Goal: Feedback & Contribution: Leave review/rating

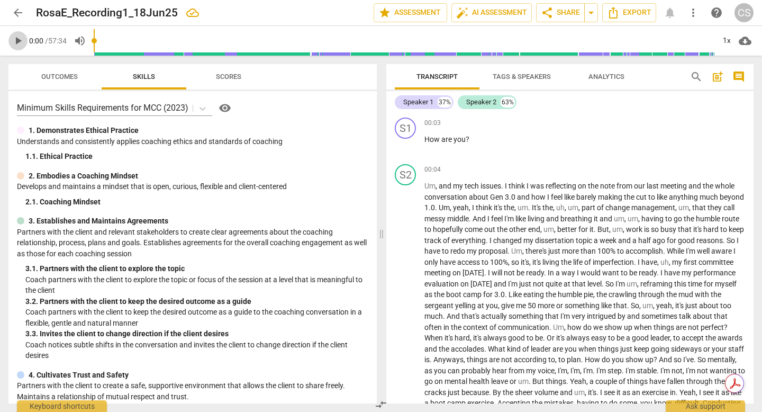
click at [19, 41] on span "play_arrow" at bounding box center [18, 40] width 13 height 13
type input "5"
click at [513, 78] on span "Tags & Speakers" at bounding box center [522, 76] width 58 height 8
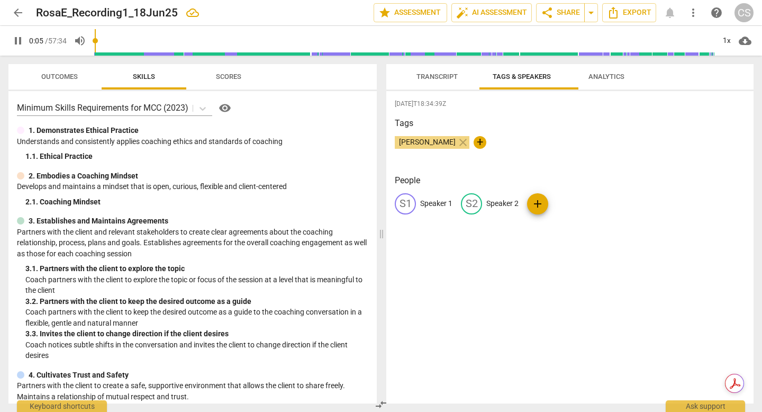
click at [443, 209] on p "Speaker 1" at bounding box center [436, 203] width 32 height 11
click at [444, 210] on input "Speaker 1" at bounding box center [462, 203] width 85 height 17
drag, startPoint x: 464, startPoint y: 212, endPoint x: 418, endPoint y: 211, distance: 46.1
click at [418, 211] on div "edit Speaker 1 delete" at bounding box center [458, 203] width 126 height 21
type input "Coach"
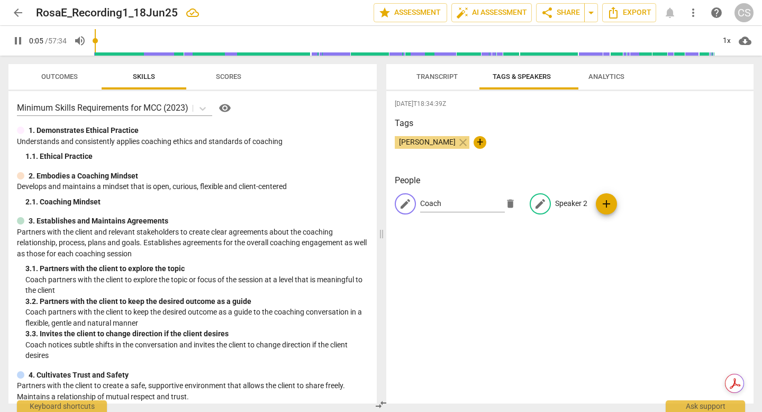
click at [575, 209] on p "Speaker 2" at bounding box center [571, 203] width 32 height 11
type input "Client"
click at [528, 172] on div "2025-09-15T18:34:39Z Tags Cathy Shaughnessy close + People CO Coach edit Client…" at bounding box center [569, 247] width 367 height 312
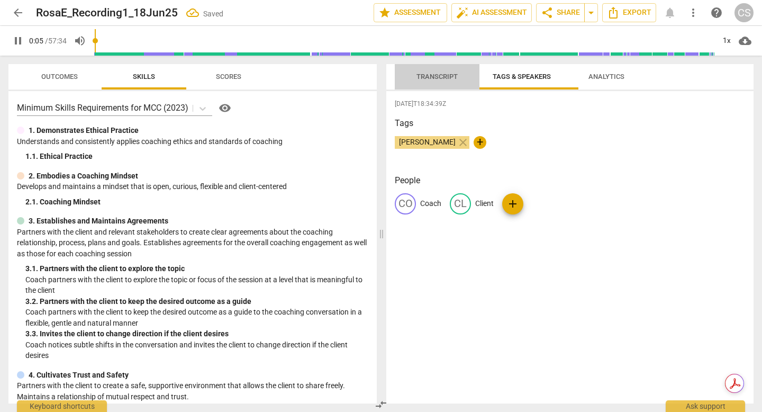
click at [423, 76] on span "Transcript" at bounding box center [436, 76] width 41 height 8
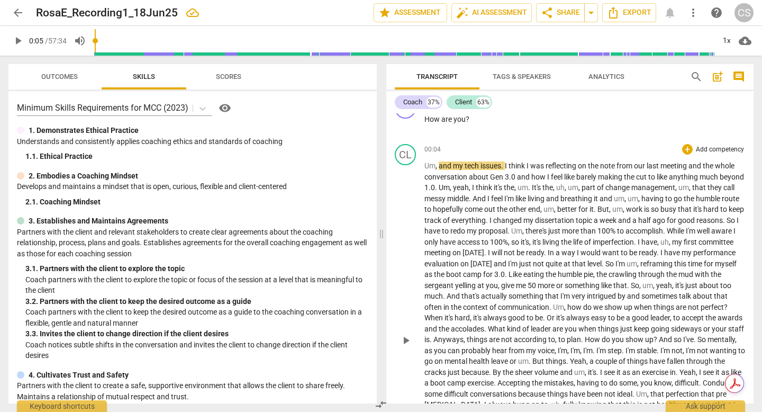
scroll to position [20, 0]
click at [725, 44] on div "1x" at bounding box center [726, 40] width 20 height 17
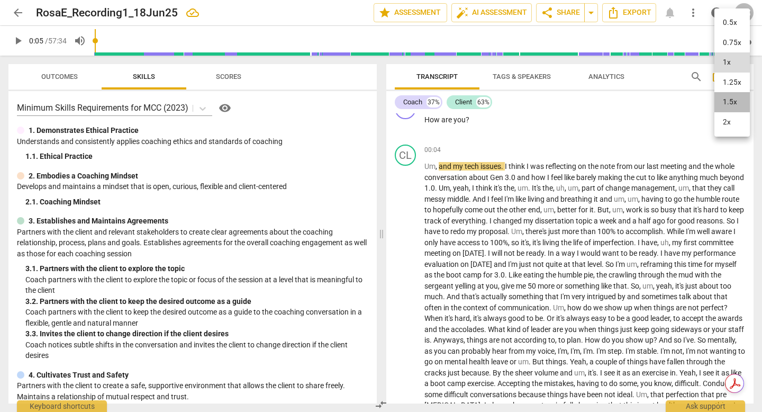
click at [732, 112] on li "1.5x" at bounding box center [731, 102] width 35 height 20
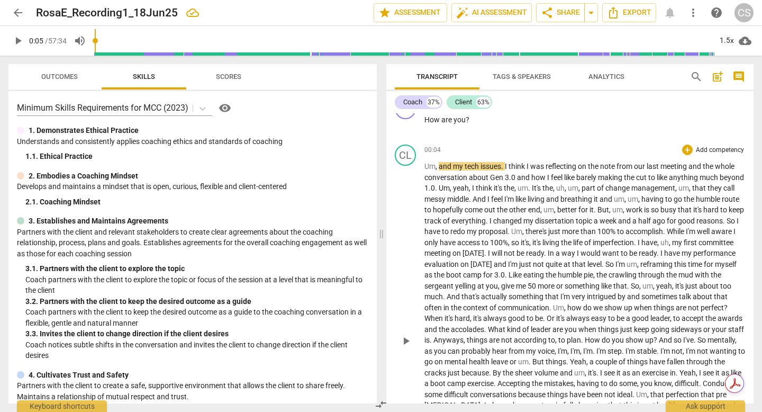
click at [426, 168] on span "Um" at bounding box center [429, 166] width 11 height 8
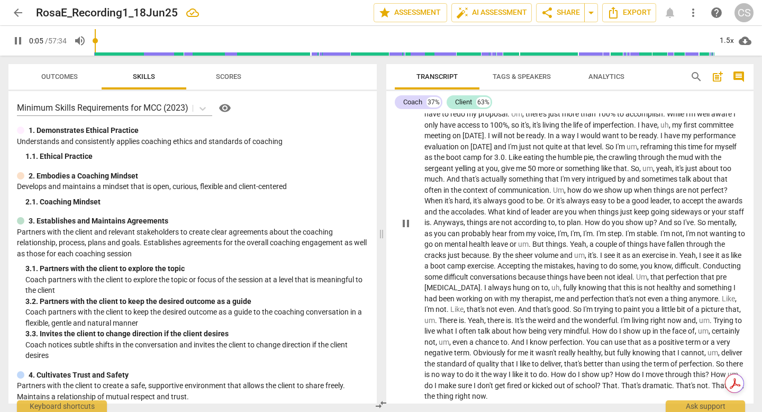
scroll to position [131, 0]
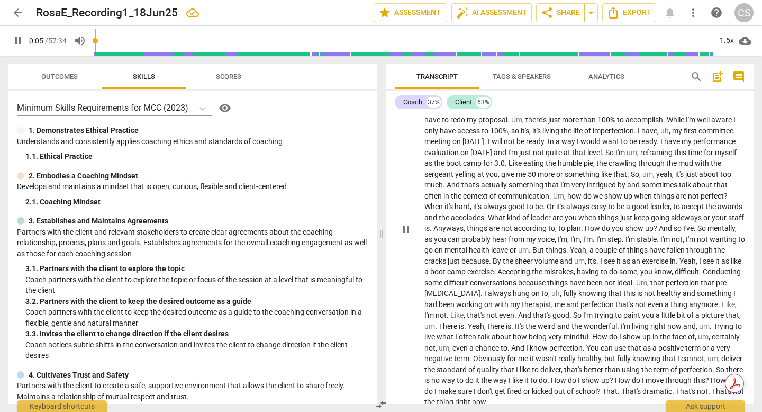
click at [405, 235] on span "pause" at bounding box center [405, 229] width 13 height 13
click at [406, 235] on span "play_arrow" at bounding box center [405, 229] width 13 height 13
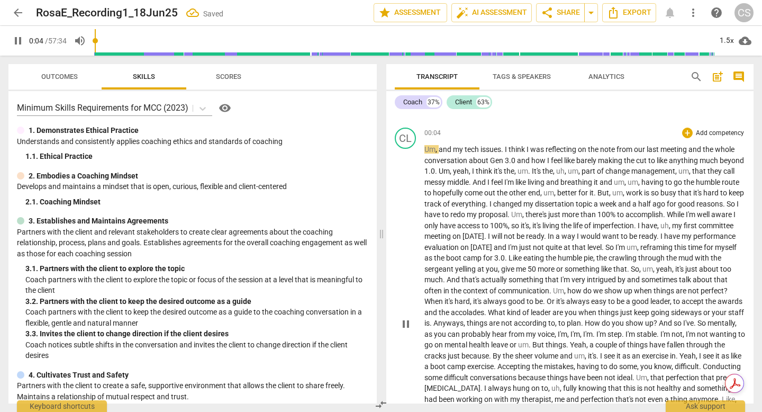
scroll to position [36, 0]
click at [108, 41] on input "range" at bounding box center [404, 41] width 621 height 34
click at [427, 152] on span "Um" at bounding box center [429, 150] width 11 height 8
click at [428, 152] on span "Um" at bounding box center [429, 150] width 11 height 8
click at [458, 157] on p "Um , and my tech issues . I think I was reflecting on the note from our last me…" at bounding box center [584, 323] width 321 height 358
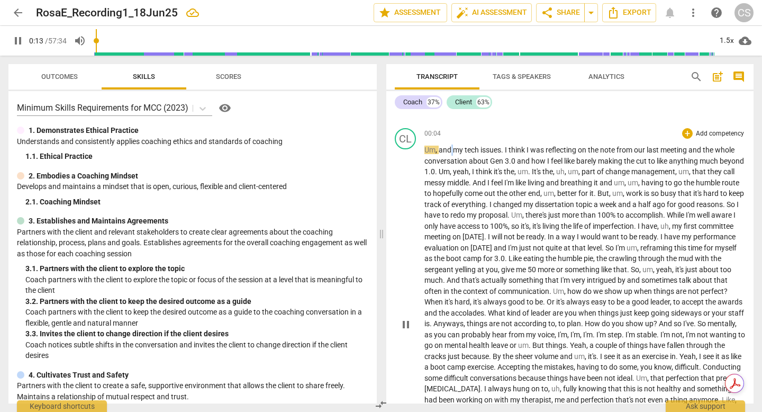
click at [458, 157] on p "Um , and my tech issues . I think I was reflecting on the note from our last me…" at bounding box center [584, 323] width 321 height 358
click at [405, 162] on div "play_arrow pause" at bounding box center [410, 324] width 27 height 350
click at [18, 43] on span "pause" at bounding box center [18, 40] width 13 height 13
click at [18, 43] on span "play_arrow" at bounding box center [18, 40] width 13 height 13
type input "5"
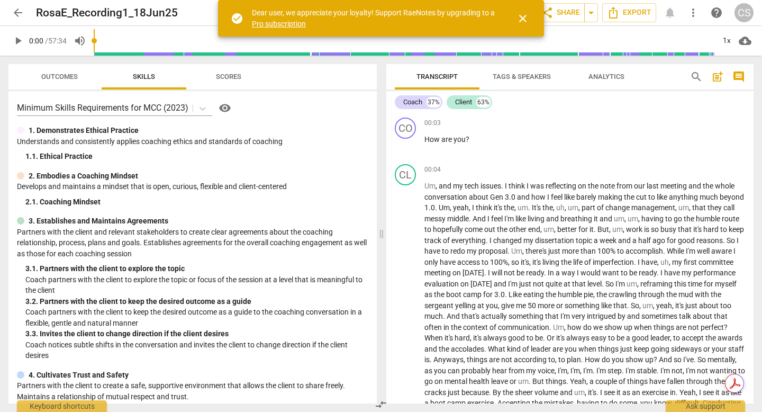
click at [524, 21] on span "close" at bounding box center [522, 18] width 13 height 13
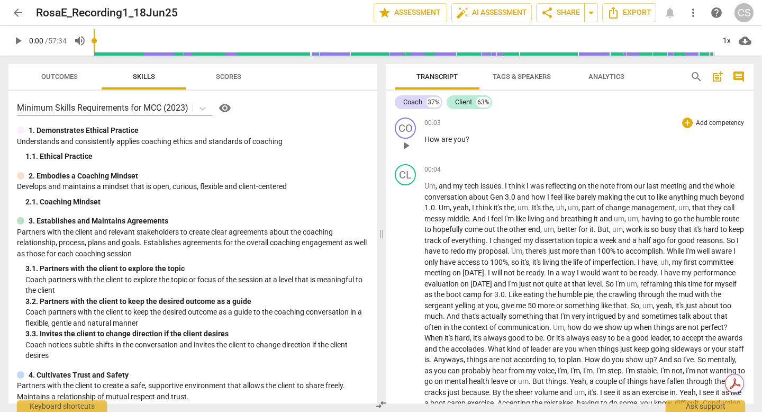
click at [404, 146] on span "play_arrow" at bounding box center [405, 145] width 13 height 13
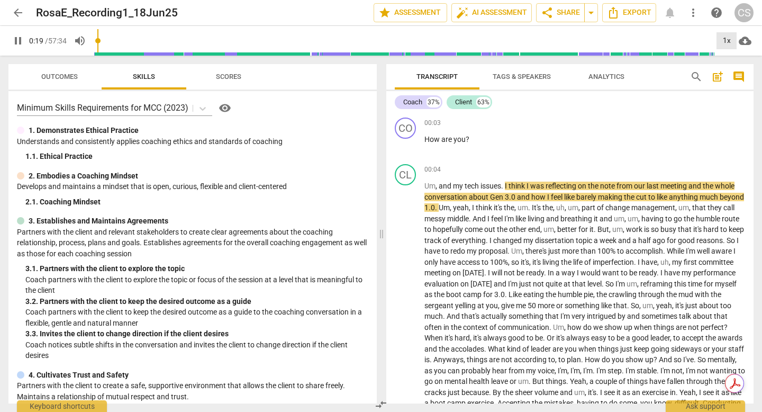
click at [729, 43] on div "1x" at bounding box center [726, 40] width 20 height 17
click at [731, 109] on li "1.5x" at bounding box center [731, 102] width 35 height 20
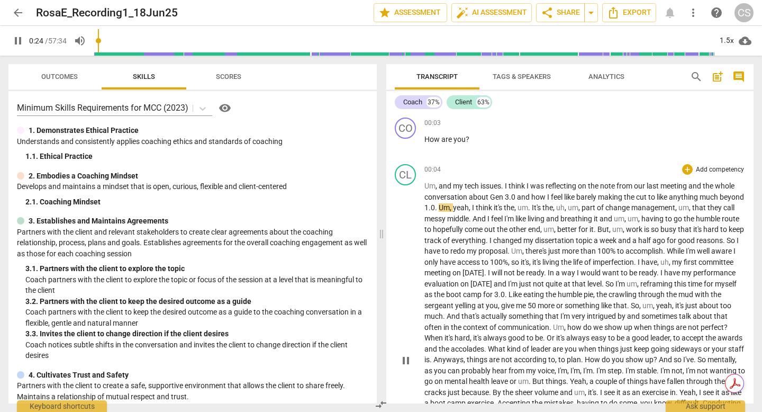
click at [505, 201] on span "Gen" at bounding box center [497, 197] width 15 height 8
type input "26"
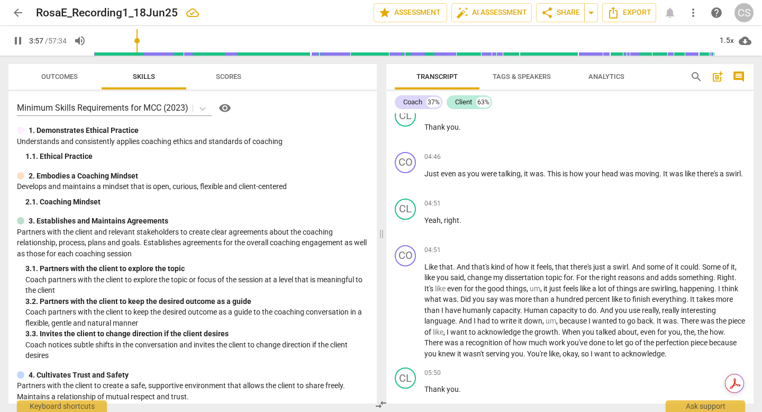
scroll to position [495, 0]
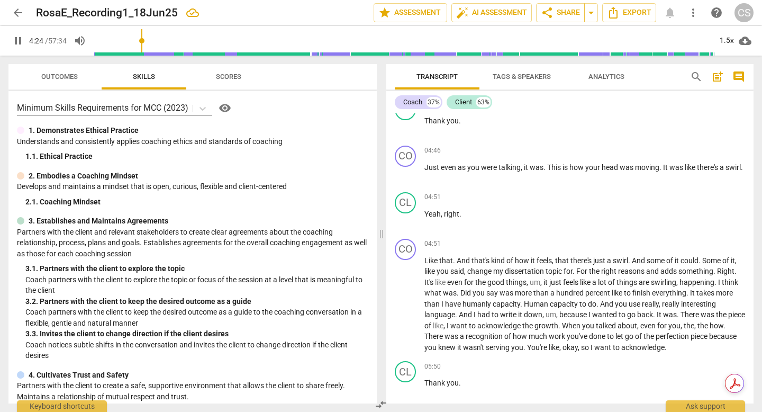
click at [621, 32] on span "That's" at bounding box center [631, 27] width 21 height 8
click at [404, 87] on span "pause" at bounding box center [405, 80] width 13 height 13
type input "284"
drag, startPoint x: 689, startPoint y: 283, endPoint x: 418, endPoint y: 285, distance: 271.4
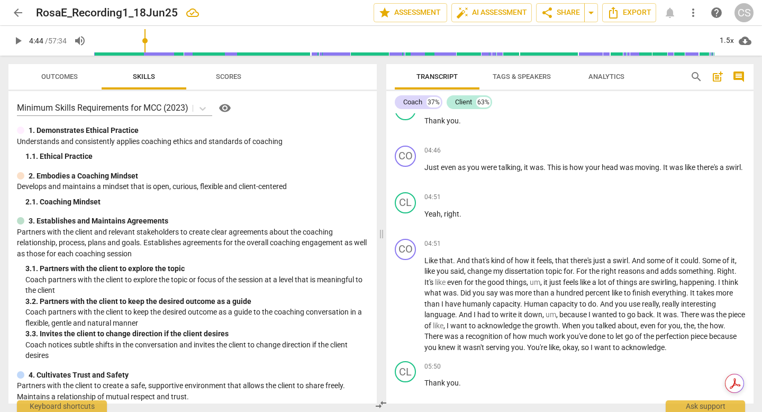
click at [418, 95] on div "CO play_arrow pause 04:41 + Add competency keyboard_arrow_right And we can be d…" at bounding box center [569, 71] width 367 height 47
click at [735, 62] on p "Add competency" at bounding box center [720, 58] width 50 height 10
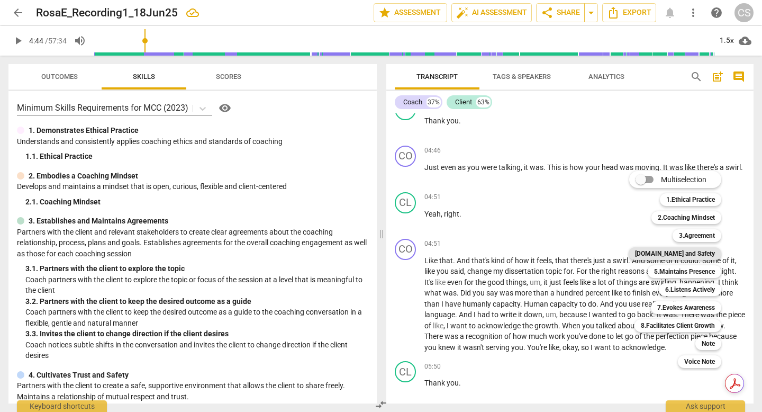
click at [707, 252] on b "[DOMAIN_NAME] and Safety" at bounding box center [675, 253] width 80 height 13
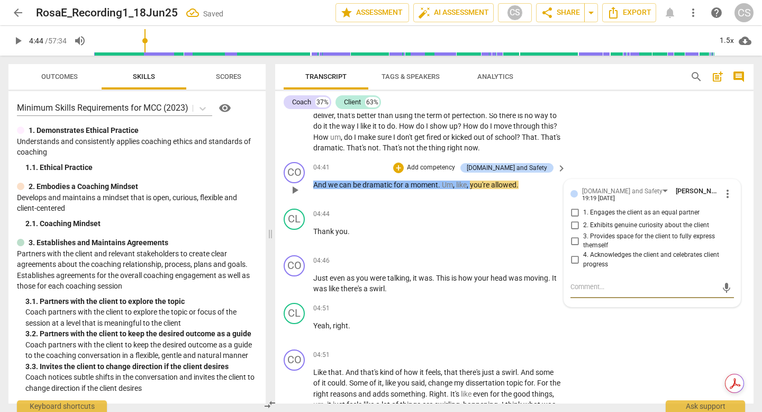
scroll to position [826, 0]
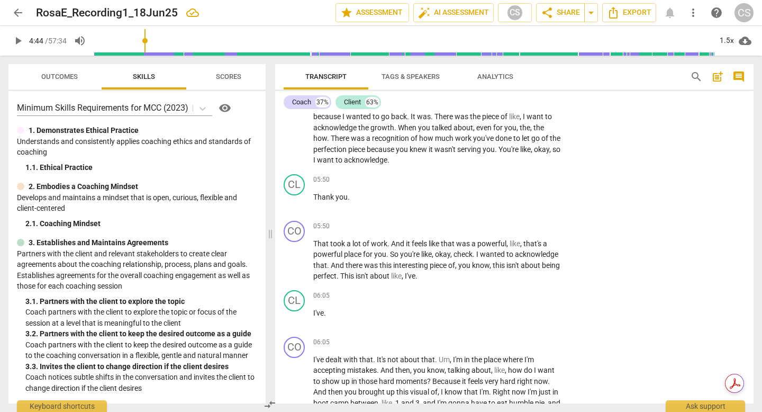
checkbox input "true"
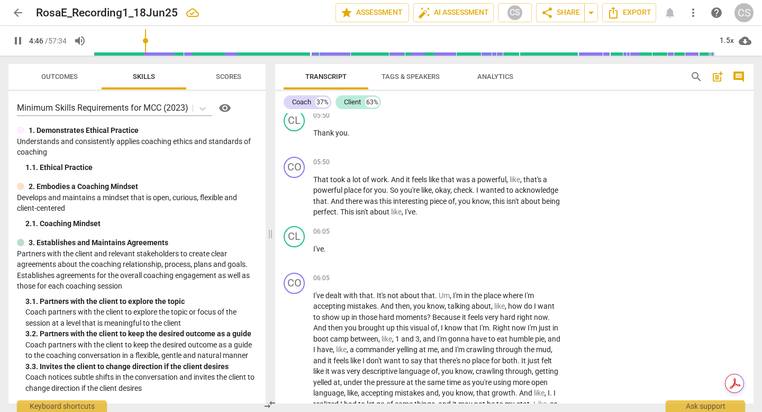
scroll to position [901, 0]
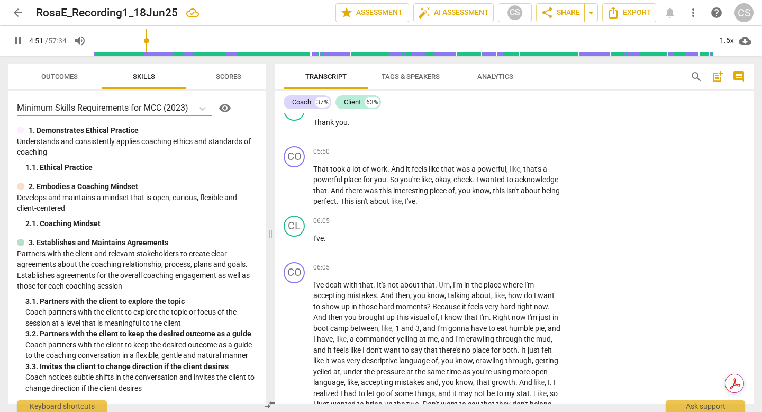
type input "292"
drag, startPoint x: 484, startPoint y: 171, endPoint x: 313, endPoint y: 160, distance: 171.2
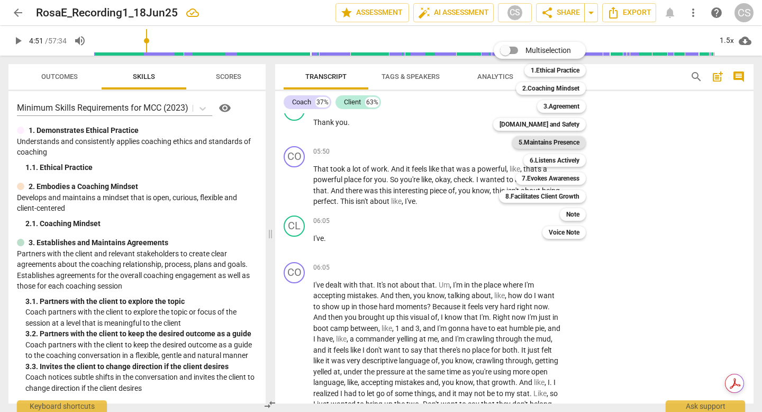
click at [575, 140] on b "5.Maintains Presence" at bounding box center [549, 142] width 61 height 13
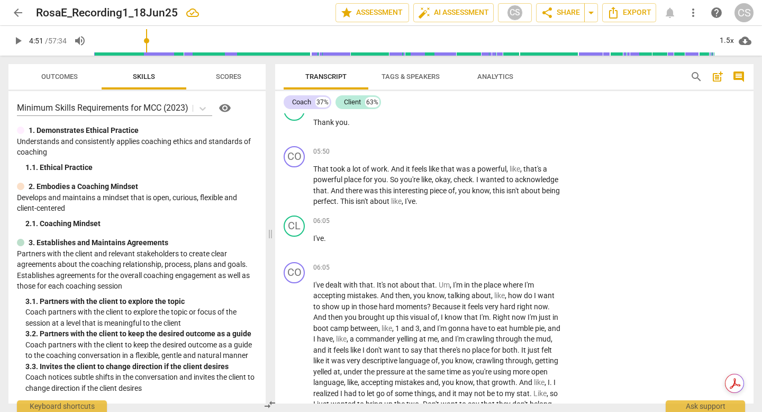
checkbox input "true"
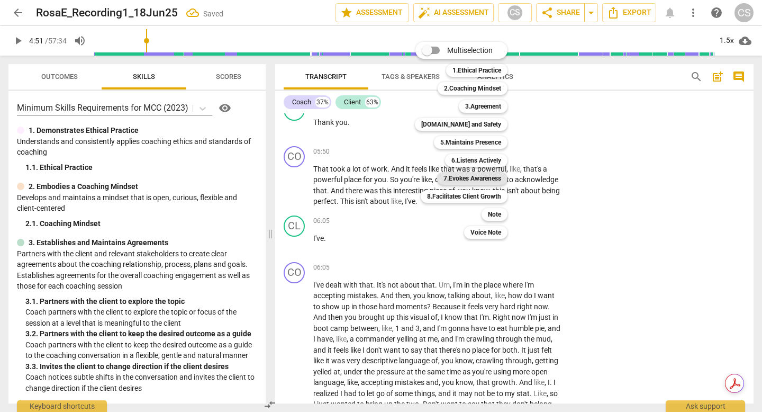
click at [494, 176] on b "7.Evokes Awareness" at bounding box center [472, 178] width 58 height 13
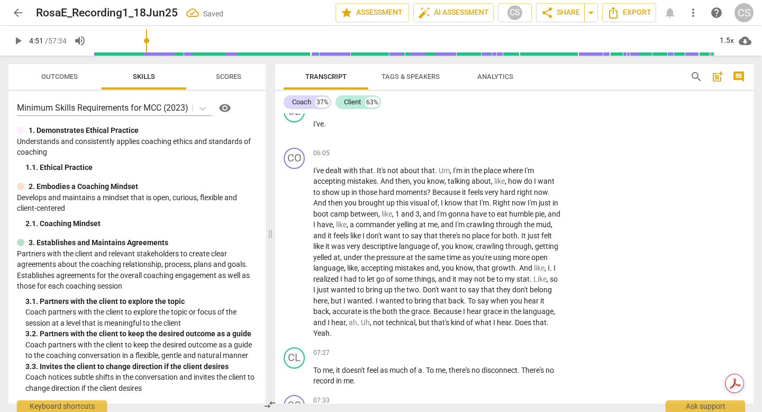
scroll to position [1008, 0]
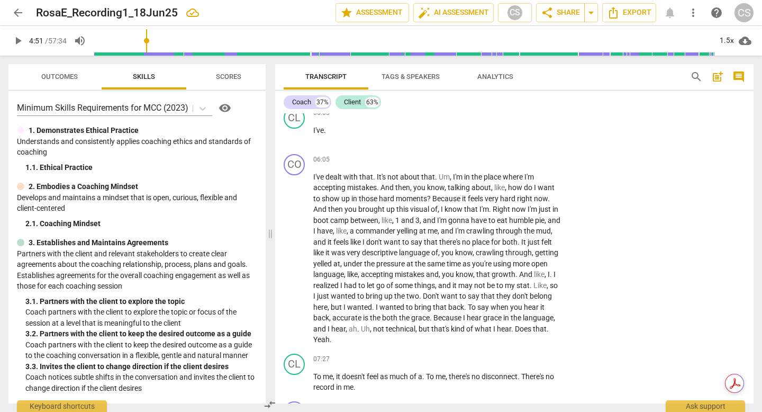
click at [728, 230] on li "Delete" at bounding box center [729, 227] width 37 height 20
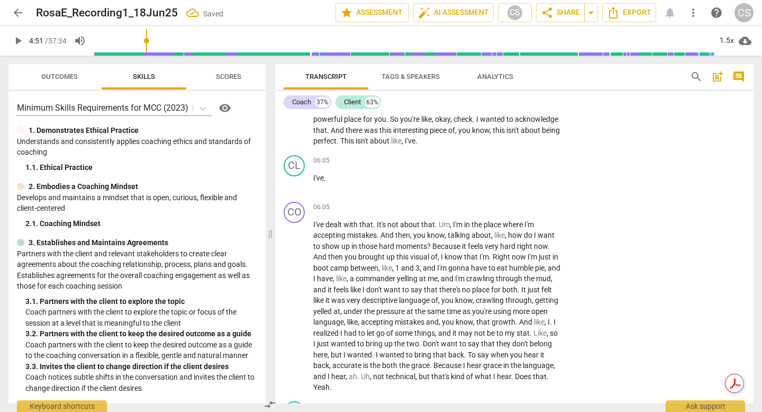
scroll to position [958, 0]
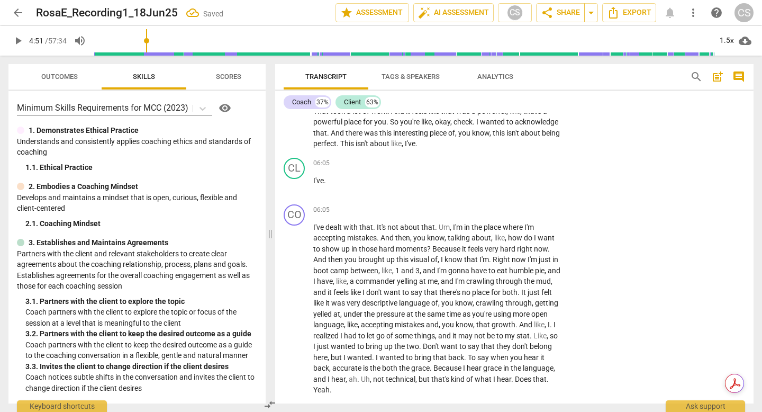
drag, startPoint x: 336, startPoint y: 213, endPoint x: 314, endPoint y: 198, distance: 26.0
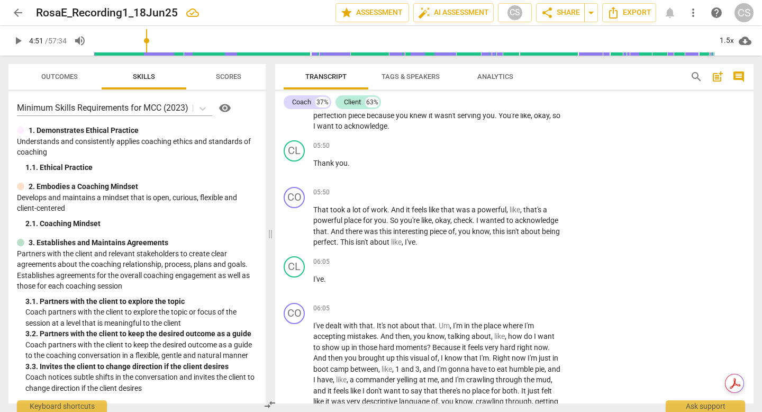
scroll to position [851, 0]
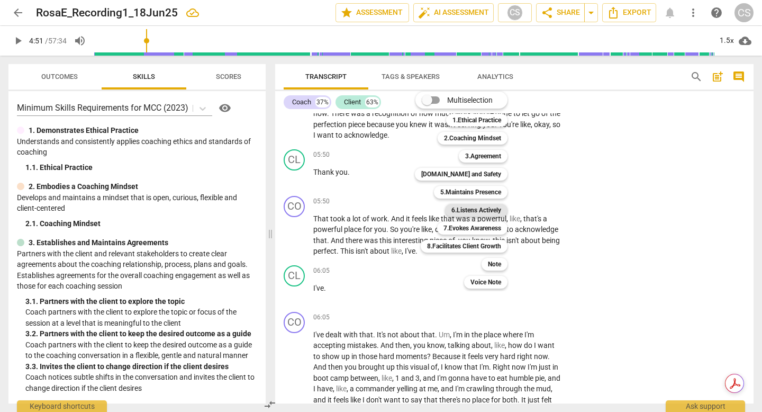
click at [494, 206] on b "6.Listens Actively" at bounding box center [476, 210] width 50 height 13
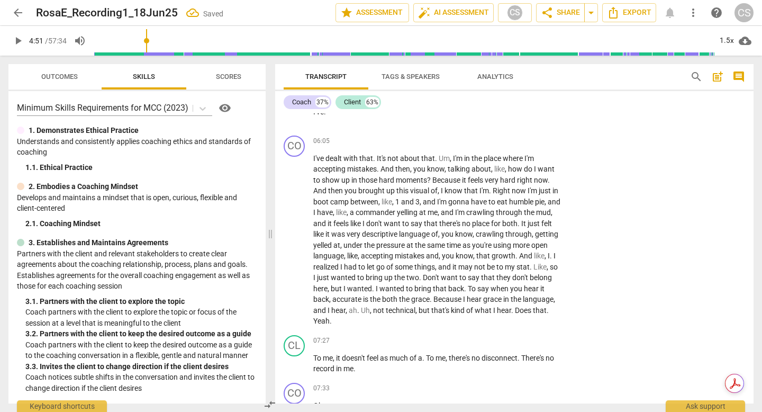
scroll to position [1042, 0]
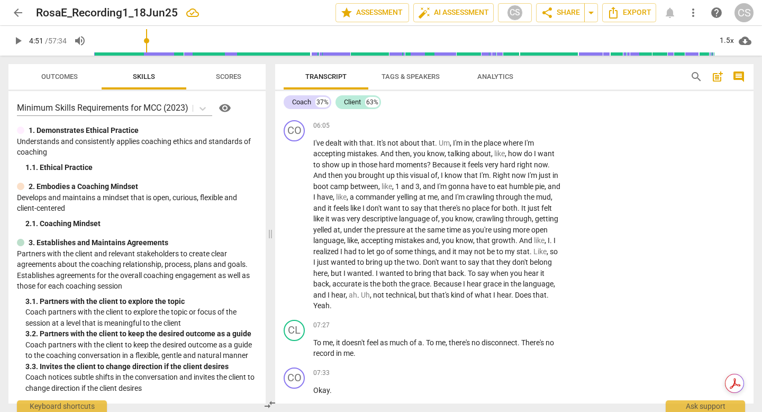
checkbox input "true"
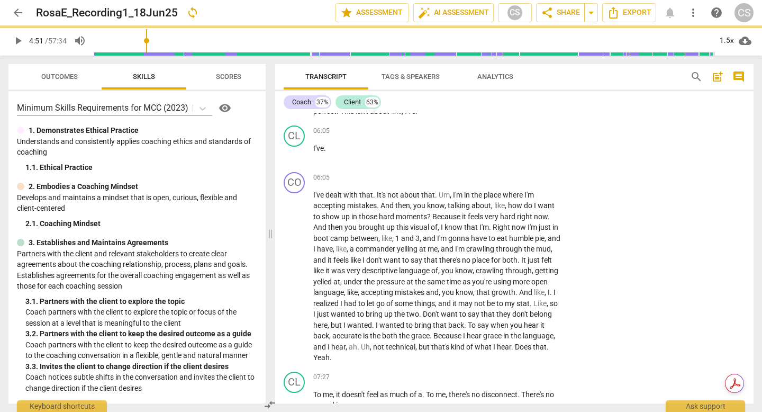
scroll to position [1025, 0]
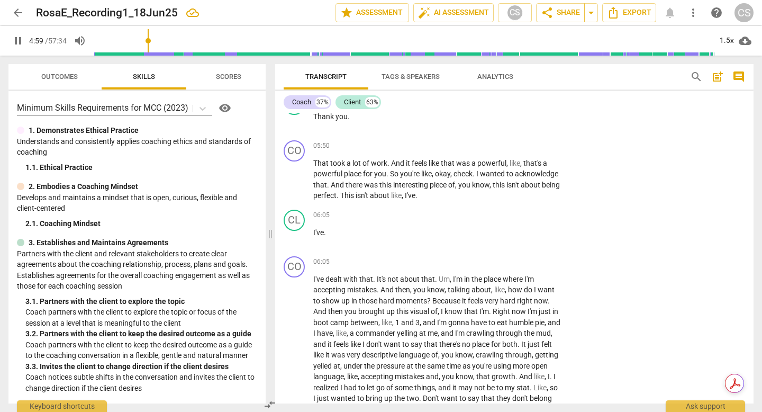
scroll to position [907, 0]
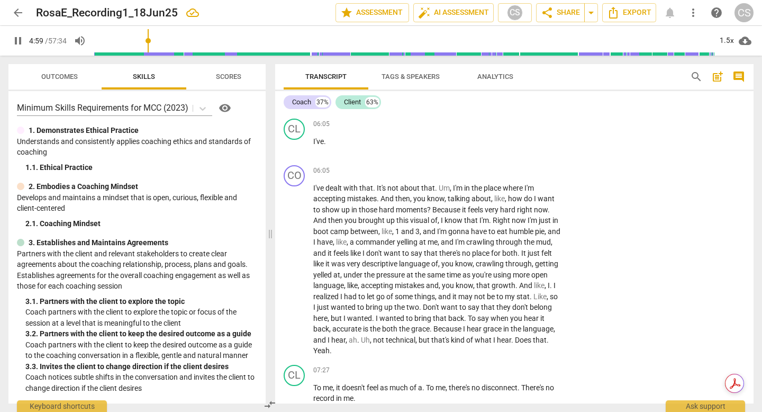
type input "302"
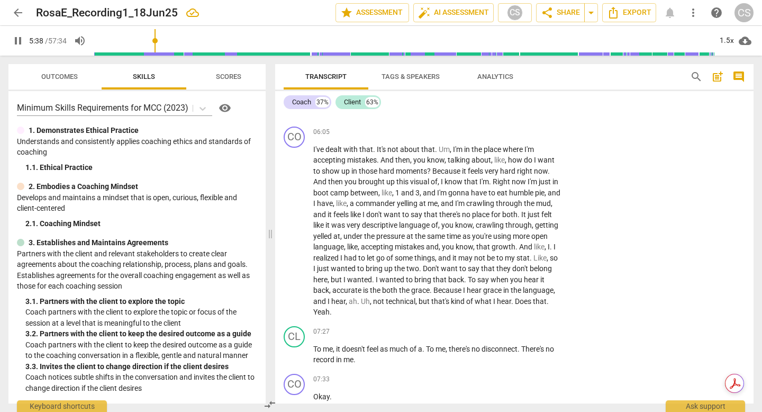
drag, startPoint x: 314, startPoint y: 123, endPoint x: 350, endPoint y: 235, distance: 117.5
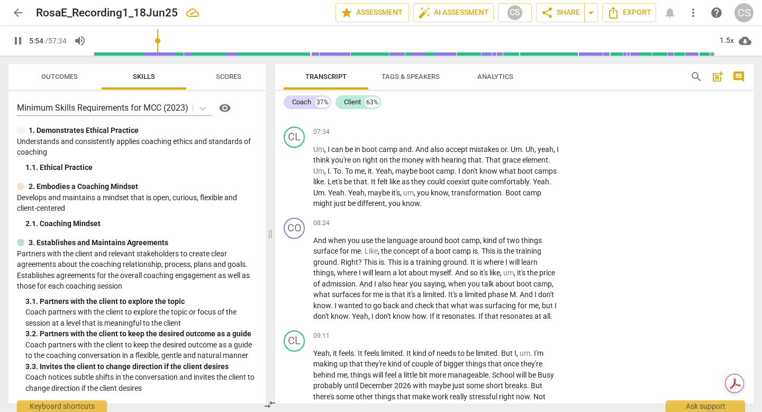
drag, startPoint x: 314, startPoint y: 121, endPoint x: 463, endPoint y: 241, distance: 192.3
click at [463, 241] on div "CO play_arrow pause 00:03 + Add competency keyboard_arrow_right How are you ? C…" at bounding box center [514, 258] width 478 height 290
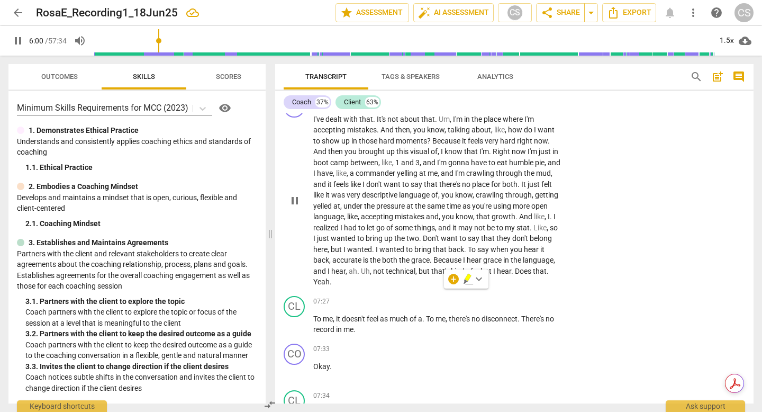
scroll to position [1057, 0]
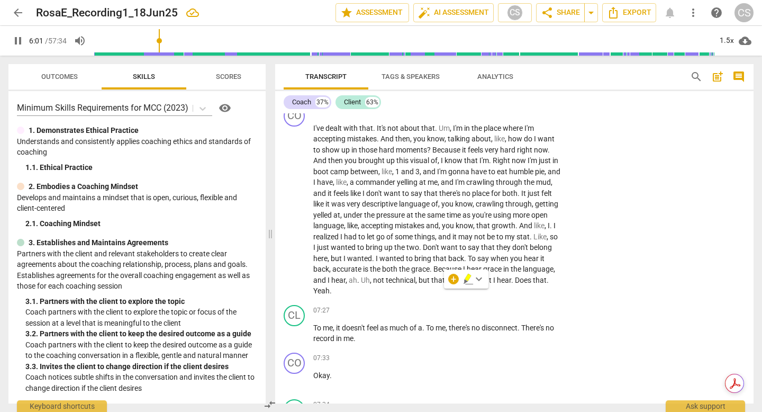
type input "362"
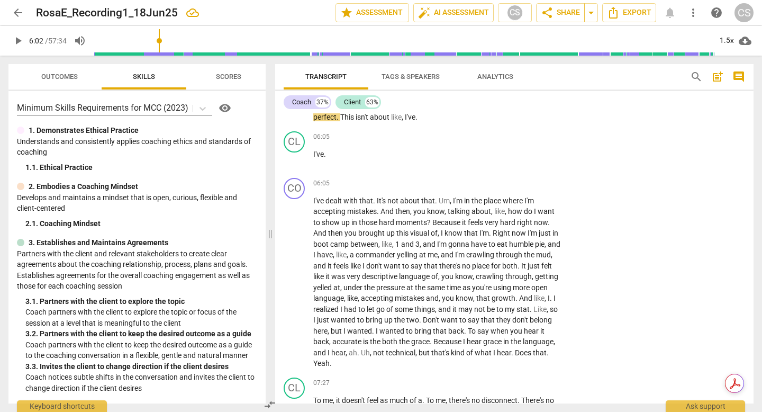
scroll to position [985, 0]
drag, startPoint x: 314, startPoint y: 171, endPoint x: 459, endPoint y: 282, distance: 182.3
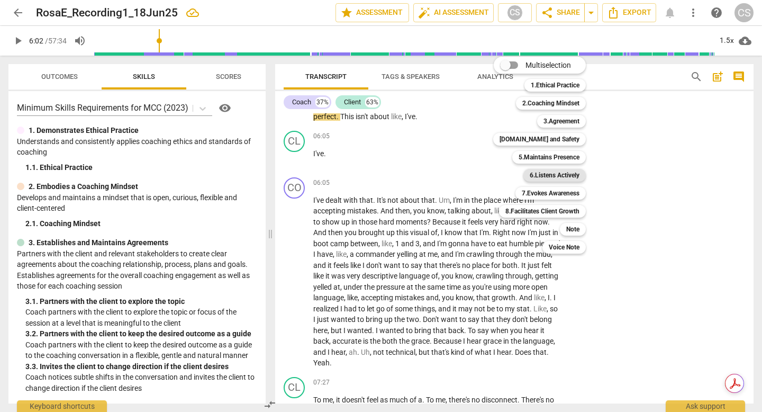
click at [567, 173] on b "6.Listens Actively" at bounding box center [555, 175] width 50 height 13
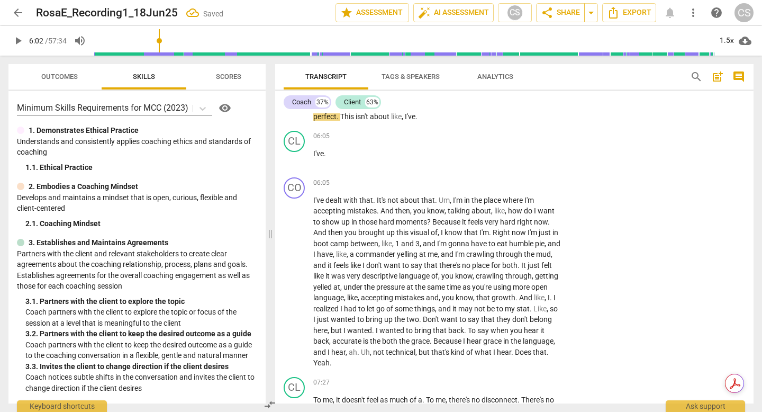
checkbox input "true"
drag, startPoint x: 467, startPoint y: 295, endPoint x: 488, endPoint y: 319, distance: 31.5
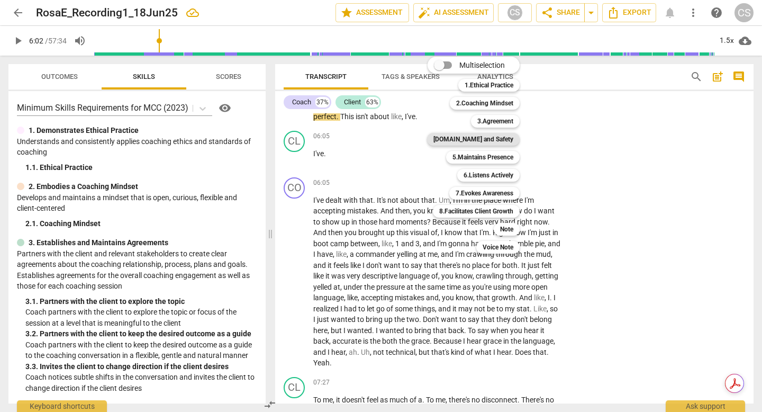
click at [486, 138] on b "[DOMAIN_NAME] and Safety" at bounding box center [473, 139] width 80 height 13
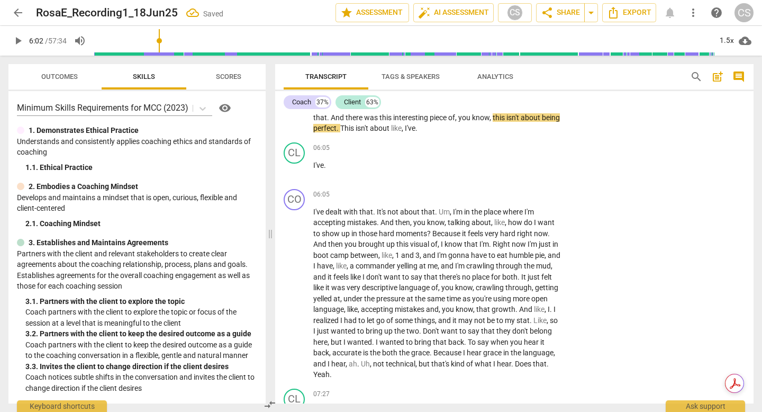
checkbox input "true"
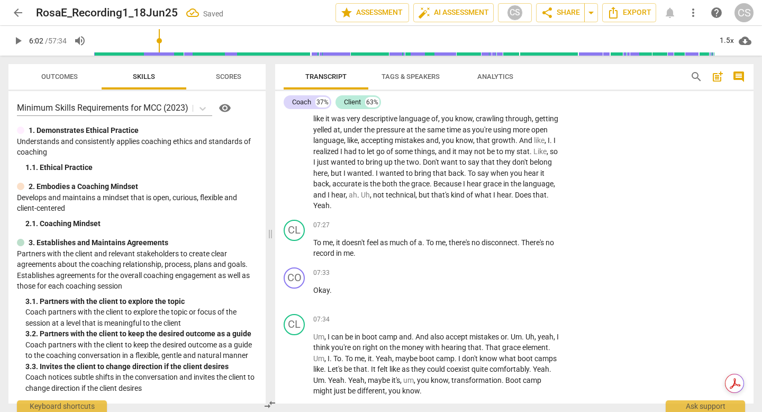
scroll to position [1242, 0]
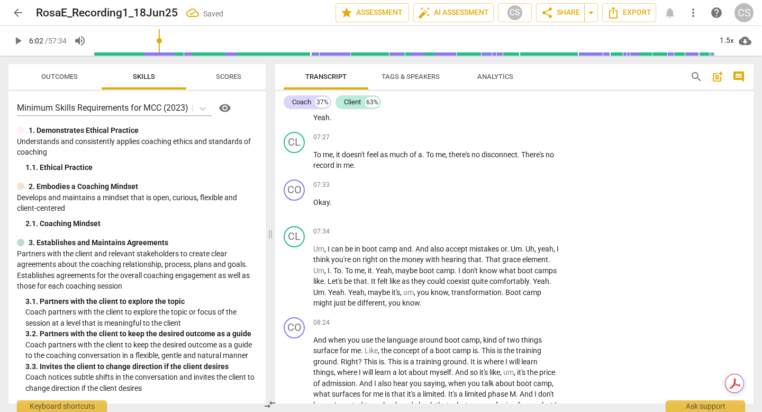
type input "371"
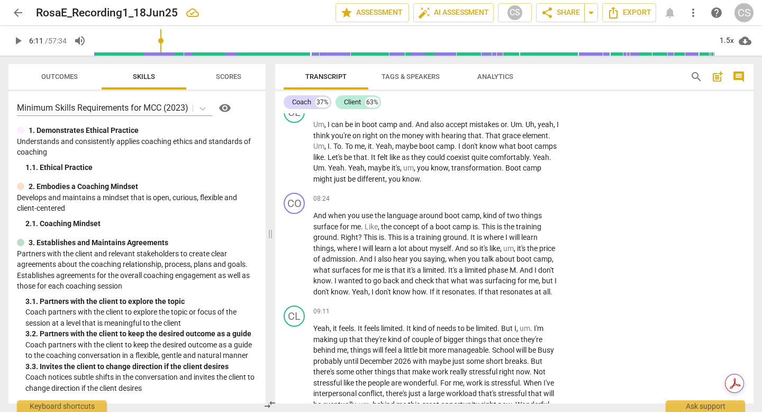
scroll to position [1284, 0]
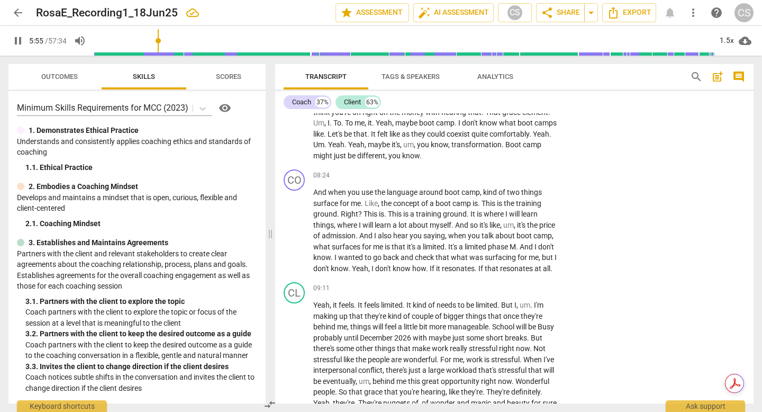
scroll to position [1302, 0]
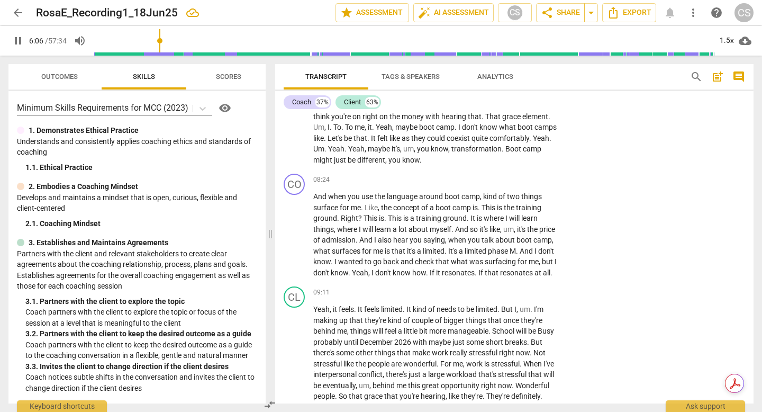
drag, startPoint x: 314, startPoint y: 132, endPoint x: 464, endPoint y: 160, distance: 152.4
type input "368"
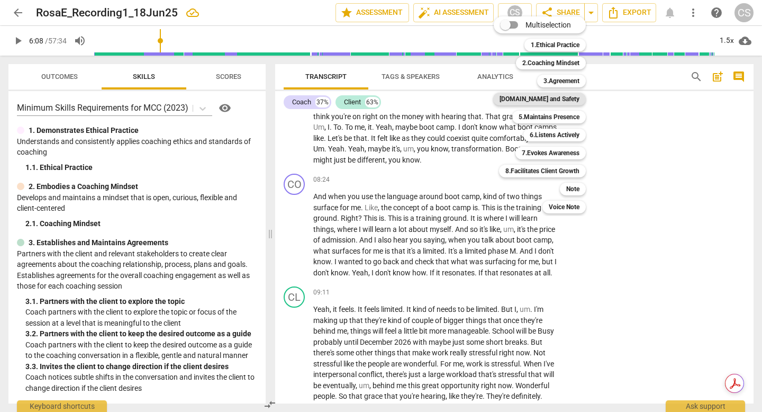
click at [568, 101] on b "[DOMAIN_NAME] and Safety" at bounding box center [539, 99] width 80 height 13
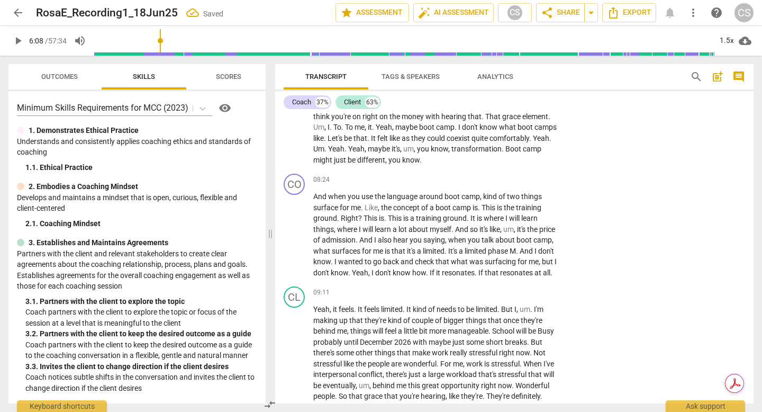
scroll to position [1324, 0]
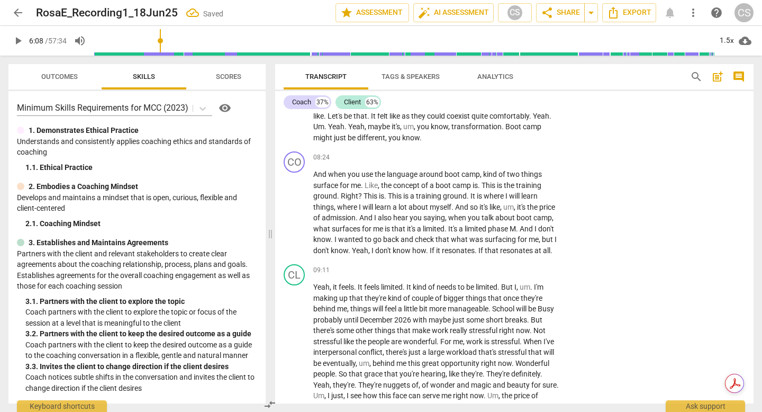
checkbox input "true"
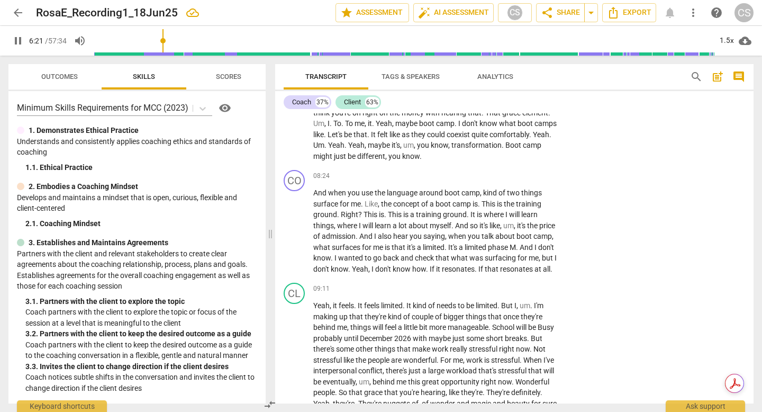
scroll to position [1306, 0]
drag, startPoint x: 468, startPoint y: 154, endPoint x: 489, endPoint y: 266, distance: 113.6
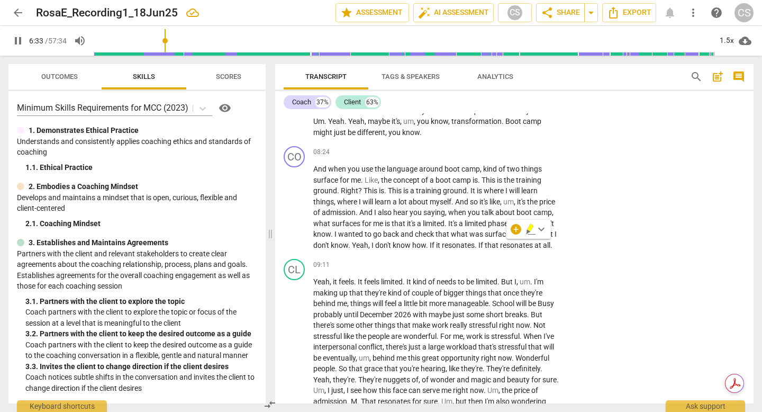
scroll to position [1325, 0]
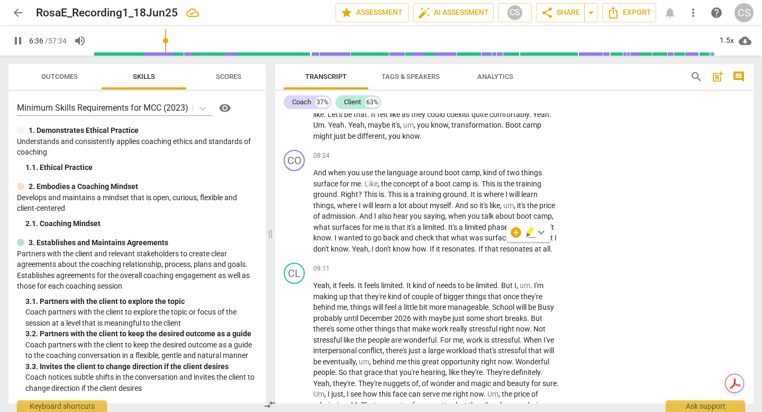
drag, startPoint x: 468, startPoint y: 135, endPoint x: 521, endPoint y: 244, distance: 120.5
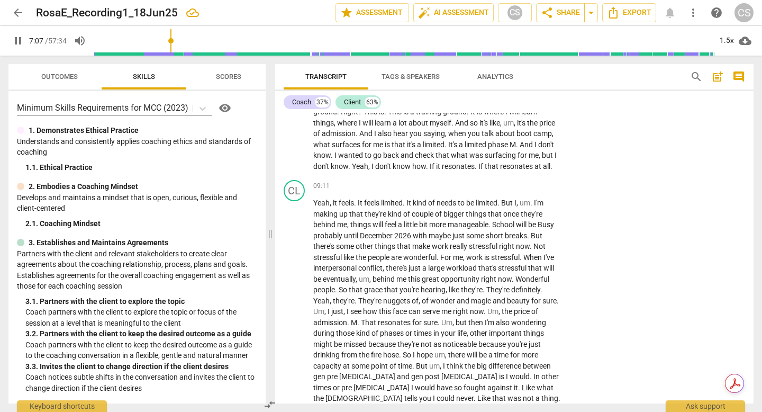
scroll to position [1484, 0]
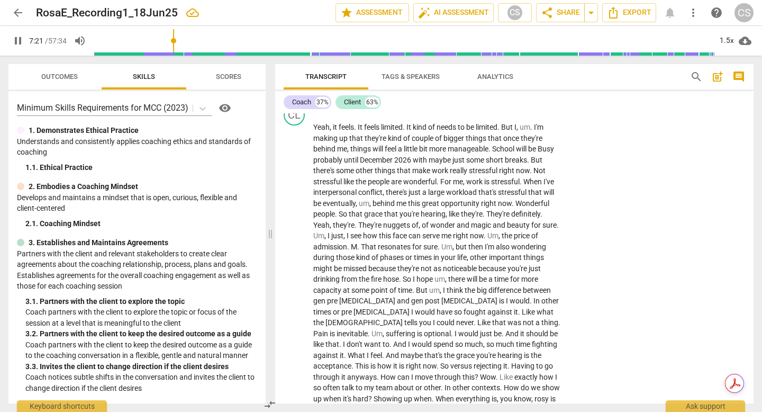
drag, startPoint x: 468, startPoint y: 137, endPoint x: 531, endPoint y: 219, distance: 103.5
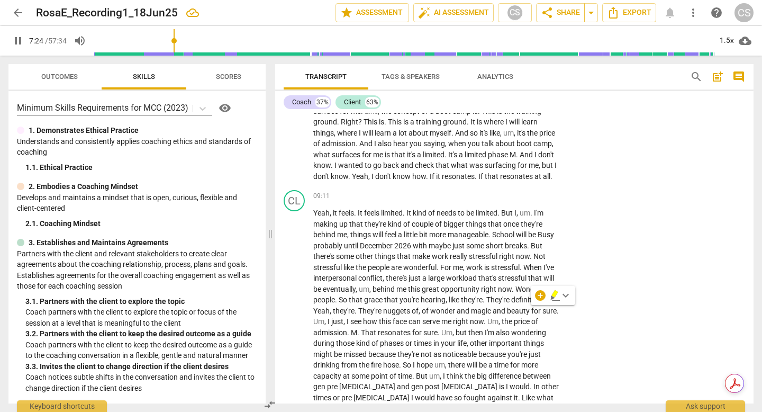
scroll to position [1398, 0]
type input "447"
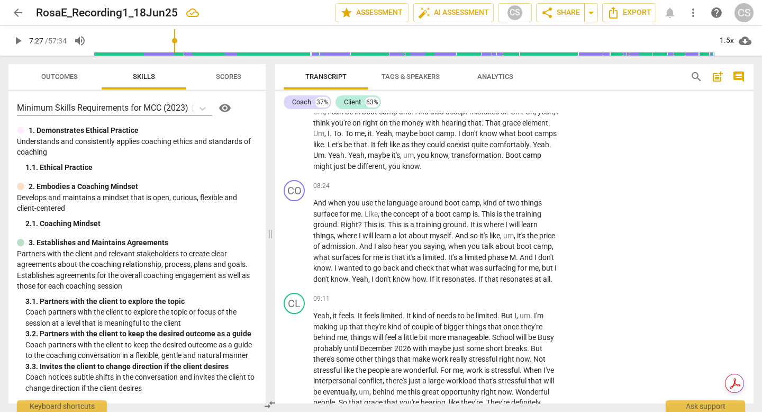
scroll to position [1294, 0]
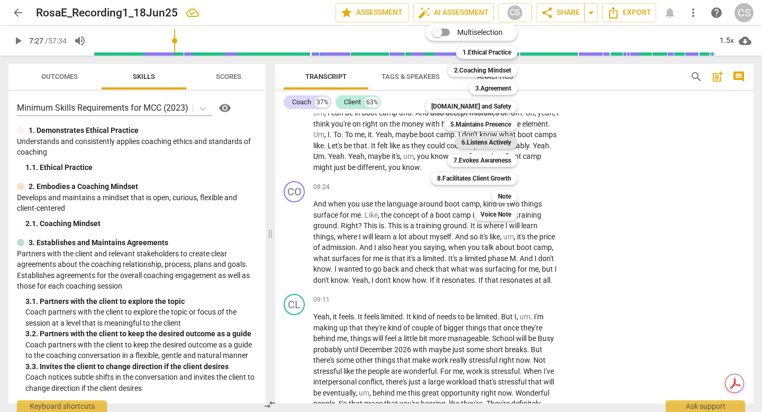
click at [506, 137] on b "6.Listens Actively" at bounding box center [486, 142] width 50 height 13
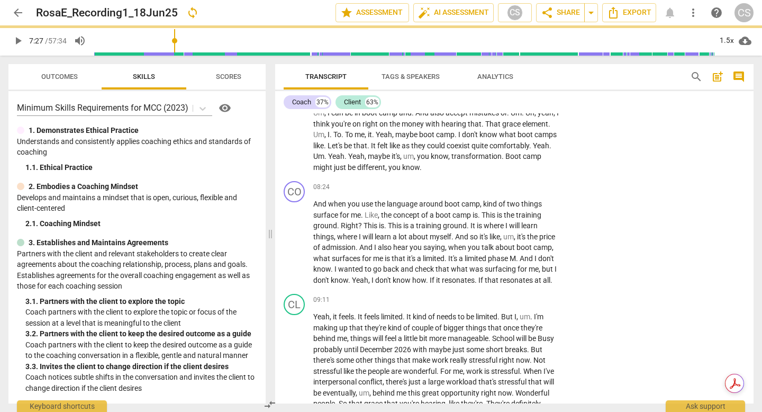
scroll to position [1324, 0]
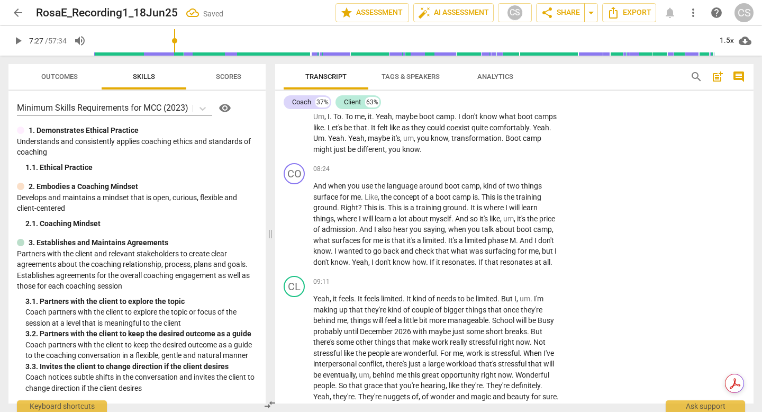
checkbox input "true"
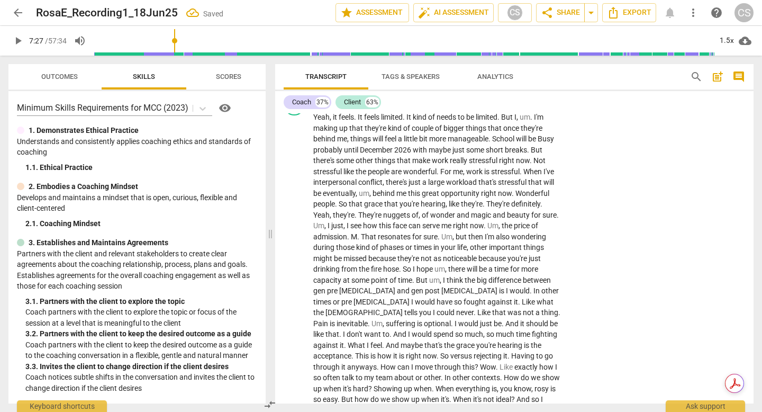
scroll to position [1509, 0]
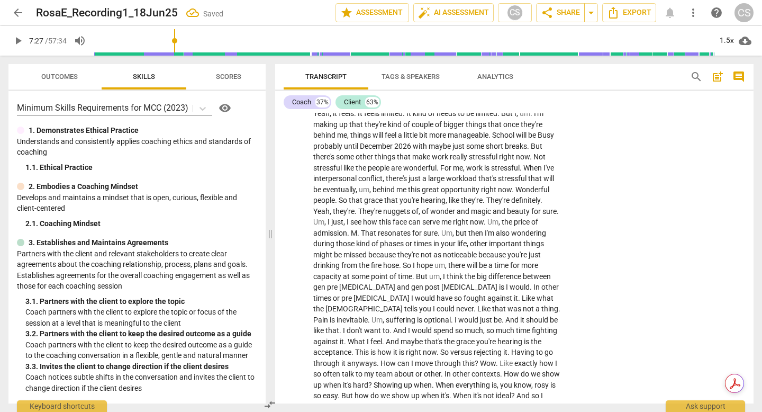
drag, startPoint x: 536, startPoint y: 194, endPoint x: 536, endPoint y: 203, distance: 8.5
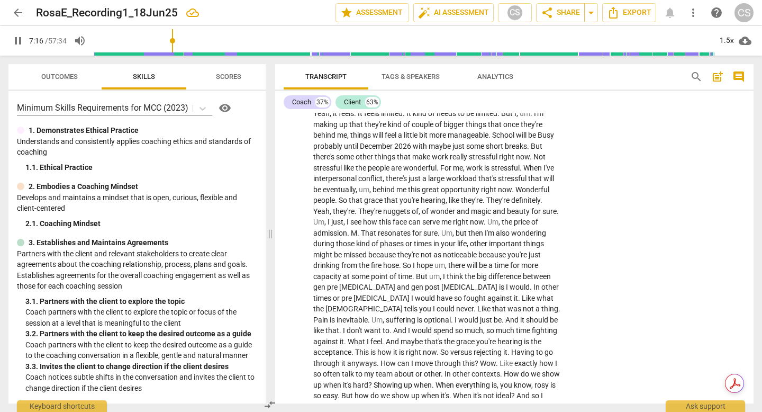
type input "437"
drag, startPoint x: 314, startPoint y: 211, endPoint x: 333, endPoint y: 210, distance: 19.1
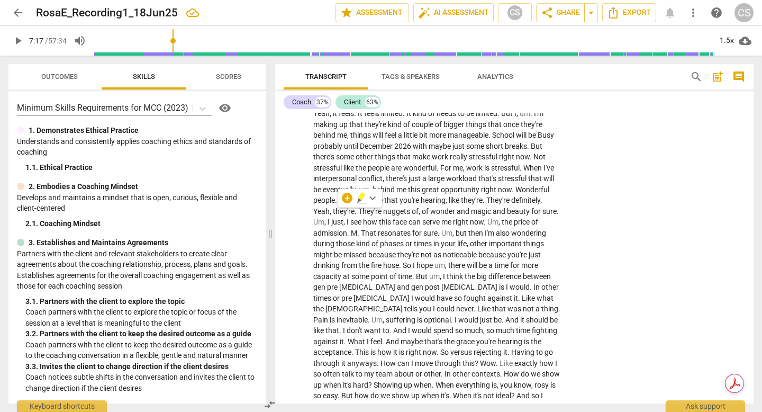
drag, startPoint x: 315, startPoint y: 212, endPoint x: 542, endPoint y: 233, distance: 227.5
drag, startPoint x: 293, startPoint y: 288, endPoint x: 302, endPoint y: 278, distance: 13.1
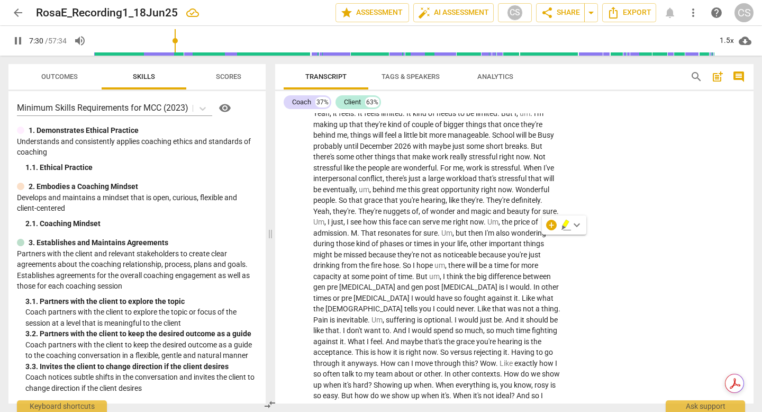
type input "451"
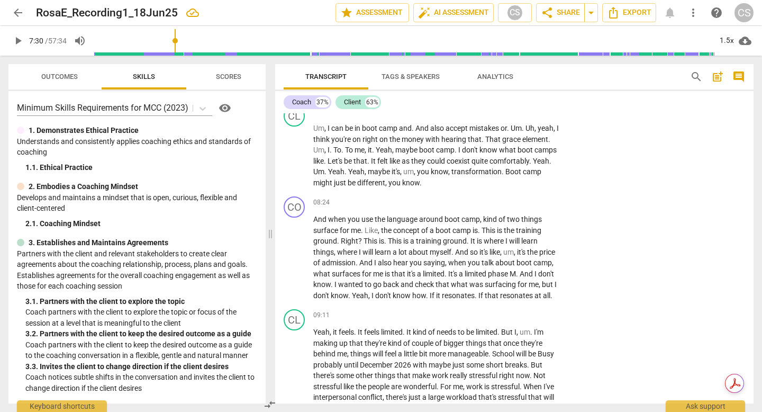
scroll to position [1291, 0]
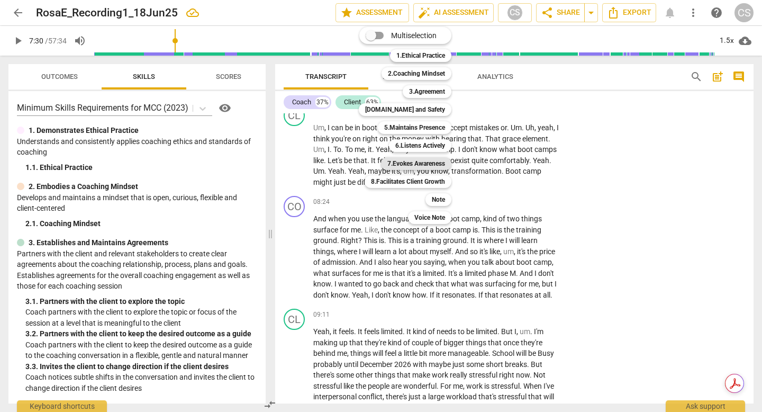
click at [445, 165] on b "7.Evokes Awareness" at bounding box center [416, 163] width 58 height 13
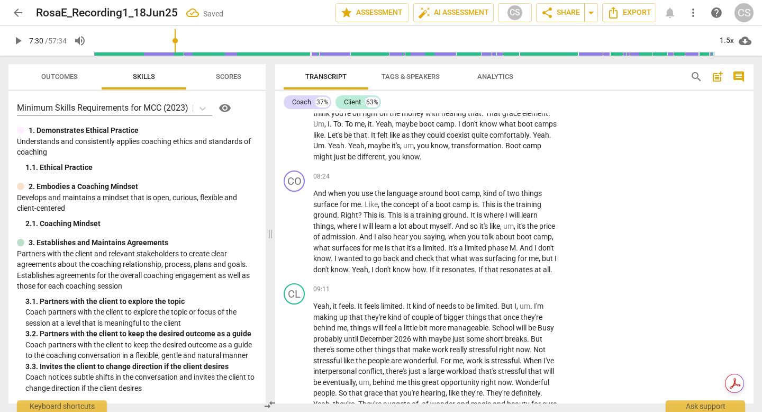
scroll to position [1315, 0]
checkbox input "true"
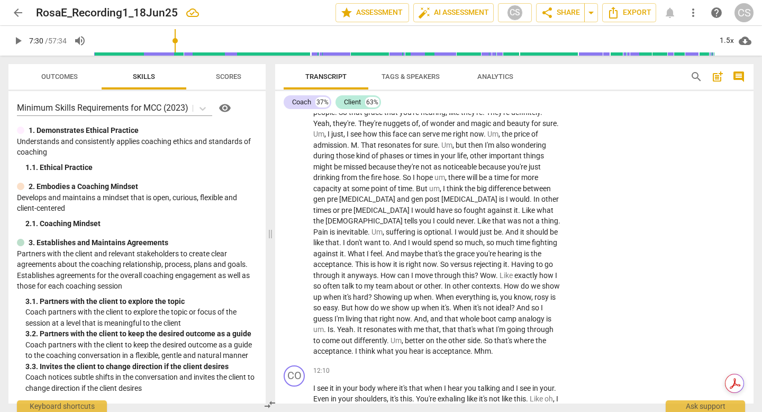
scroll to position [1641, 0]
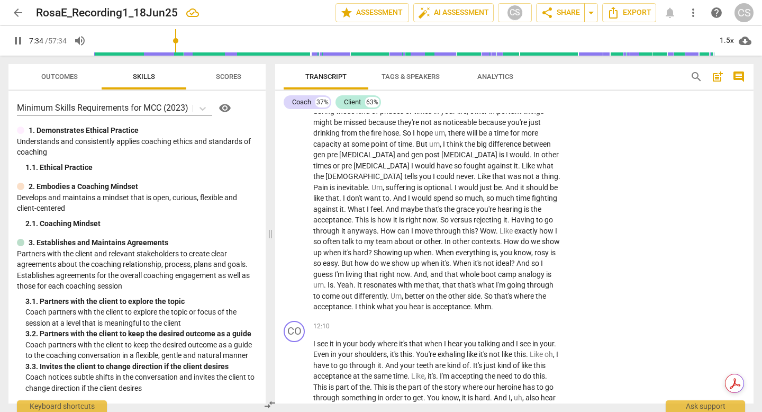
type input "455"
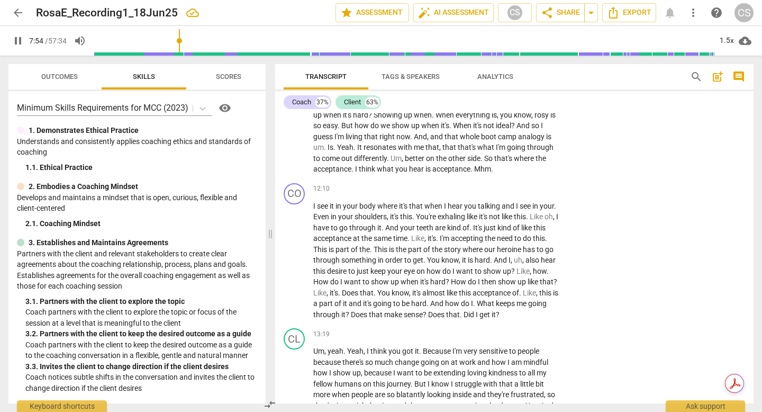
scroll to position [1779, 0]
type input "483"
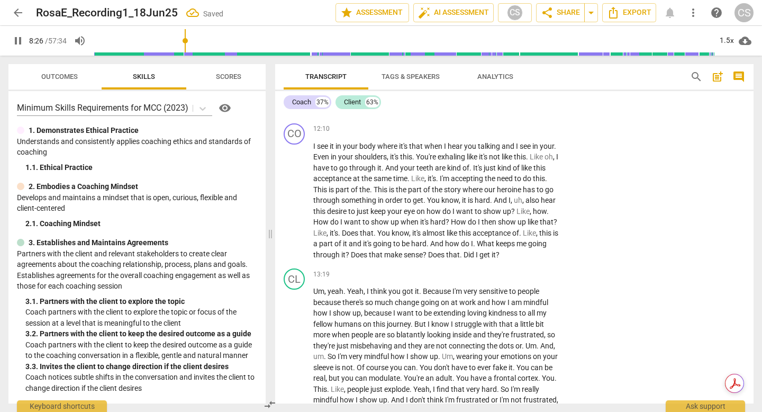
scroll to position [1841, 0]
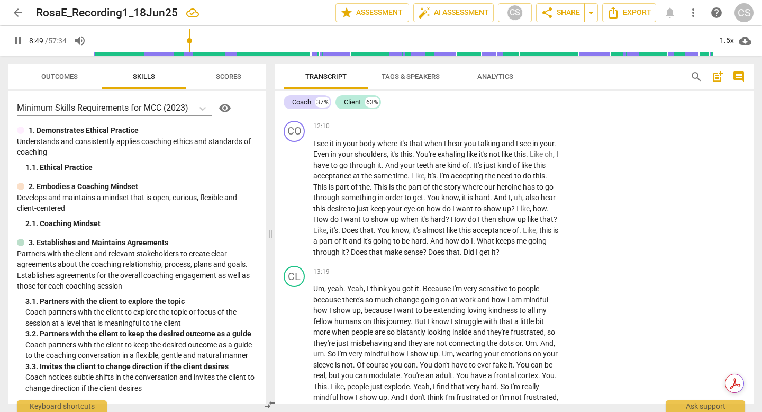
drag, startPoint x: 314, startPoint y: 189, endPoint x: 454, endPoint y: 273, distance: 164.0
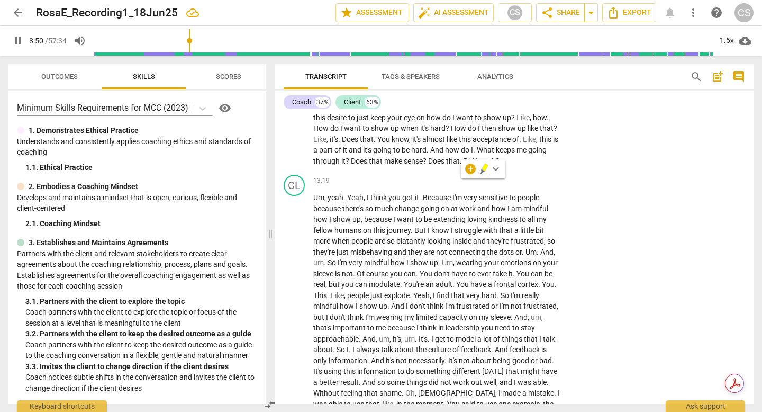
scroll to position [1932, 0]
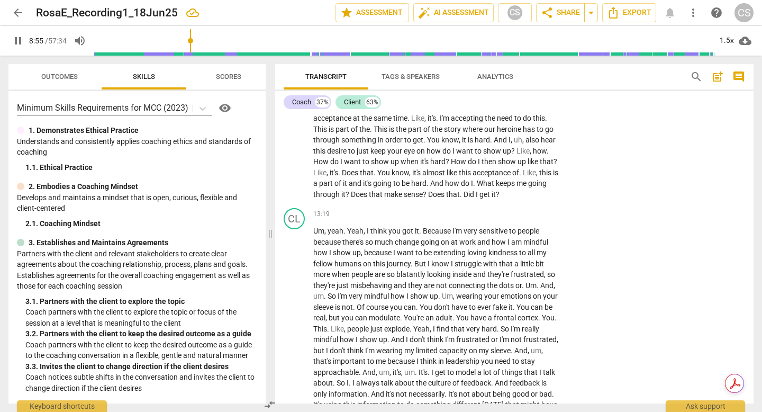
scroll to position [1897, 0]
drag, startPoint x: 315, startPoint y: 134, endPoint x: 360, endPoint y: 201, distance: 80.9
type input "546"
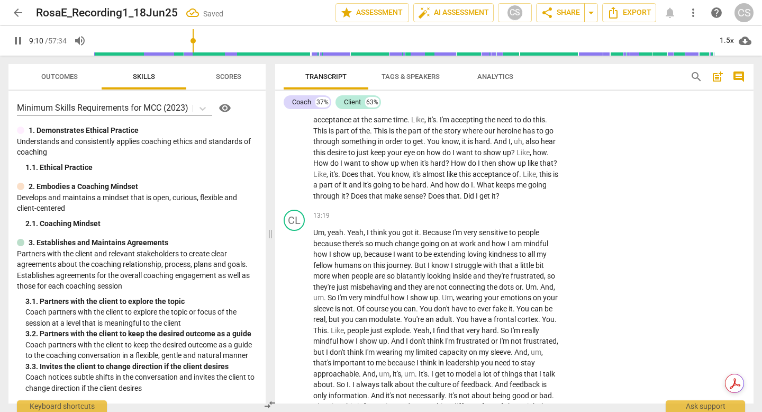
type input "551"
drag, startPoint x: 313, startPoint y: 133, endPoint x: 551, endPoint y: 264, distance: 272.1
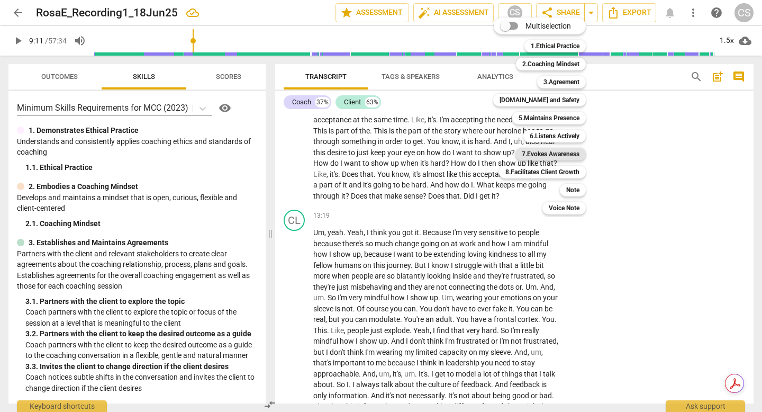
click at [569, 152] on b "7.Evokes Awareness" at bounding box center [551, 154] width 58 height 13
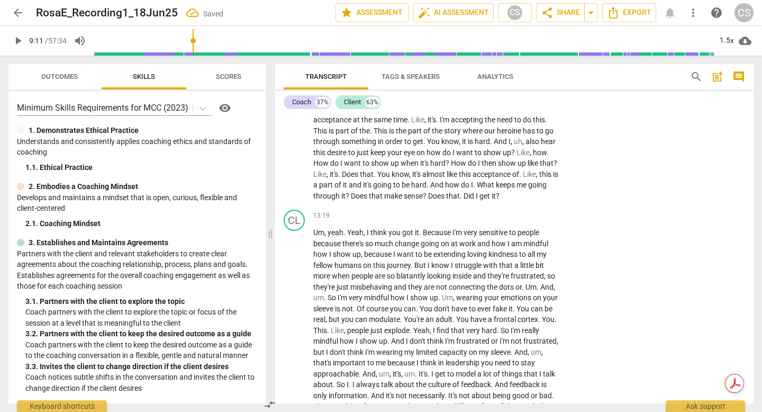
checkbox input "true"
drag, startPoint x: 448, startPoint y: 226, endPoint x: 524, endPoint y: 275, distance: 90.1
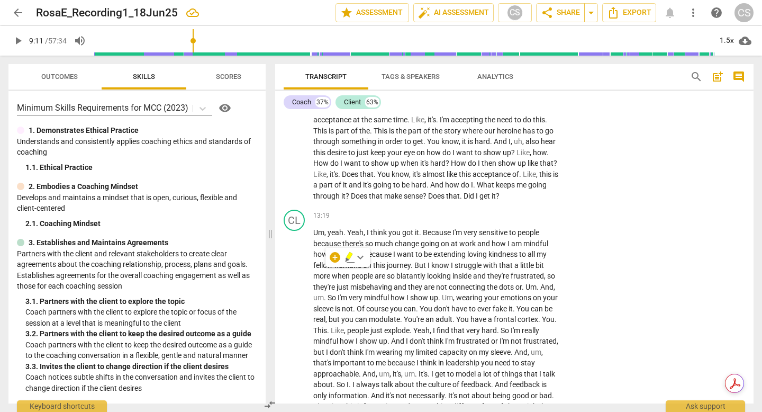
drag, startPoint x: 446, startPoint y: 228, endPoint x: 512, endPoint y: 274, distance: 81.0
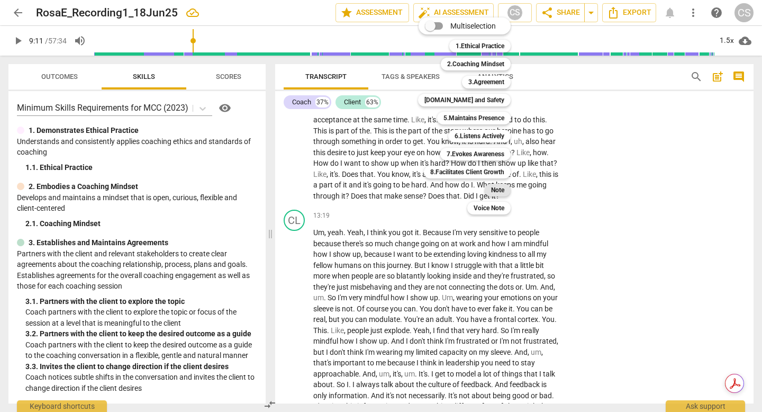
click at [511, 191] on div "Note" at bounding box center [498, 190] width 26 height 13
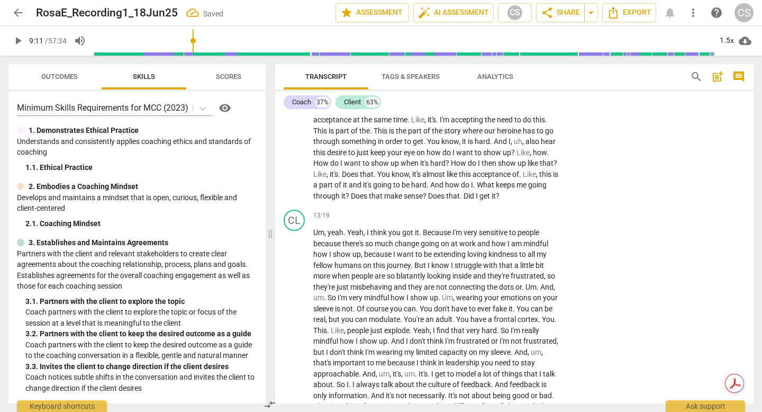
type textarea "T"
type textarea "Tr"
type textarea "Try"
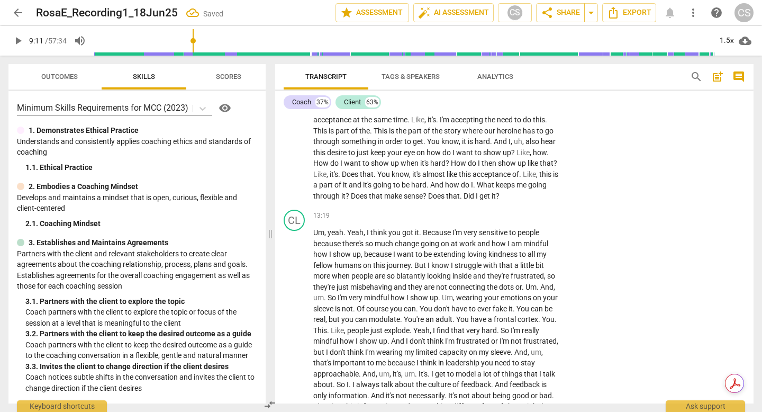
type textarea "Try"
type textarea "Try a"
type textarea "Try ar"
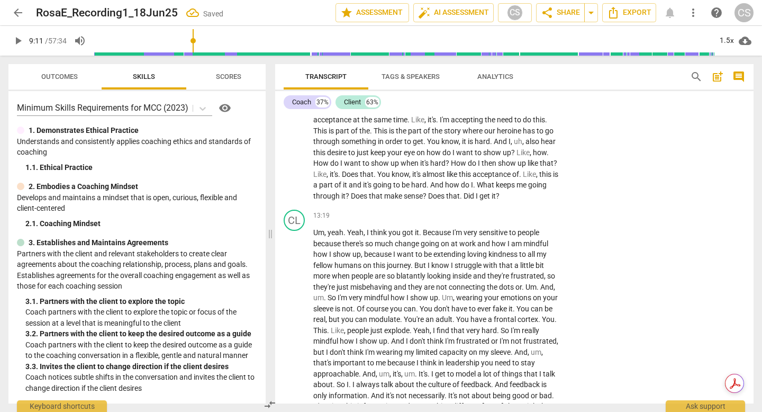
type textarea "Try ar"
type textarea "Try art"
type textarea "Try arti"
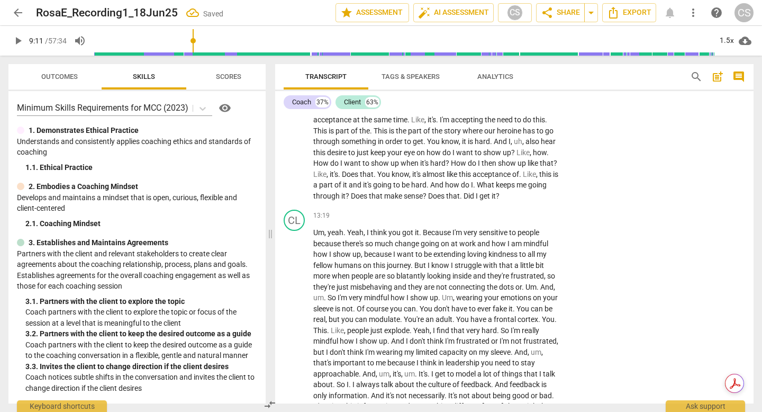
type textarea "Try artic"
type textarea "Try articu"
type textarea "Try articul"
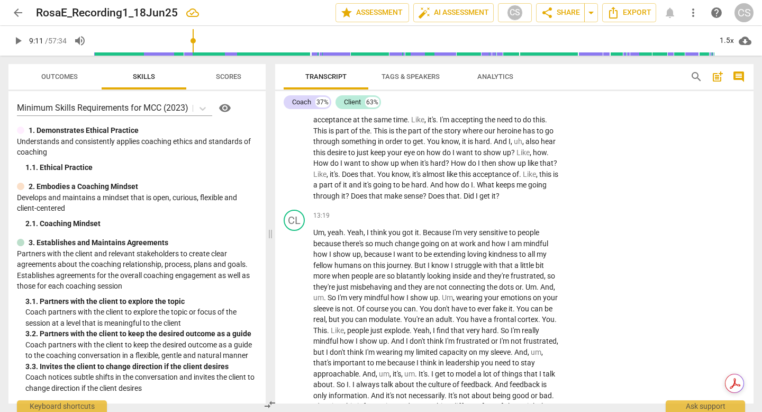
type textarea "Try articul"
type textarea "Try articula"
type textarea "Try articulat"
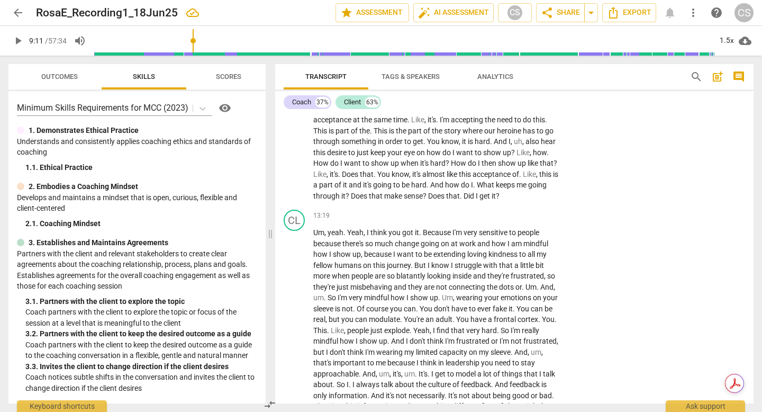
type textarea "Try articulati"
type textarea "Try articulatin"
type textarea "Try articulating"
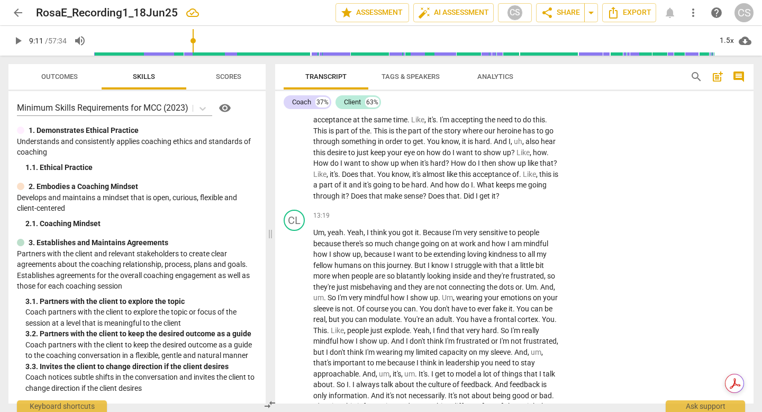
type textarea "Try articulating"
type textarea "Try articulating t"
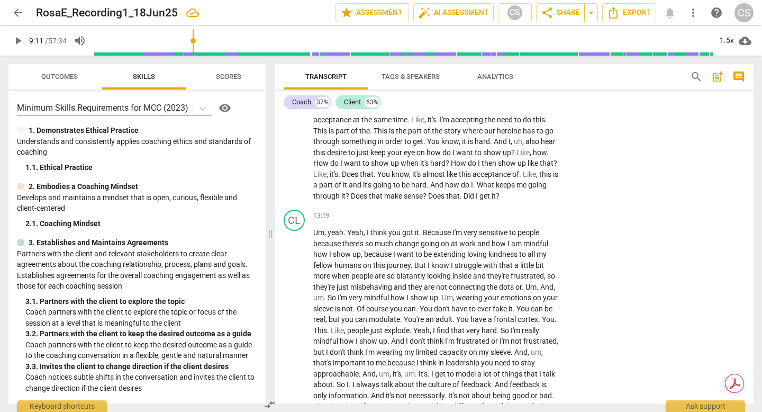
type textarea "Try articulating th"
type textarea "Try articulating thi"
type textarea "Try articulating this"
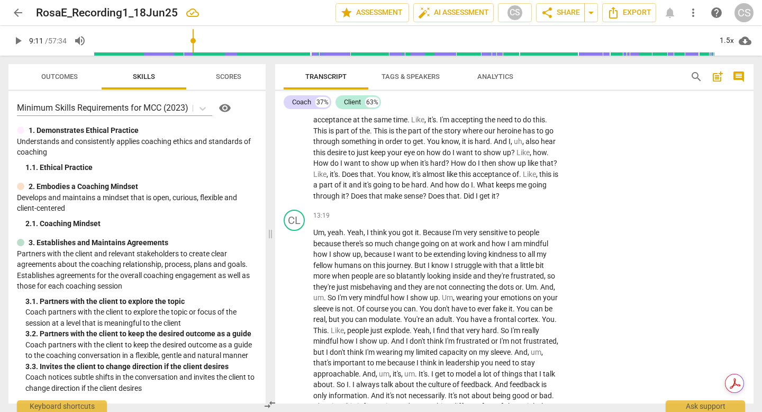
type textarea "Try articulating this"
type textarea "Try articulating this a"
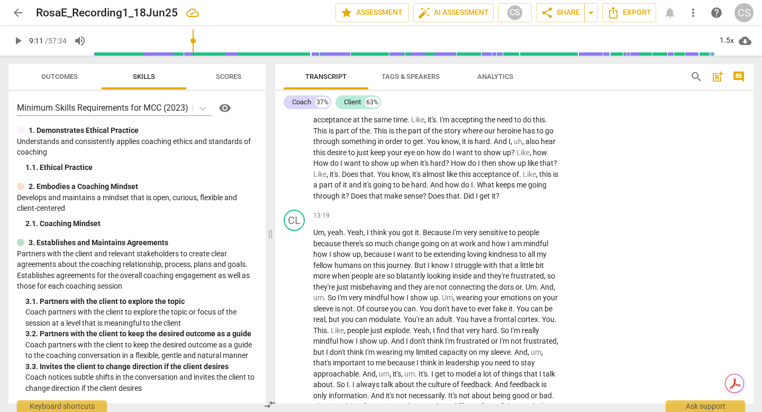
type textarea "Try articulating this as"
type textarea "Try articulating this as a"
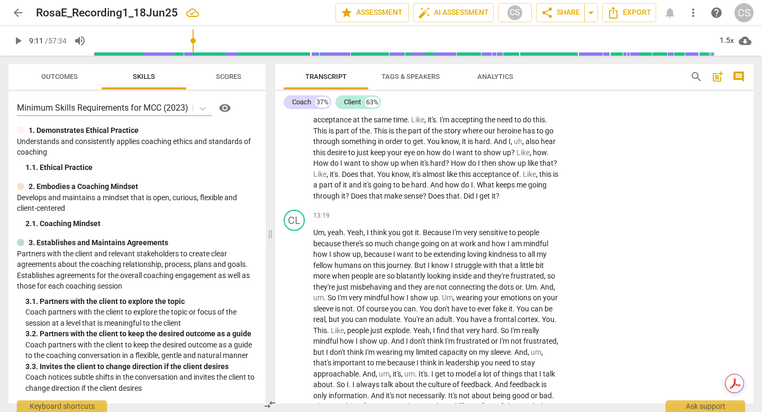
type textarea "Try articulating this as a"
type textarea "Try articulating this as a q"
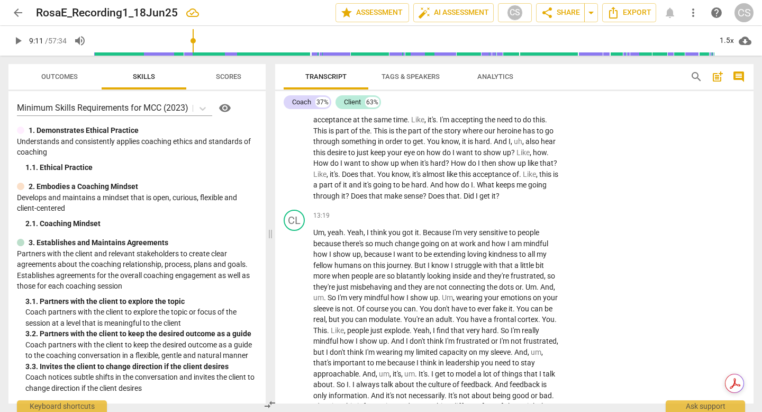
type textarea "Try articulating this as a qu"
type textarea "Try articulating this as a que"
type textarea "Try articulating this as a ques"
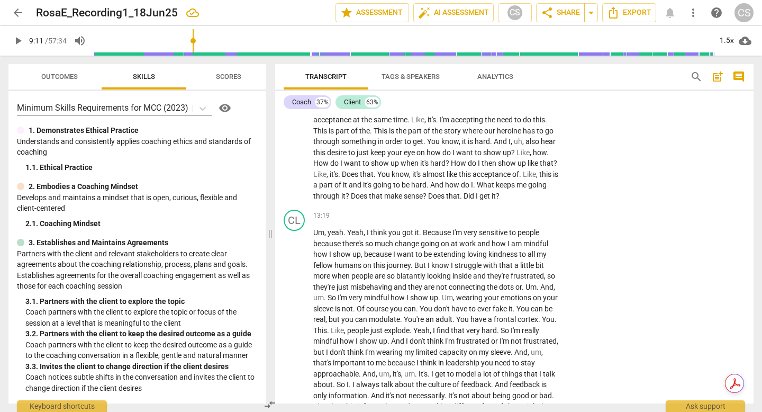
type textarea "Try articulating this as a ques"
type textarea "Try articulating this as a quest"
type textarea "Try articulating this as a questi"
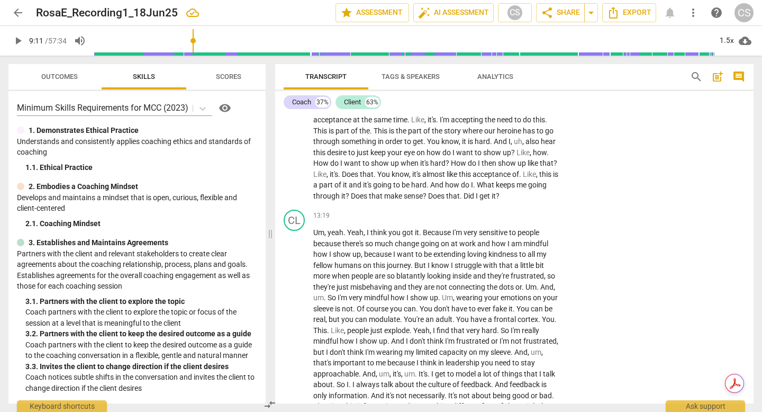
type textarea "Try articulating this as a questio"
type textarea "Try articulating this as a question"
type textarea "Try articulating this as a questio"
type textarea "Try articulating this as a questi"
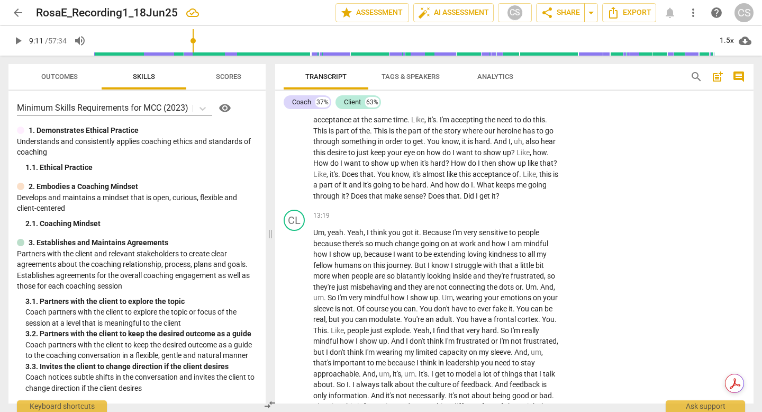
type textarea "Try articulating this as a questi"
type textarea "Try articulating this as a quest"
type textarea "Try articulating this as a ques"
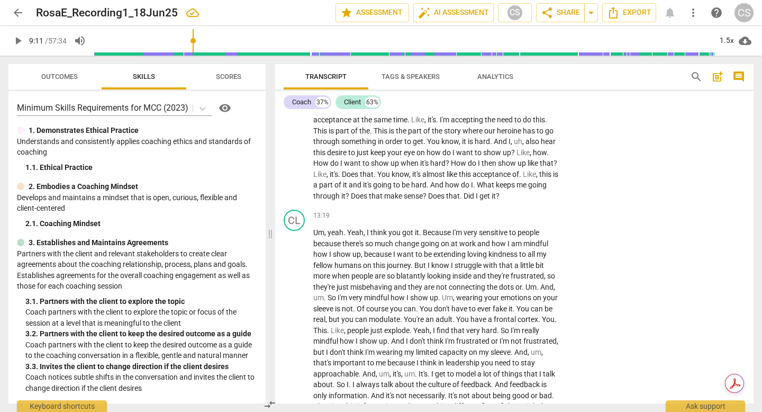
type textarea "Try articulating this as a que"
type textarea "Try articulating this as a qu"
type textarea "Try articulating this as a q"
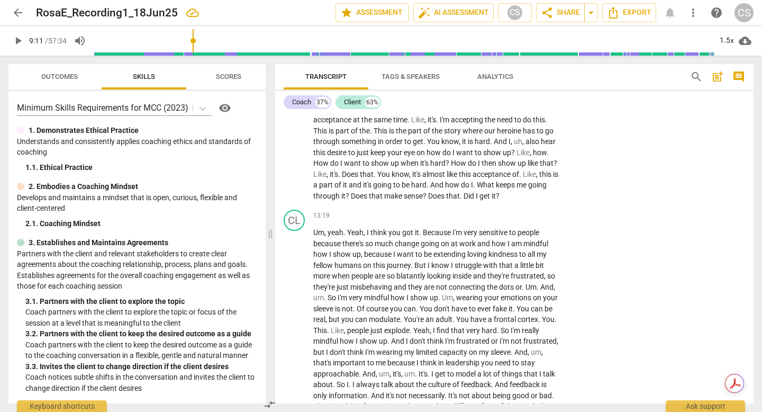
type textarea "Try articulating this as a q"
type textarea "Try articulating this as a"
type textarea "Try articulating this as a c"
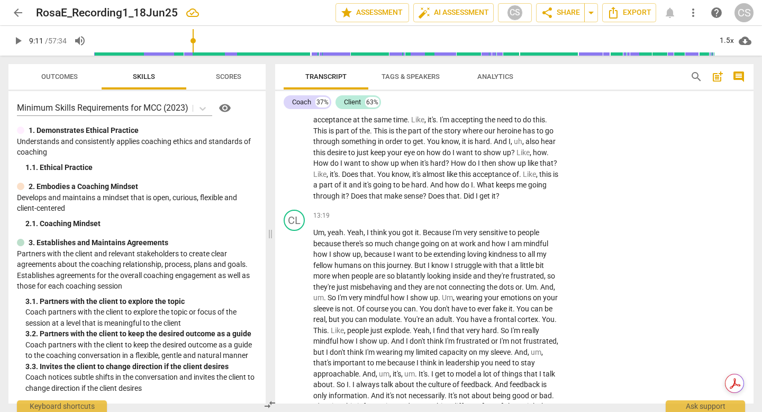
type textarea "Try articulating this as a co"
type textarea "Try articulating this as a con"
type textarea "Try articulating this as a cons"
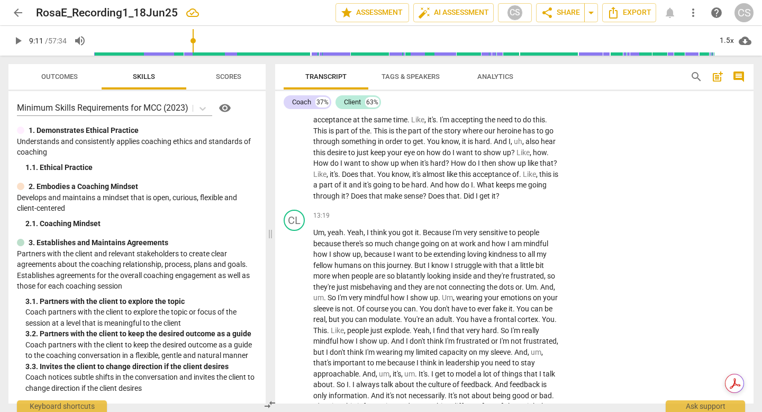
type textarea "Try articulating this as a cons"
type textarea "Try articulating this as a con"
type textarea "Try articulating this as a conc"
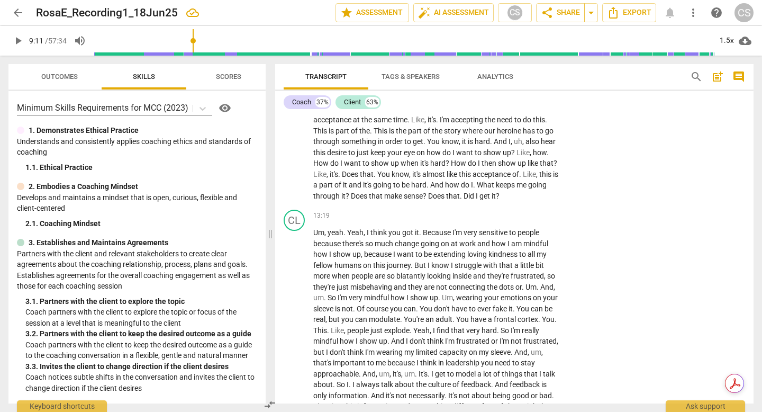
type textarea "Try articulating this as a conci"
type textarea "Try articulating this as a concis"
type textarea "Try articulating this as a concise"
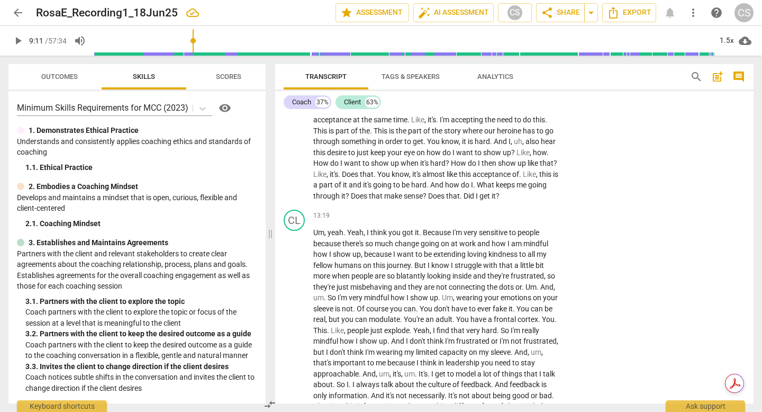
type textarea "Try articulating this as a concise"
type textarea "Try articulating this as a concise q"
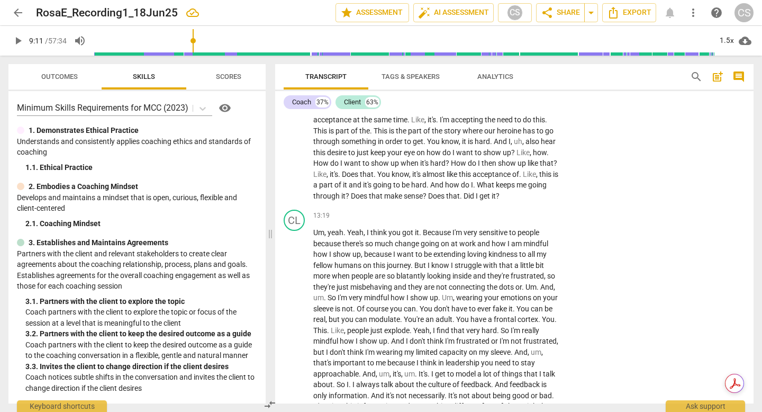
type textarea "Try articulating this as a concise qu"
type textarea "Try articulating this as a concise que"
type textarea "Try articulating this as a concise ques"
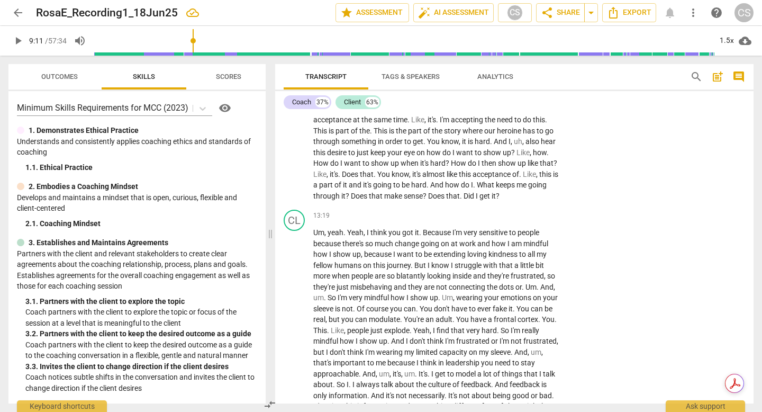
type textarea "Try articulating this as a concise ques"
type textarea "Try articulating this as a concise quest"
type textarea "Try articulating this as a concise questi"
type textarea "Try articulating this as a concise questio"
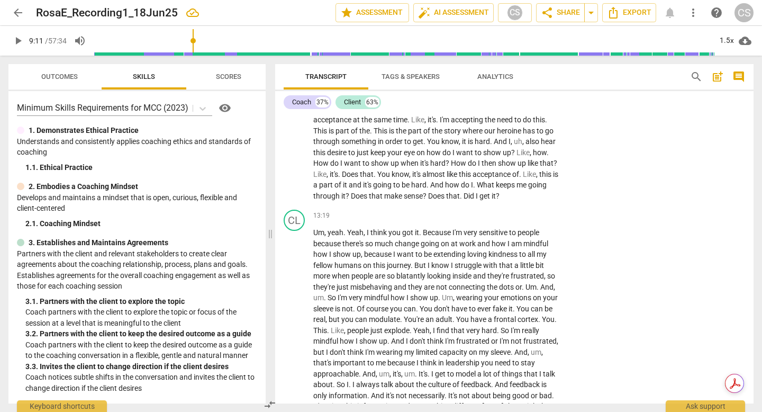
type textarea "Try articulating this as a concise questio"
type textarea "Try articulating this as a concise question"
type textarea "Try articulating this as a concise question."
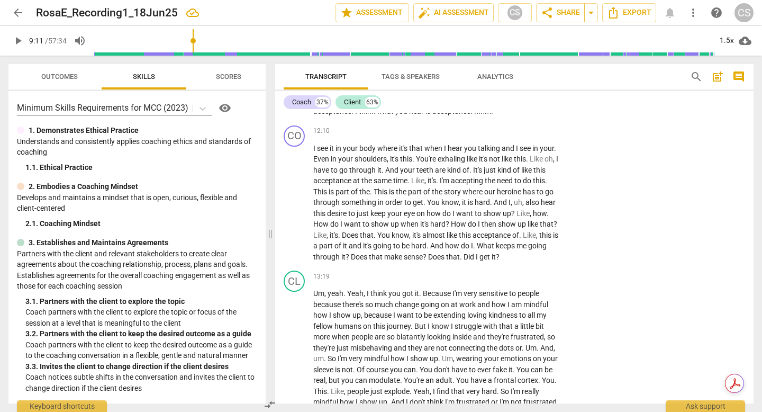
scroll to position [1837, 0]
type textarea "Try articulating this as a concise question."
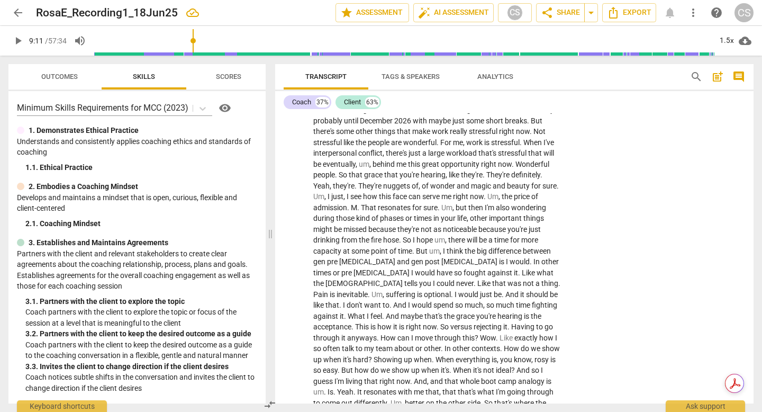
scroll to position [1530, 0]
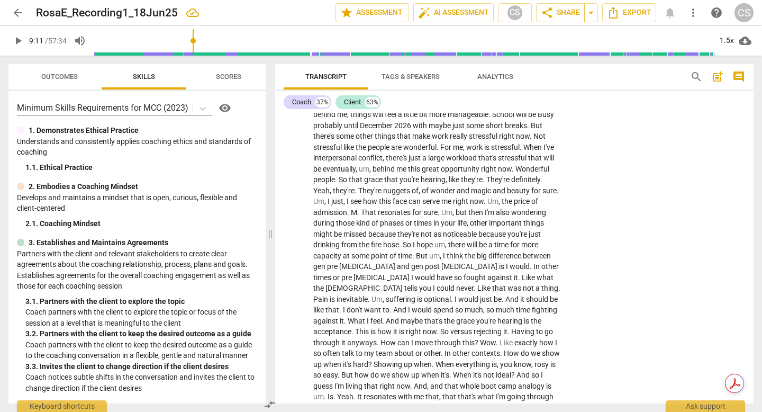
drag, startPoint x: 476, startPoint y: 226, endPoint x: 542, endPoint y: 231, distance: 66.3
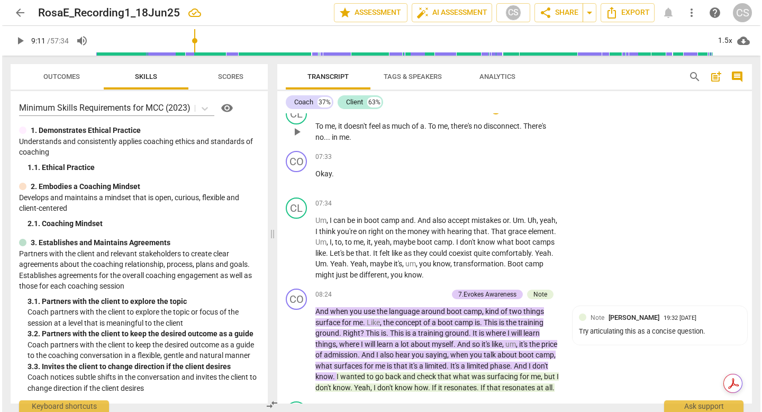
scroll to position [1230, 0]
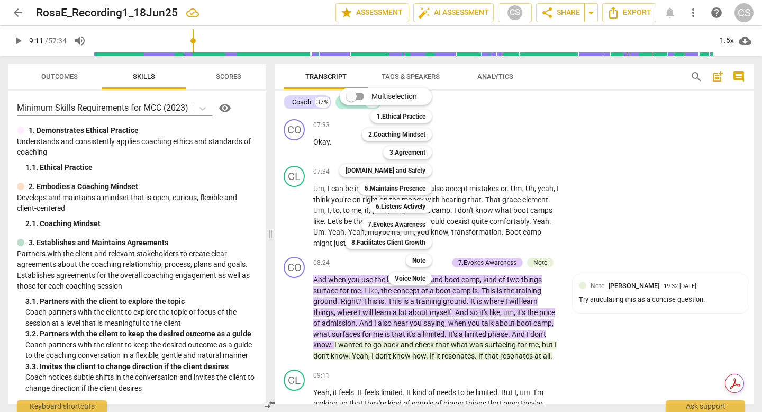
click at [576, 322] on div at bounding box center [381, 206] width 762 height 412
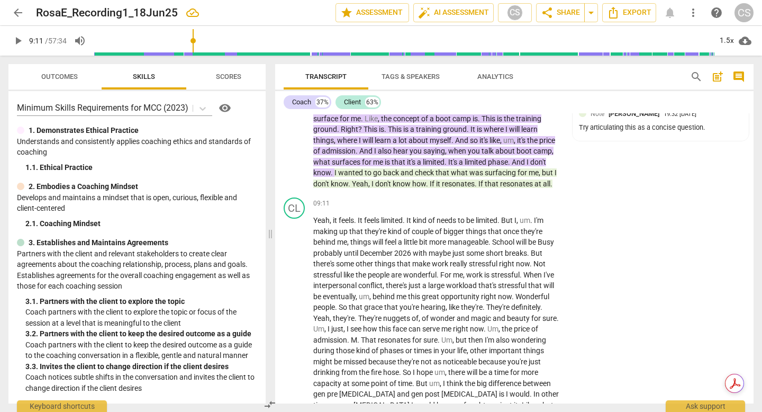
scroll to position [1475, 0]
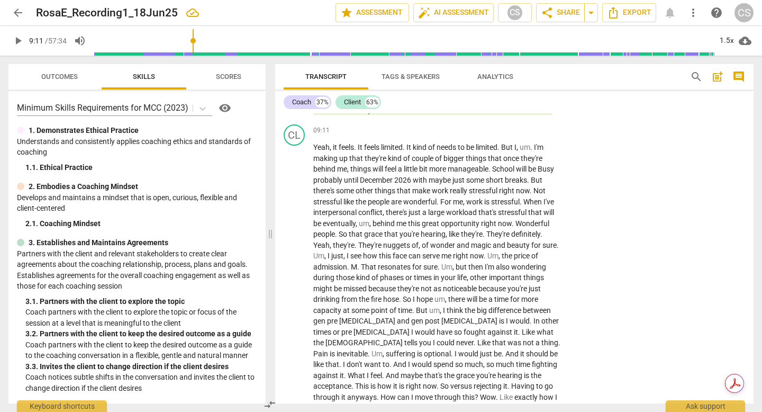
drag, startPoint x: 475, startPoint y: 280, endPoint x: 548, endPoint y: 287, distance: 72.8
click at [551, 271] on div "+" at bounding box center [551, 270] width 11 height 11
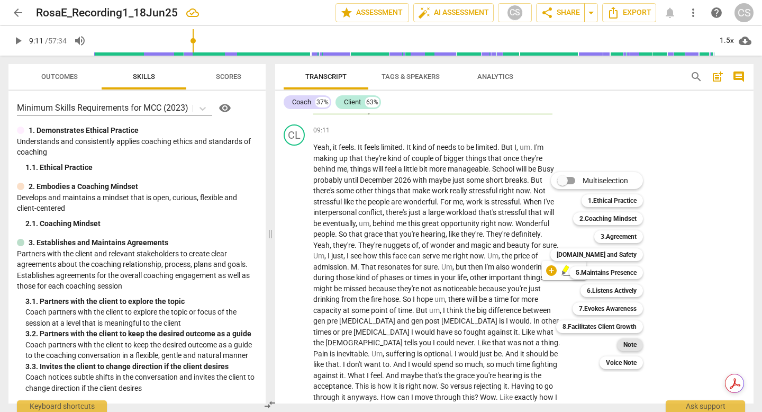
click at [637, 345] on b "Note" at bounding box center [629, 344] width 13 height 13
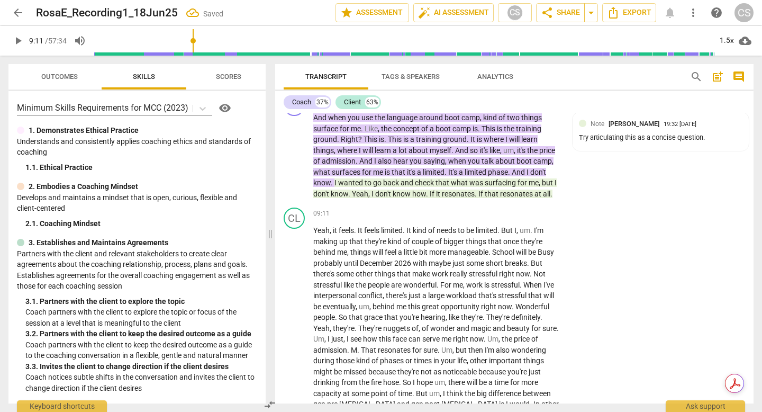
scroll to position [1202, 0]
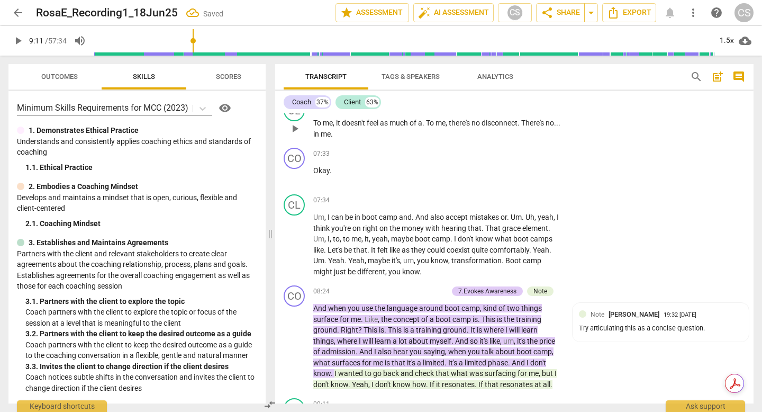
type textarea "N"
type textarea "No"
type textarea "Not"
type textarea "Noti"
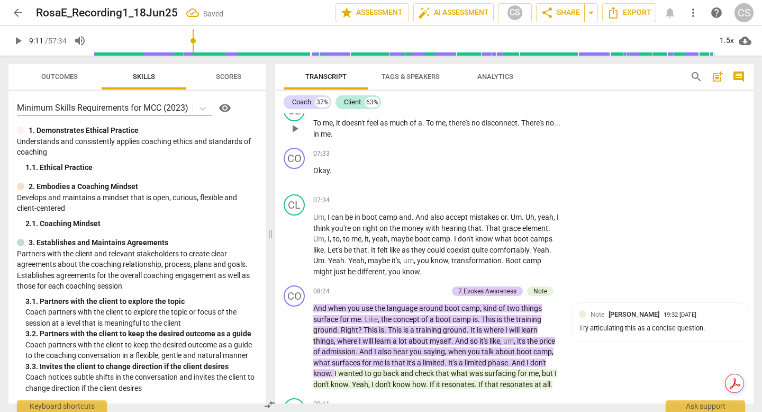
type textarea "Noti"
type textarea "Notic"
type textarea "Notice"
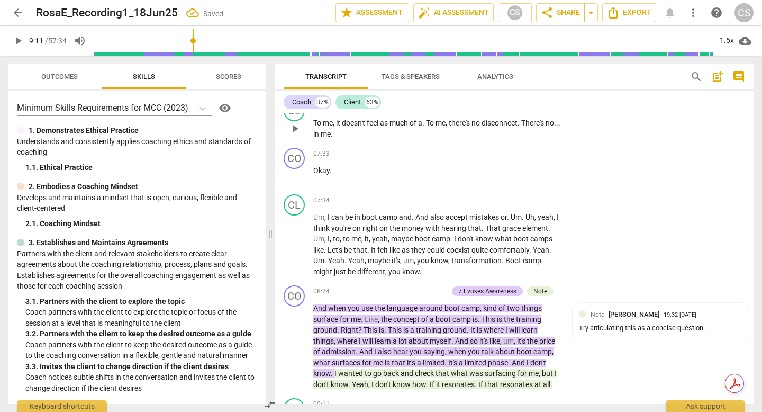
type textarea "Notice t"
type textarea "Notice th"
type textarea "Notice tha"
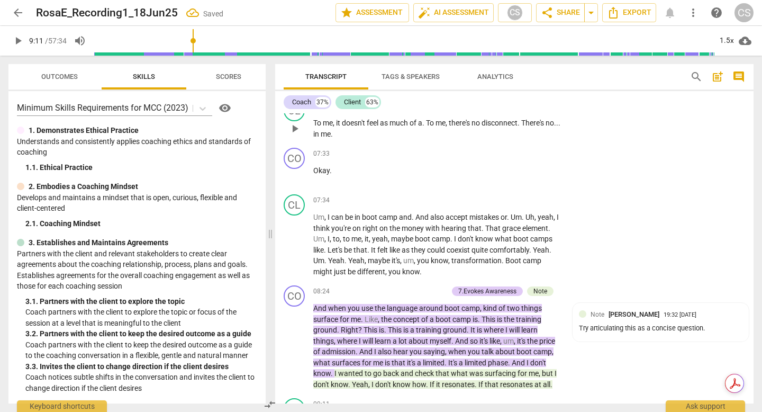
type textarea "Notice tha"
type textarea "Notice that"
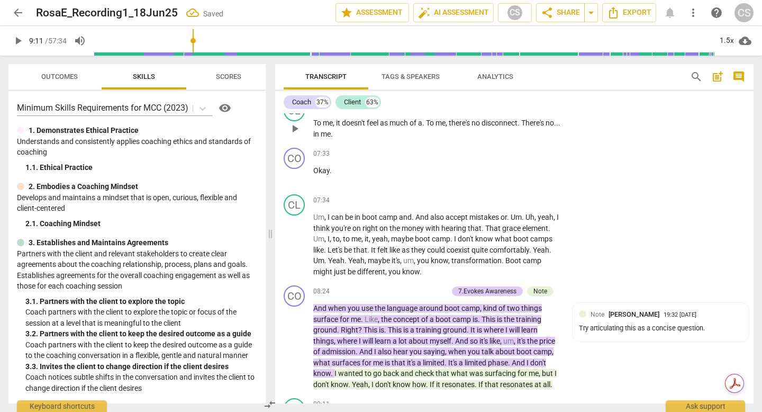
type textarea "Notice that t"
type textarea "Notice that th"
type textarea "Notice that the"
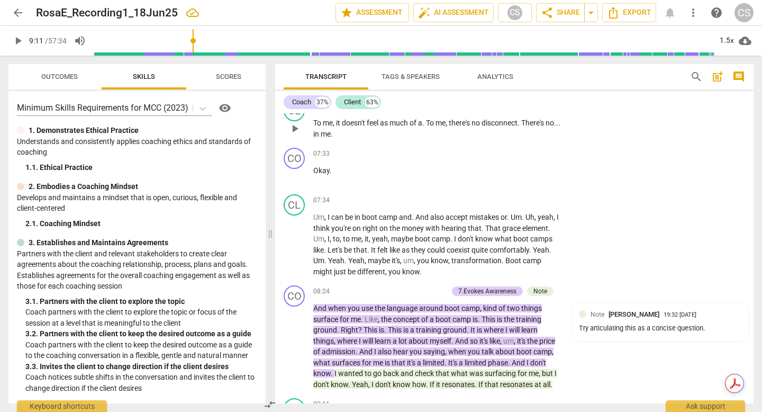
type textarea "Notice that the"
type textarea "Notice that the q"
type textarea "Notice that the qu"
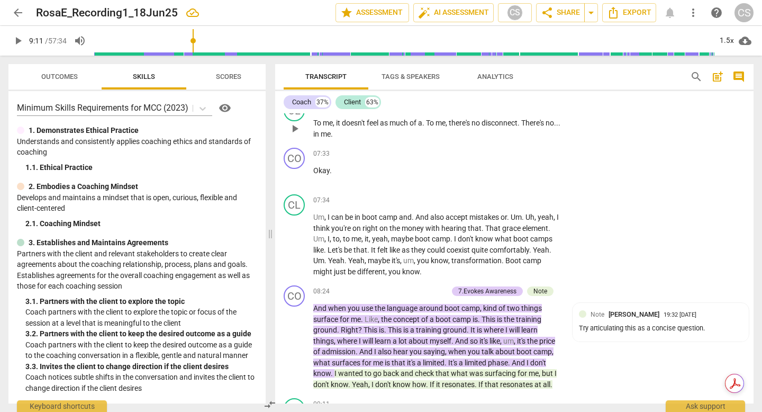
type textarea "Notice that the que"
type textarea "Notice that the ques"
type textarea "Notice that the quest"
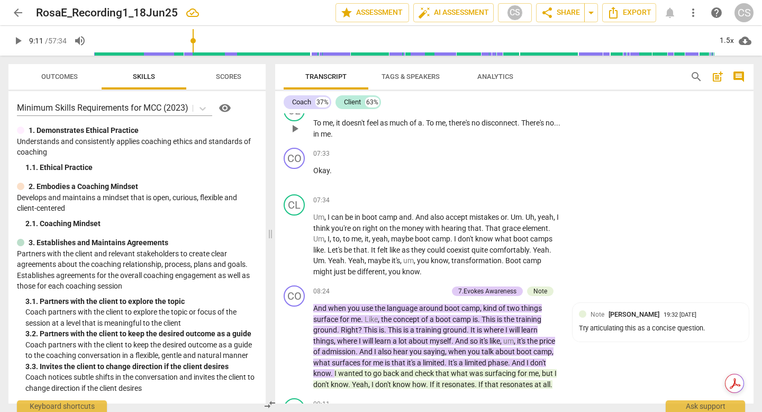
type textarea "Notice that the questi"
type textarea "Notice that the questio"
type textarea "Notice that the question"
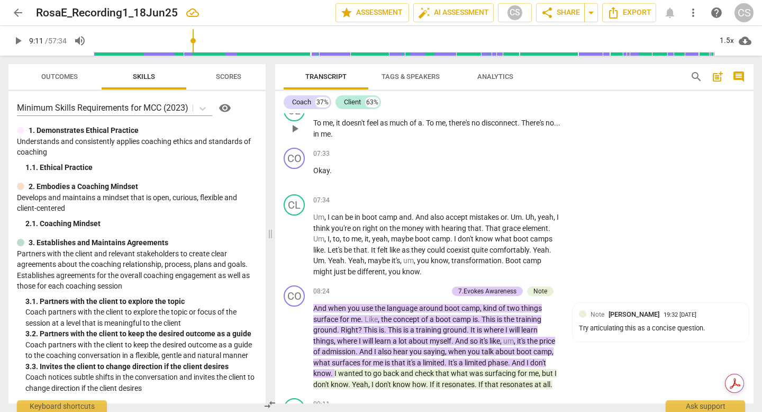
type textarea "Notice that the questions"
type textarea "Notice that the questions t"
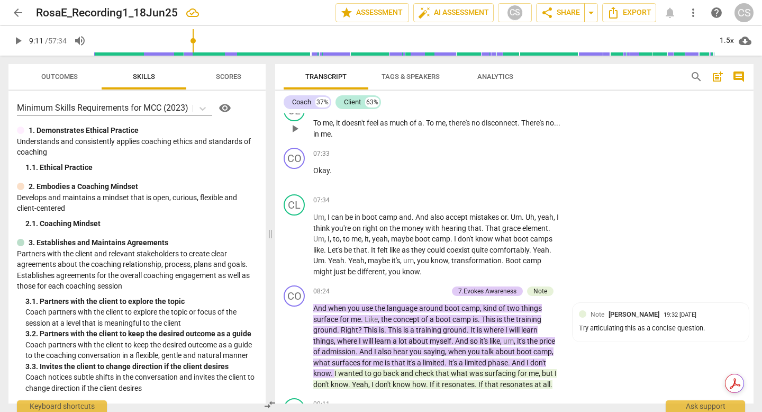
type textarea "Notice that the questions t"
type textarea "Notice that the questions"
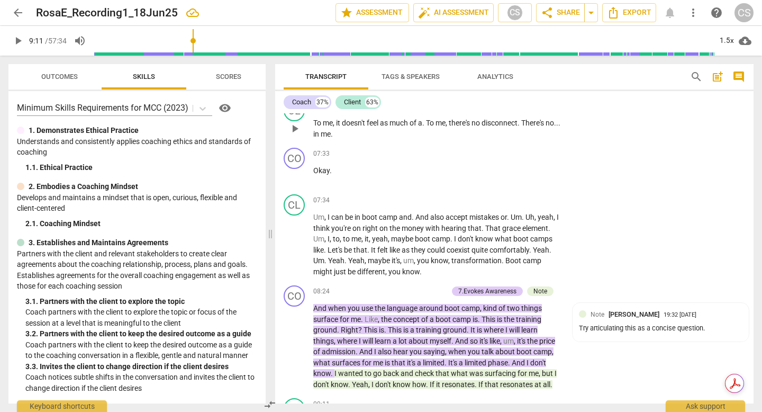
scroll to position [0, 0]
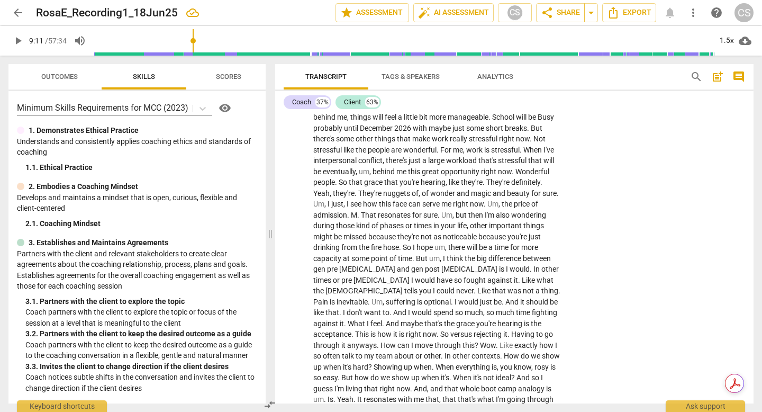
scroll to position [1521, 0]
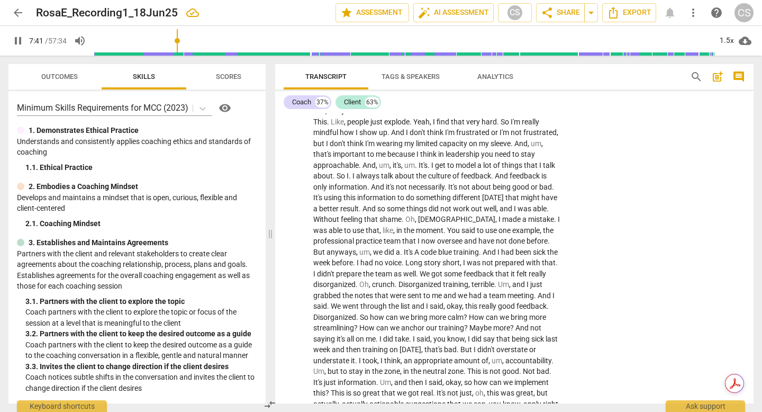
scroll to position [1909, 0]
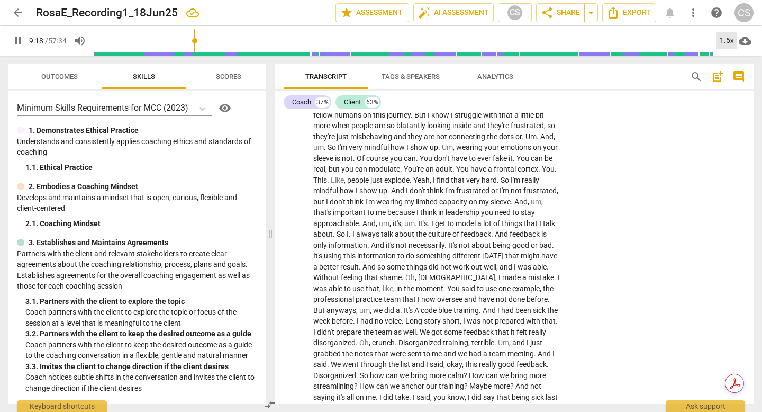
click at [730, 41] on div "1.5x" at bounding box center [726, 40] width 20 height 17
click at [727, 132] on li "2x" at bounding box center [731, 122] width 35 height 20
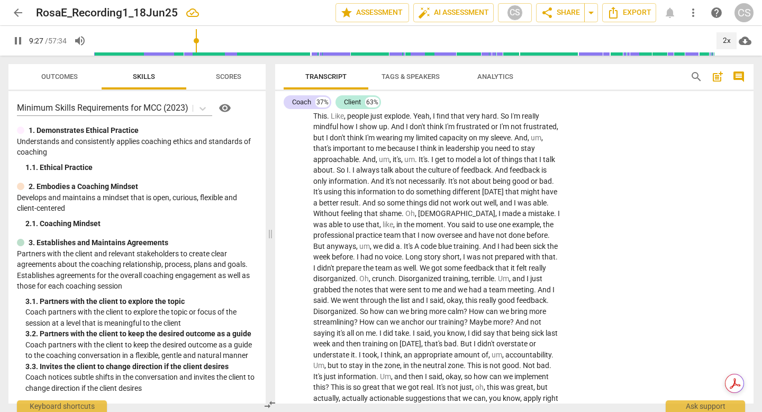
scroll to position [2110, 0]
drag, startPoint x: 446, startPoint y: 246, endPoint x: 454, endPoint y: 243, distance: 8.9
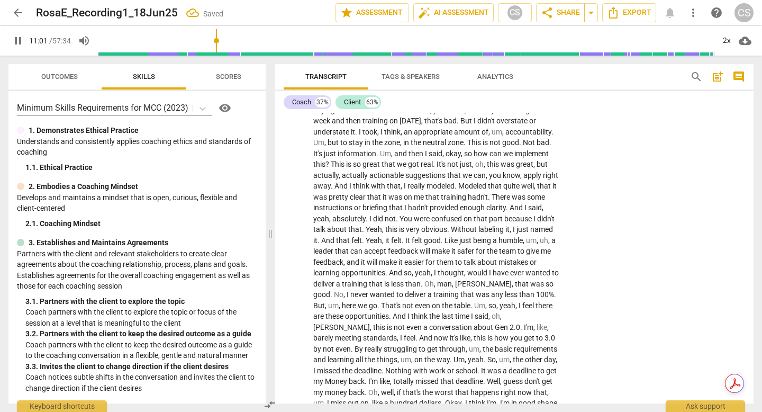
scroll to position [2335, 0]
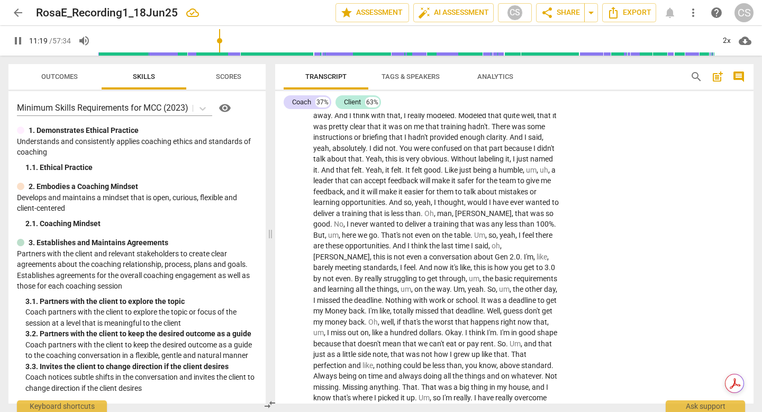
scroll to position [2451, 0]
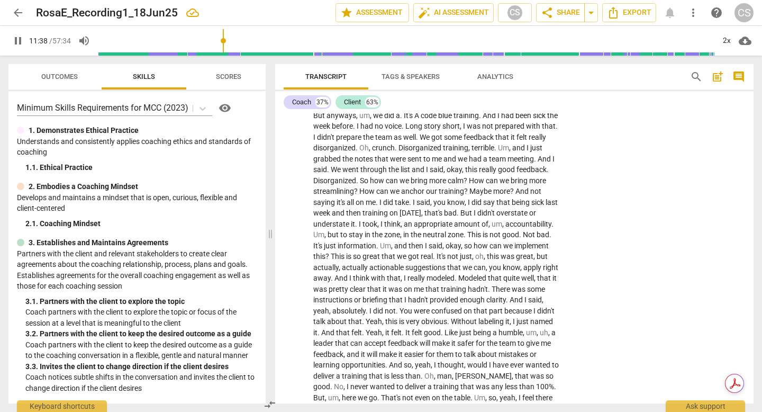
scroll to position [2226, 0]
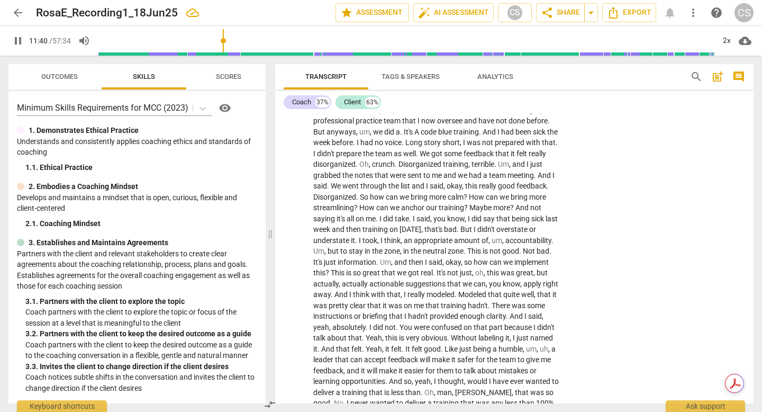
click at [728, 40] on div "2x" at bounding box center [726, 40] width 20 height 17
click at [728, 65] on li "1x" at bounding box center [731, 62] width 35 height 20
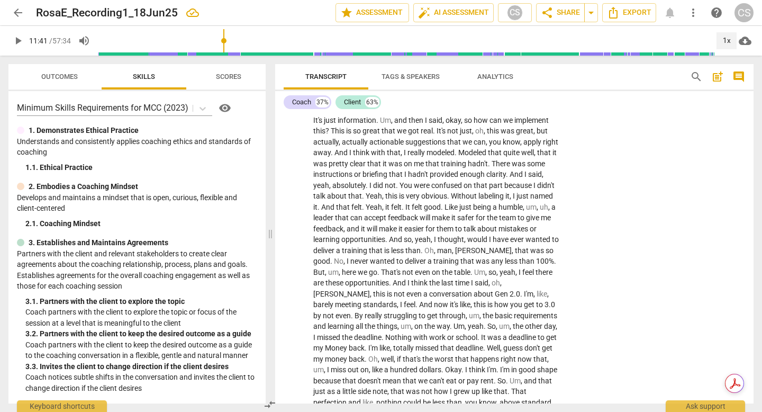
scroll to position [2386, 0]
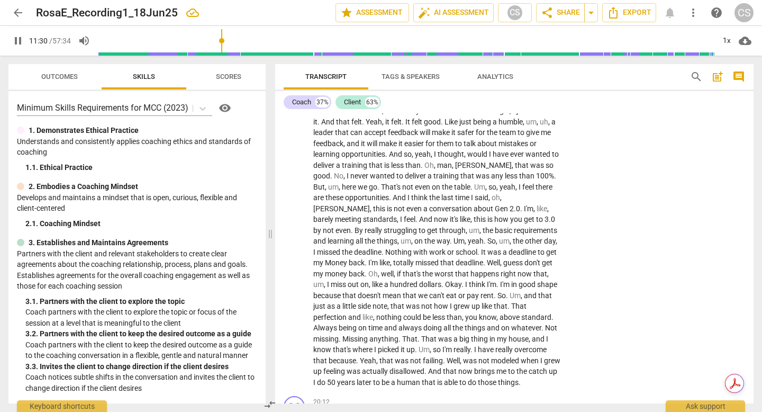
scroll to position [2453, 0]
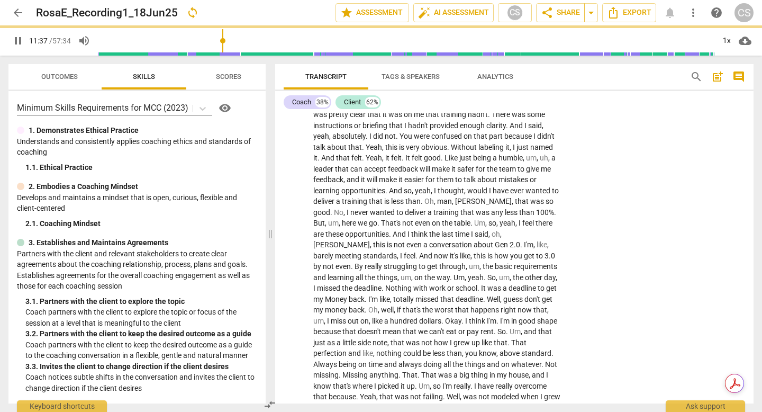
scroll to position [2479, 0]
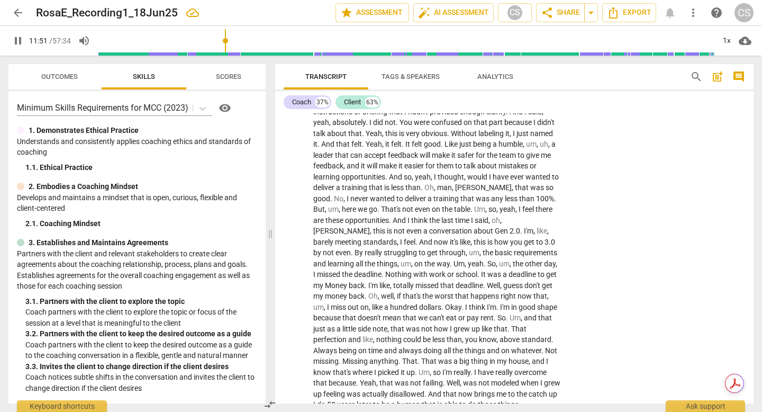
scroll to position [2516, 0]
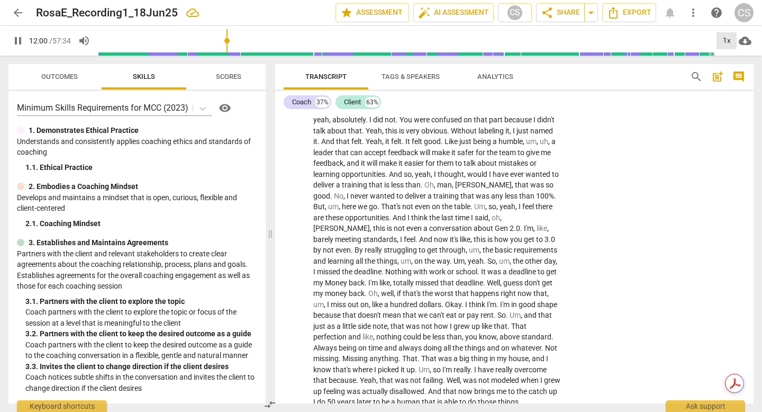
click at [727, 40] on div "1x" at bounding box center [726, 40] width 20 height 17
click at [733, 111] on li "1.5x" at bounding box center [731, 102] width 35 height 20
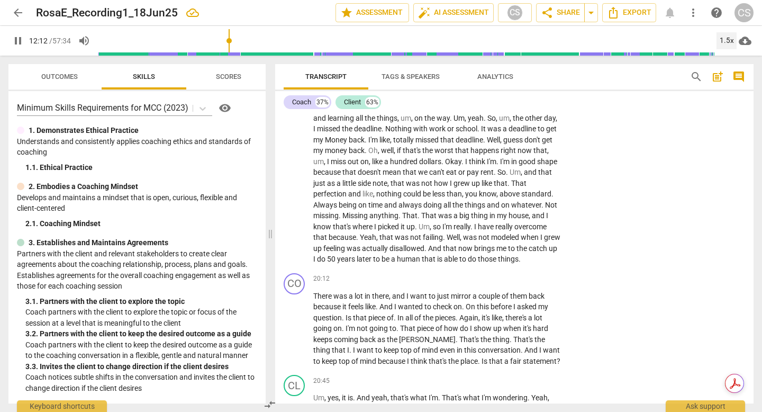
scroll to position [2661, 0]
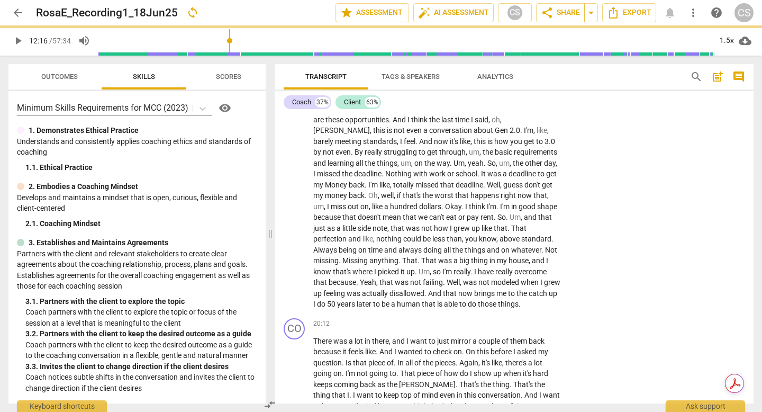
scroll to position [2707, 0]
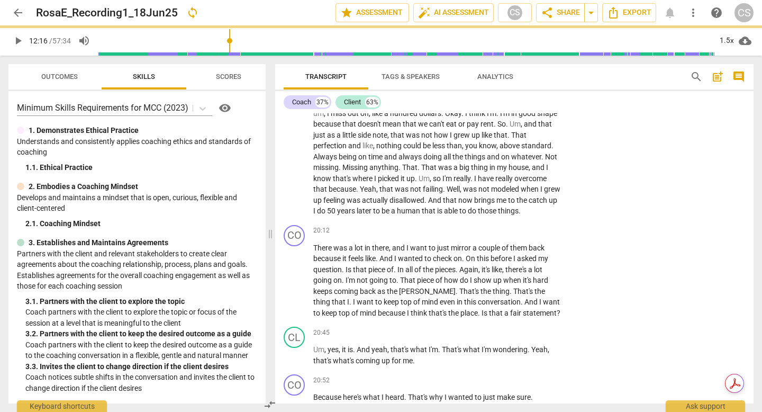
scroll to position [2661, 0]
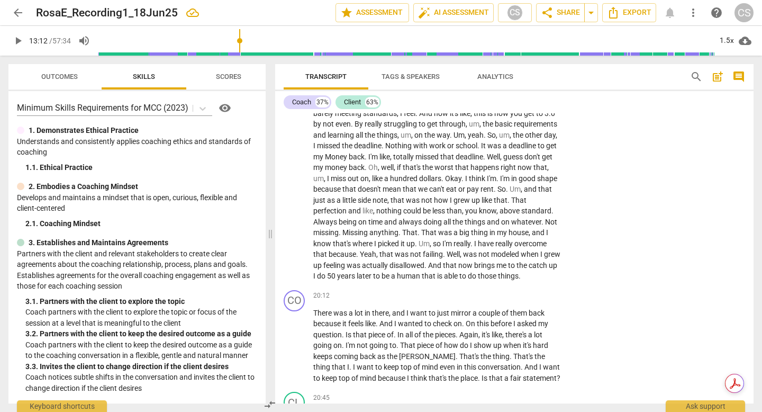
scroll to position [2636, 0]
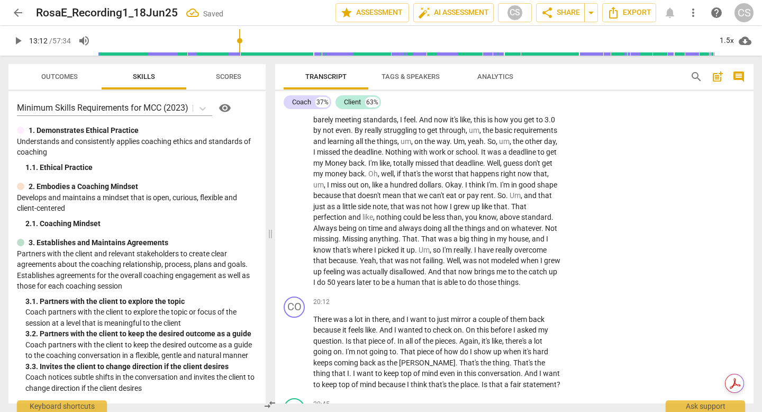
drag, startPoint x: 451, startPoint y: 333, endPoint x: 309, endPoint y: 193, distance: 199.4
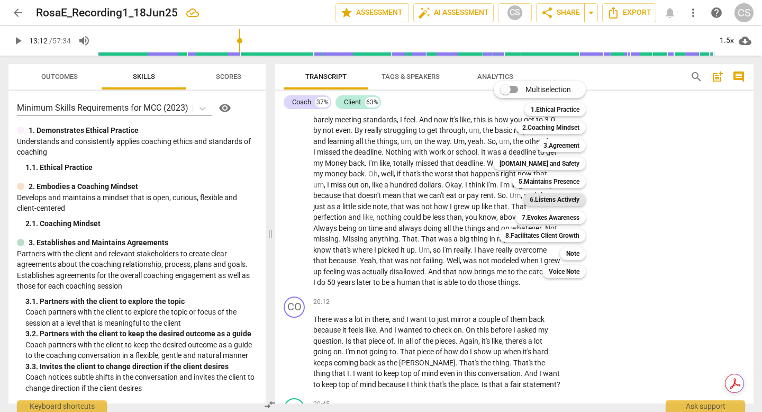
click at [578, 203] on b "6.Listens Actively" at bounding box center [555, 199] width 50 height 13
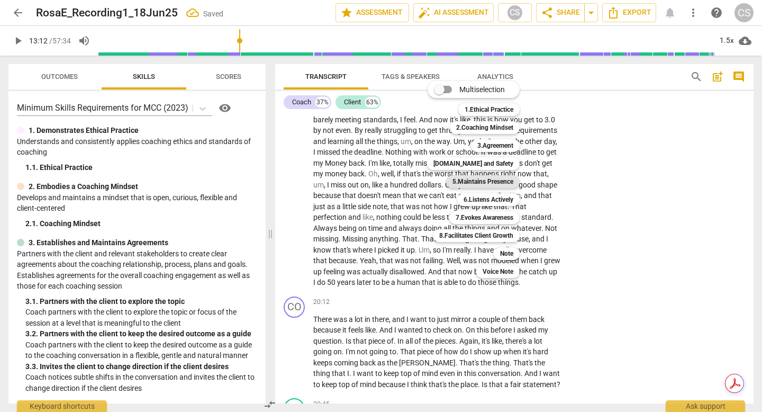
click at [508, 182] on b "5.Maintains Presence" at bounding box center [482, 181] width 61 height 13
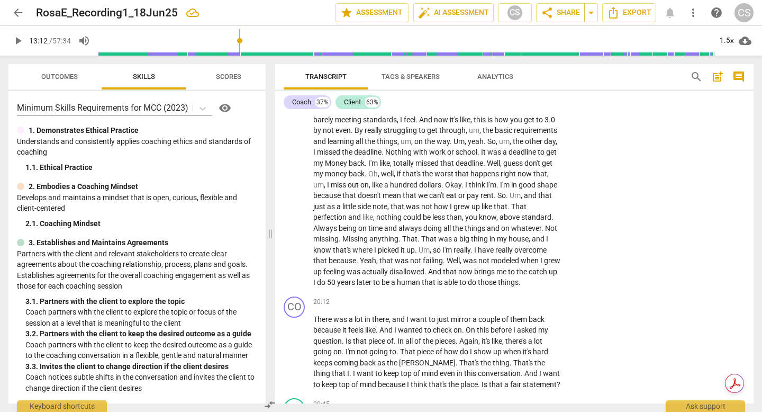
click at [730, 228] on li "Delete" at bounding box center [729, 227] width 37 height 20
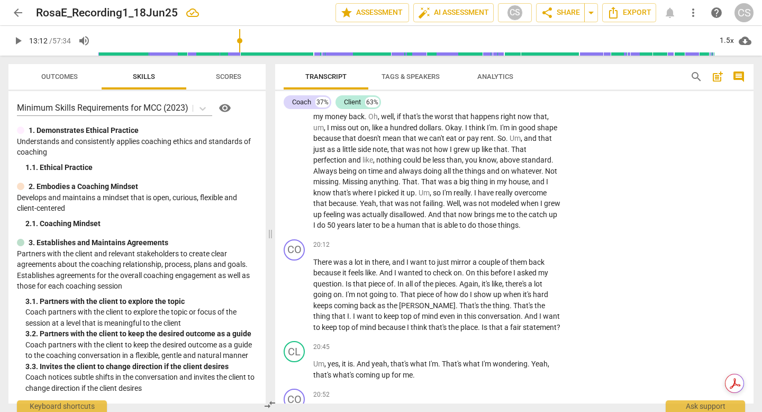
scroll to position [2753, 0]
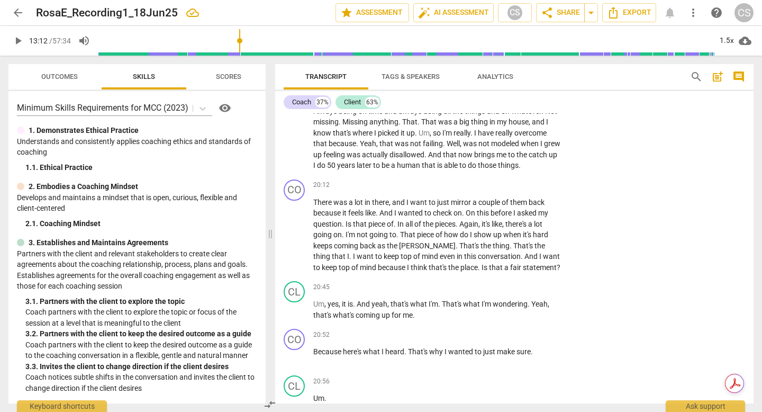
drag, startPoint x: 453, startPoint y: 214, endPoint x: 581, endPoint y: 269, distance: 139.6
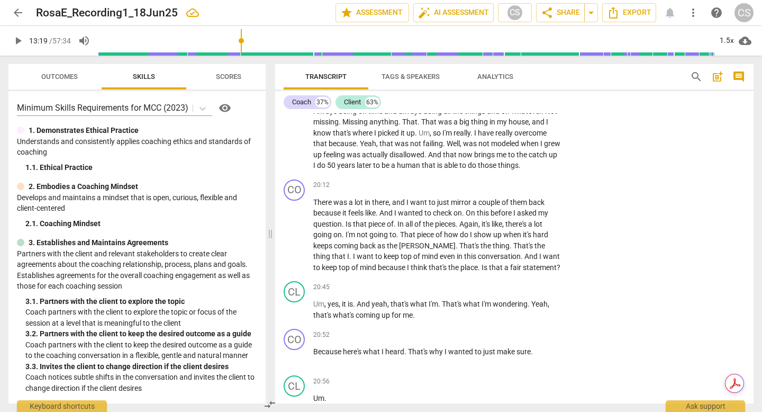
click at [581, 269] on div "CO play_arrow pause 00:03 + Add competency keyboard_arrow_right How are you ? C…" at bounding box center [514, 258] width 478 height 290
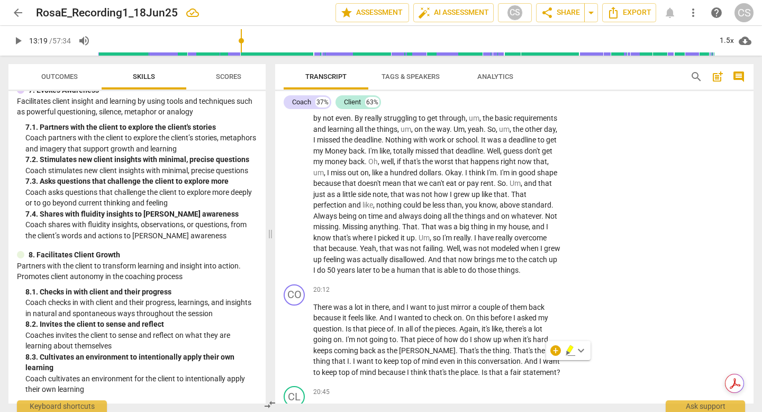
scroll to position [2651, 0]
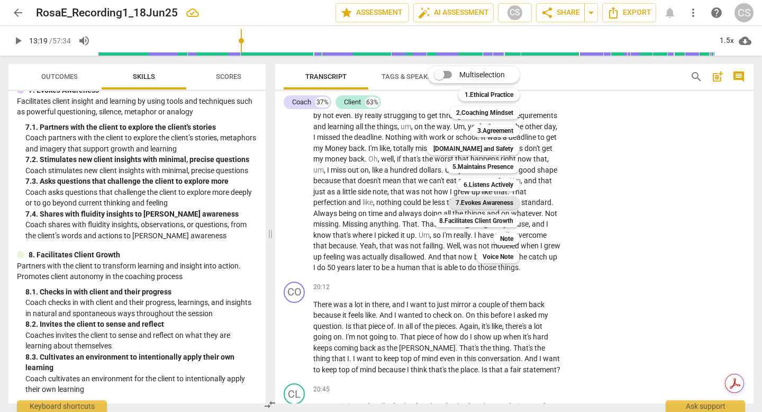
click at [495, 201] on b "7.Evokes Awareness" at bounding box center [485, 202] width 58 height 13
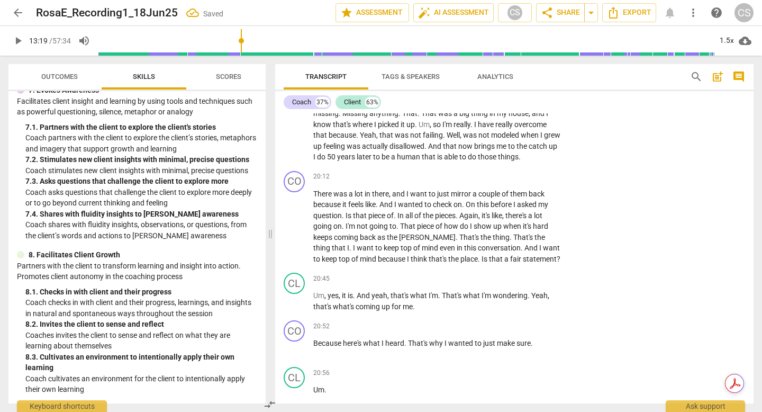
scroll to position [2766, 0]
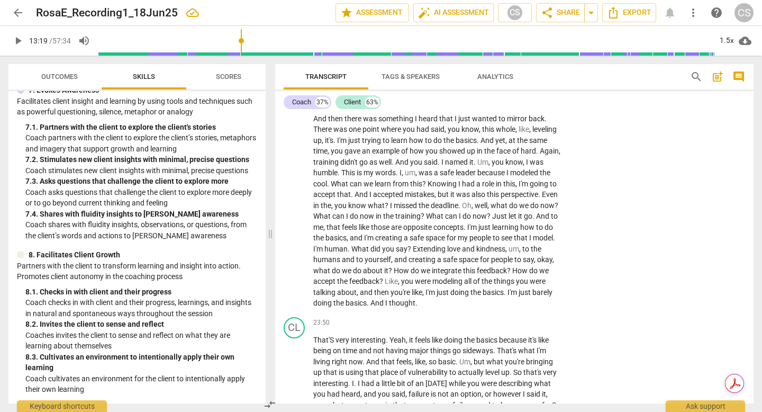
scroll to position [3306, 0]
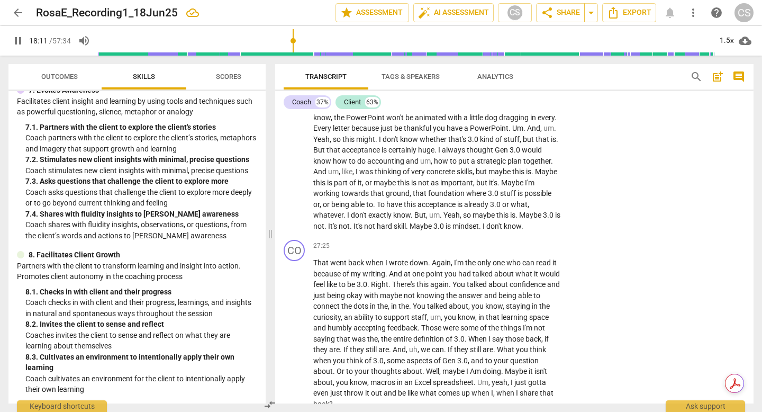
scroll to position [3733, 0]
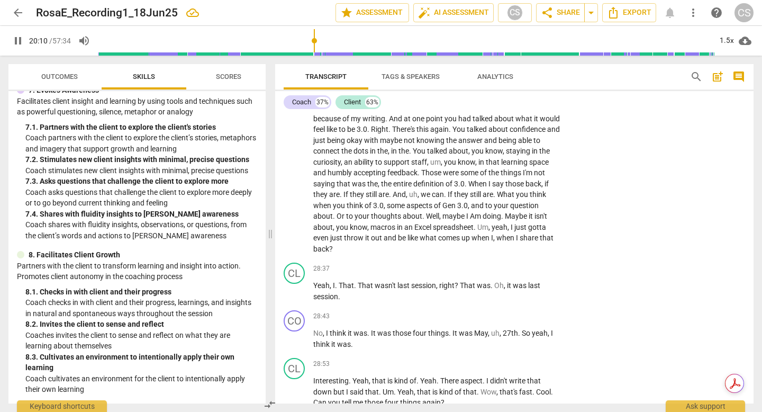
scroll to position [3999, 0]
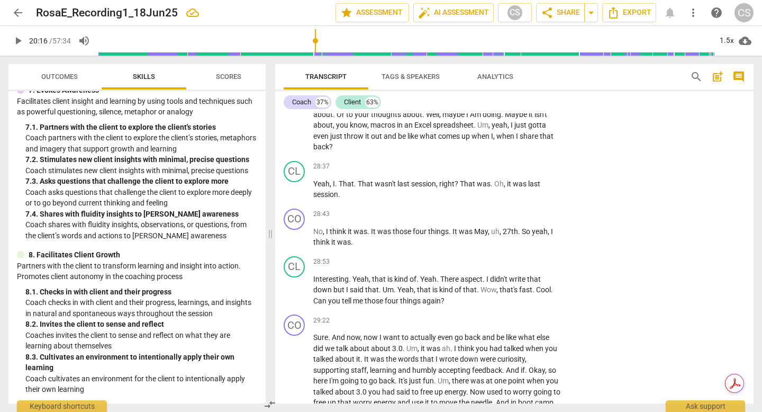
drag, startPoint x: 369, startPoint y: 229, endPoint x: 312, endPoint y: 205, distance: 61.9
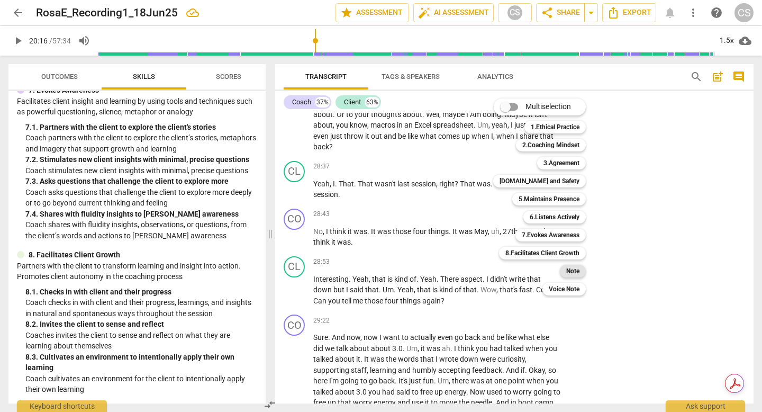
click at [579, 273] on b "Note" at bounding box center [572, 271] width 13 height 13
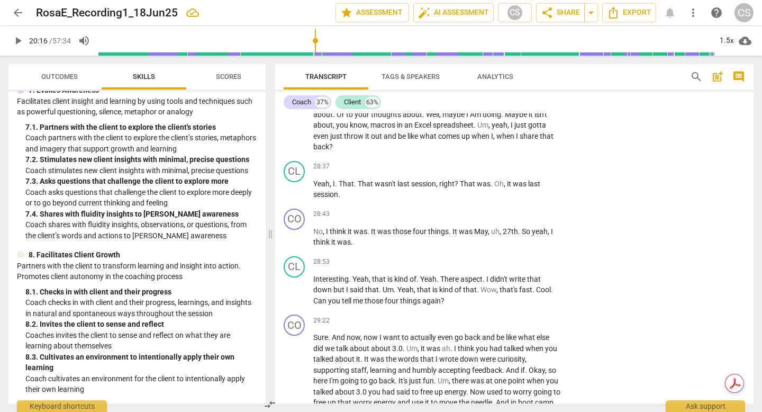
scroll to position [24, 0]
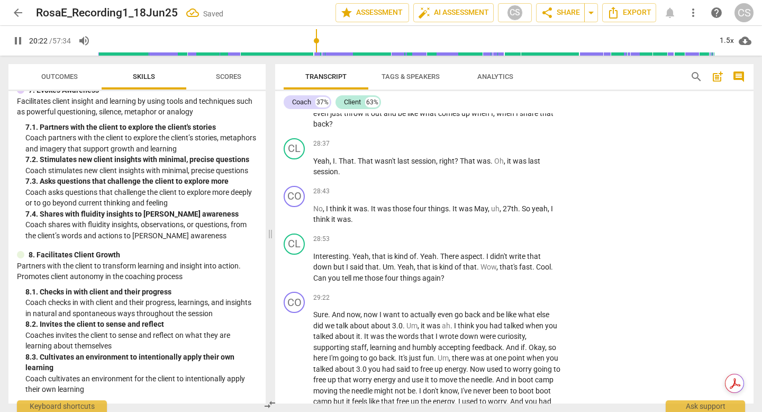
scroll to position [4022, 0]
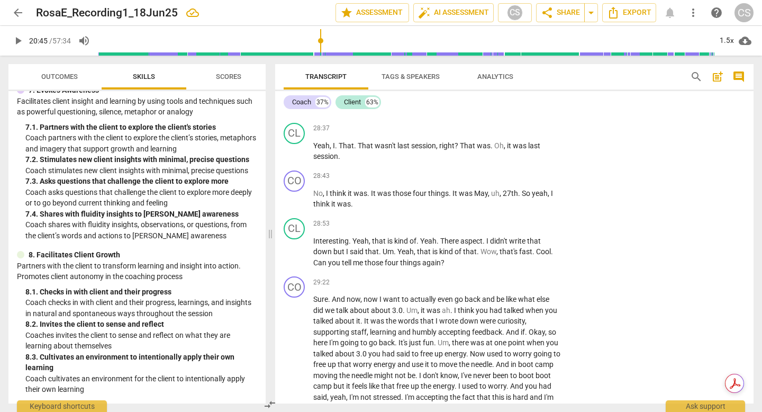
drag, startPoint x: 454, startPoint y: 191, endPoint x: 465, endPoint y: 243, distance: 53.0
drag, startPoint x: 456, startPoint y: 188, endPoint x: 401, endPoint y: 284, distance: 109.7
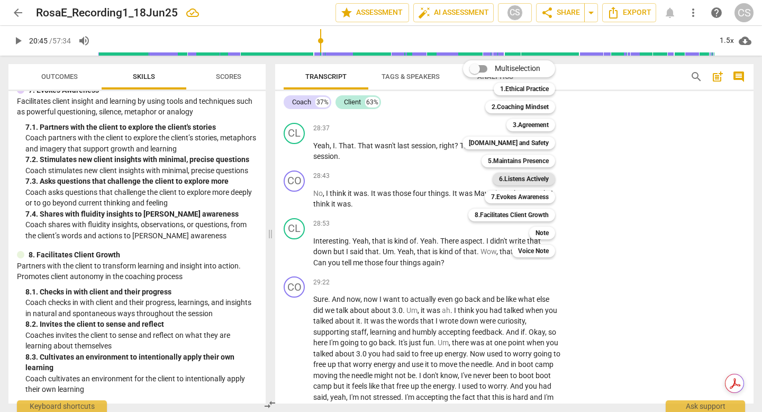
click at [542, 175] on b "6.Listens Actively" at bounding box center [524, 178] width 50 height 13
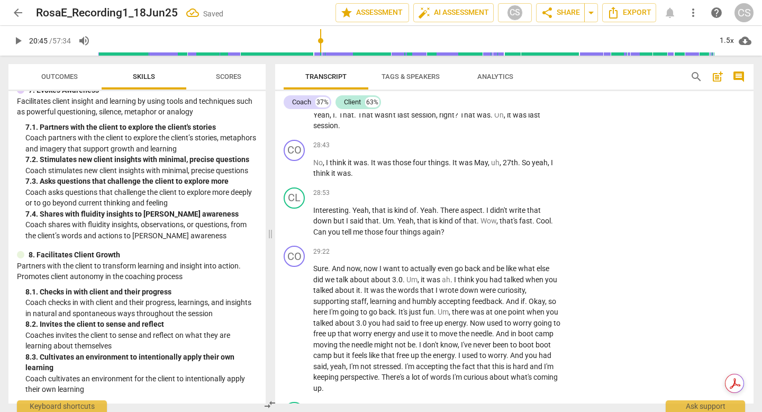
scroll to position [4069, 0]
drag, startPoint x: 503, startPoint y: 252, endPoint x: 400, endPoint y: 249, distance: 102.7
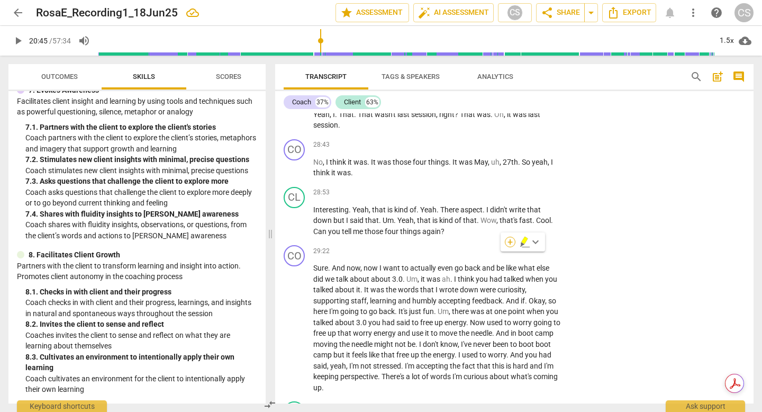
click at [509, 243] on div "+" at bounding box center [510, 242] width 11 height 11
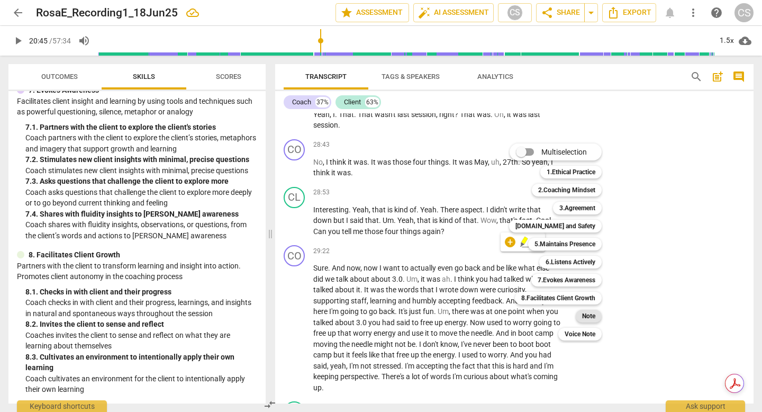
click at [595, 317] on b "Note" at bounding box center [588, 316] width 13 height 13
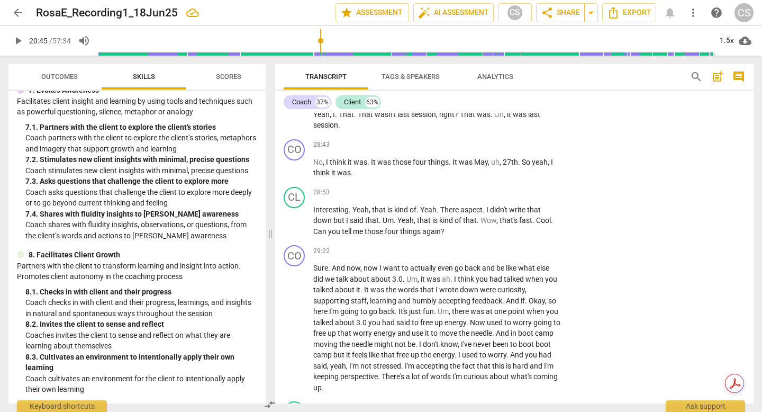
click at [721, 181] on li "Delete" at bounding box center [729, 175] width 37 height 20
drag, startPoint x: 503, startPoint y: 255, endPoint x: 402, endPoint y: 252, distance: 101.6
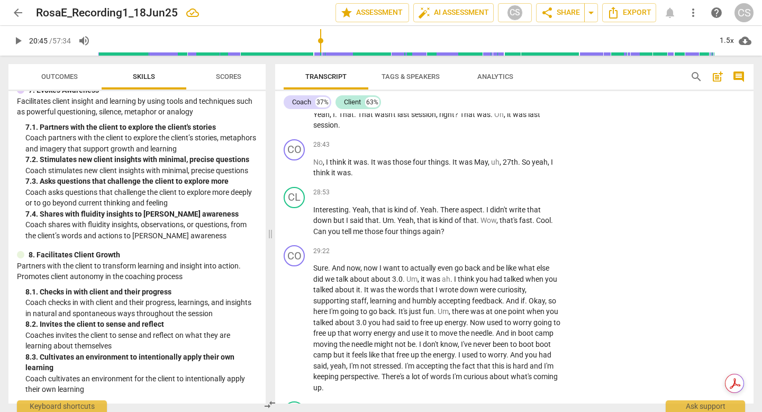
drag, startPoint x: 503, startPoint y: 254, endPoint x: 402, endPoint y: 254, distance: 101.1
click at [508, 242] on div "+" at bounding box center [510, 242] width 11 height 11
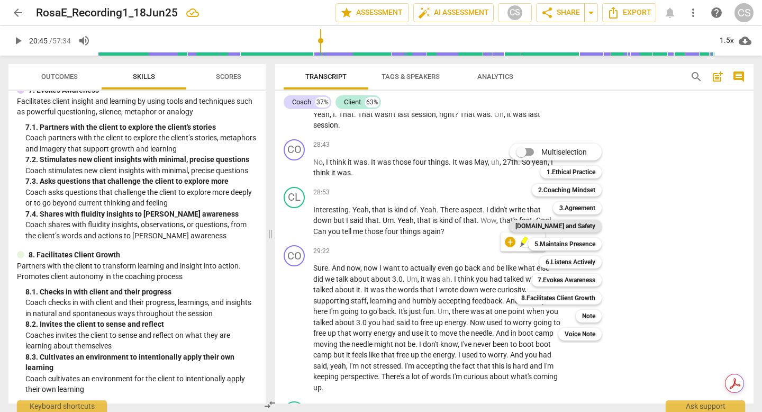
click at [586, 225] on b "[DOMAIN_NAME] and Safety" at bounding box center [555, 226] width 80 height 13
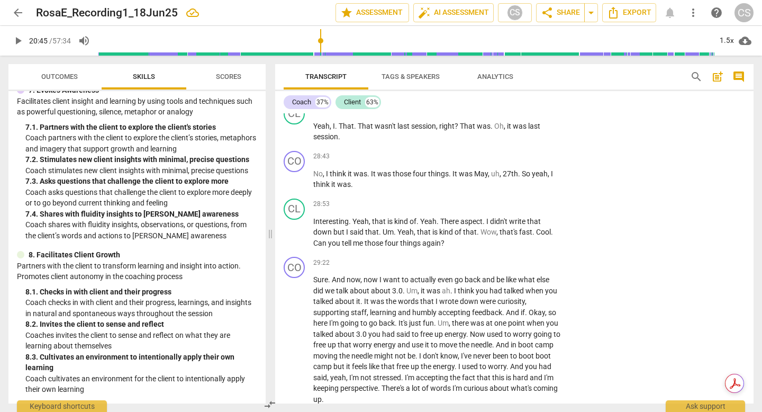
scroll to position [4066, 0]
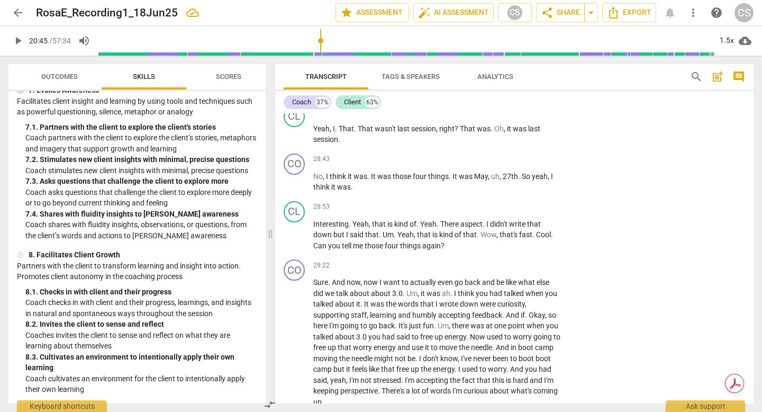
click at [740, 181] on li "Delete" at bounding box center [729, 177] width 37 height 20
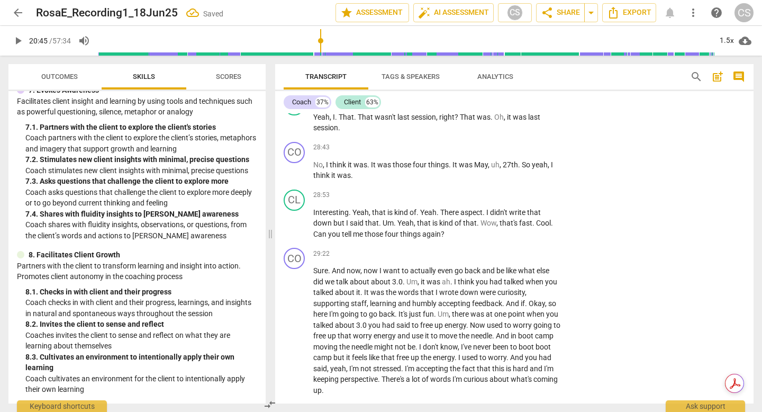
drag, startPoint x: 510, startPoint y: 259, endPoint x: 372, endPoint y: 201, distance: 148.9
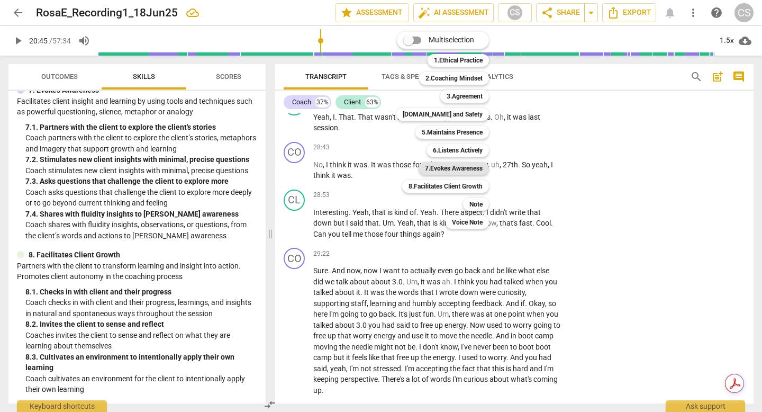
click at [476, 169] on b "7.Evokes Awareness" at bounding box center [454, 168] width 58 height 13
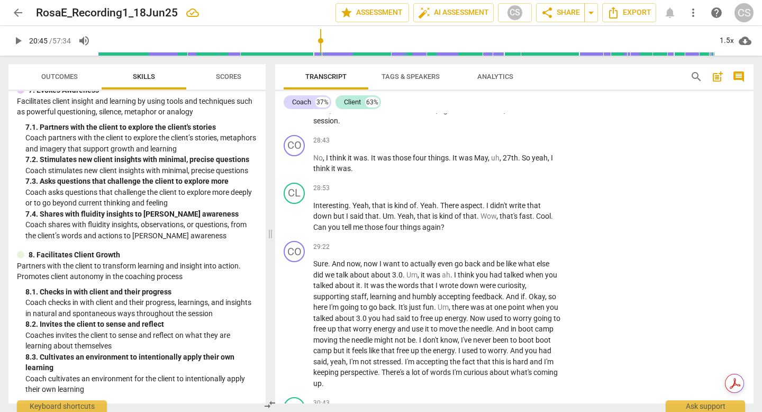
scroll to position [4081, 0]
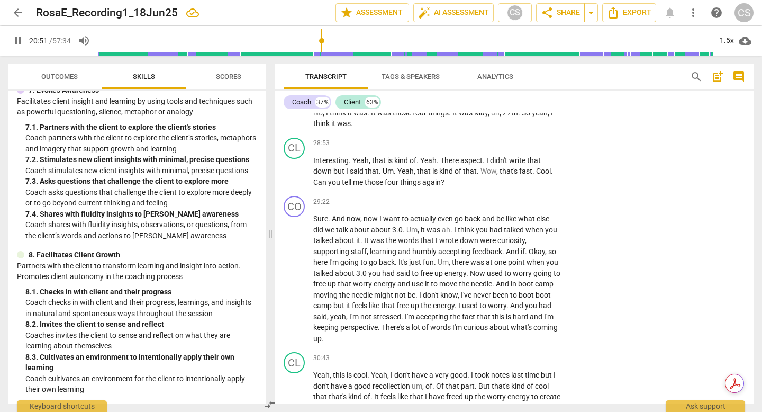
scroll to position [4144, 0]
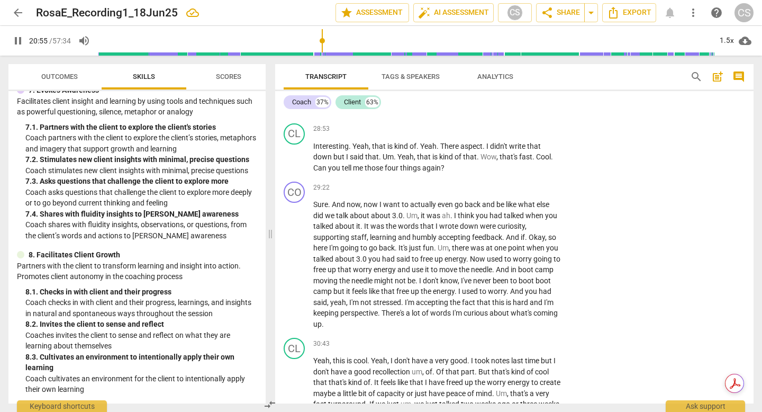
drag, startPoint x: 321, startPoint y: 289, endPoint x: 308, endPoint y: 281, distance: 15.0
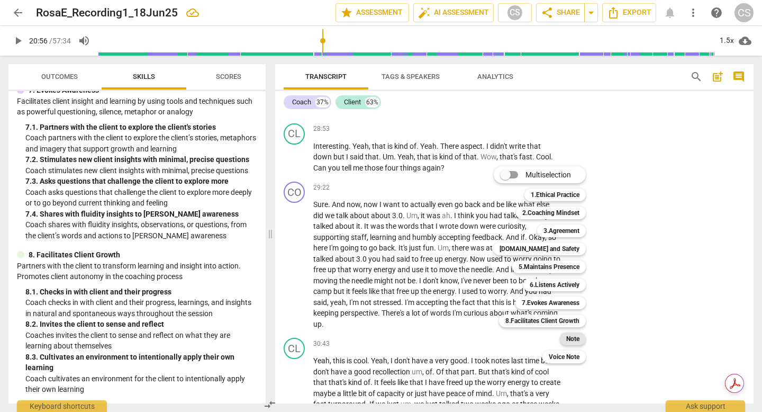
click at [579, 339] on b "Note" at bounding box center [572, 338] width 13 height 13
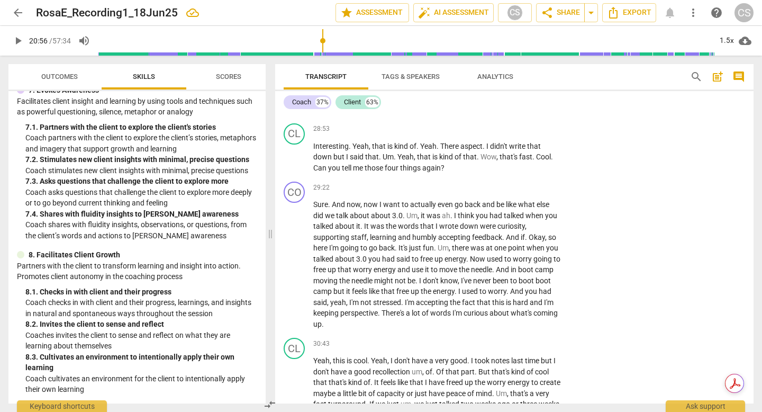
scroll to position [0, 0]
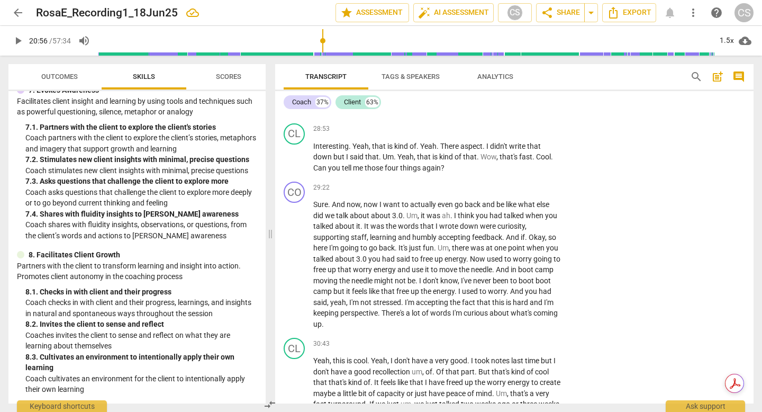
click at [657, 252] on div at bounding box center [381, 206] width 762 height 412
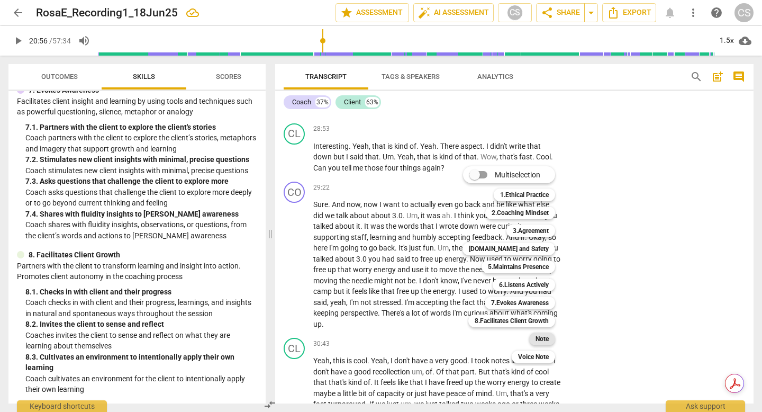
click at [549, 339] on b "Note" at bounding box center [541, 338] width 13 height 13
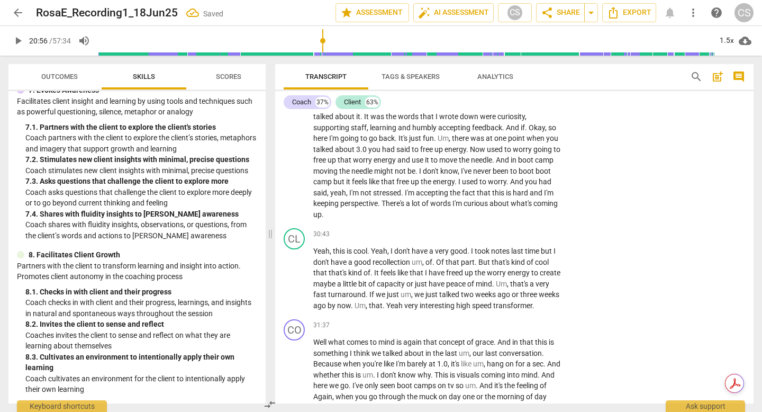
scroll to position [4254, 0]
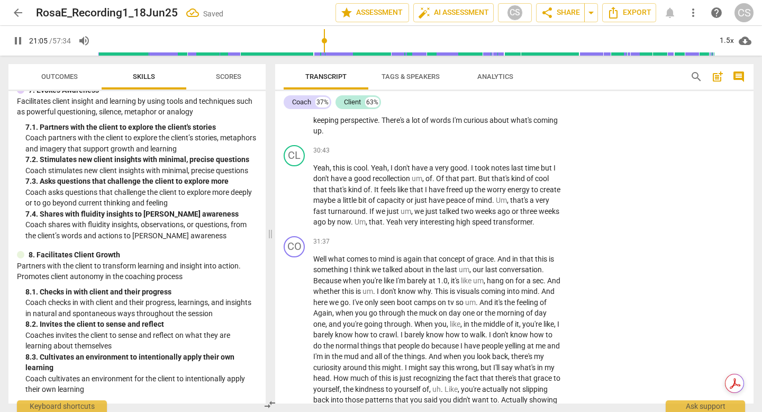
drag, startPoint x: 313, startPoint y: 168, endPoint x: 382, endPoint y: 193, distance: 73.3
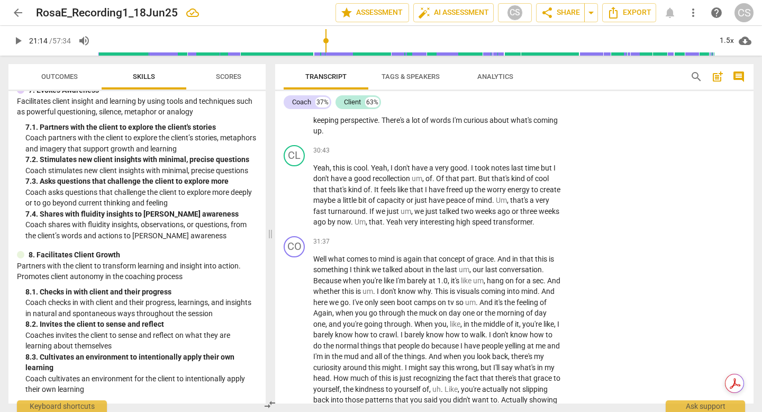
drag, startPoint x: 418, startPoint y: 199, endPoint x: 381, endPoint y: 185, distance: 39.7
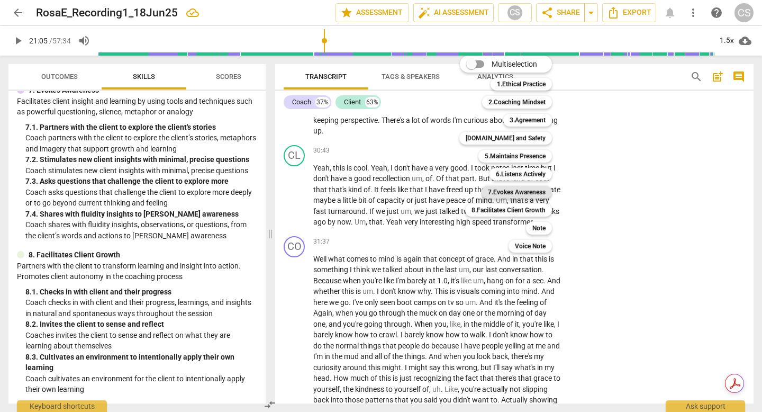
click at [530, 193] on b "7.Evokes Awareness" at bounding box center [517, 192] width 58 height 13
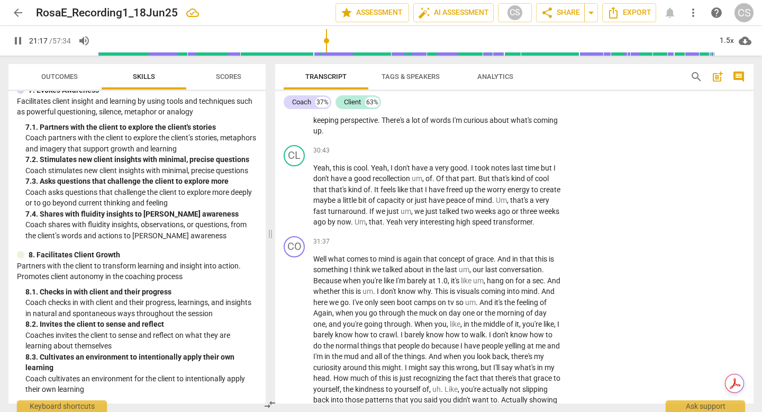
drag, startPoint x: 418, startPoint y: 195, endPoint x: 437, endPoint y: 240, distance: 48.6
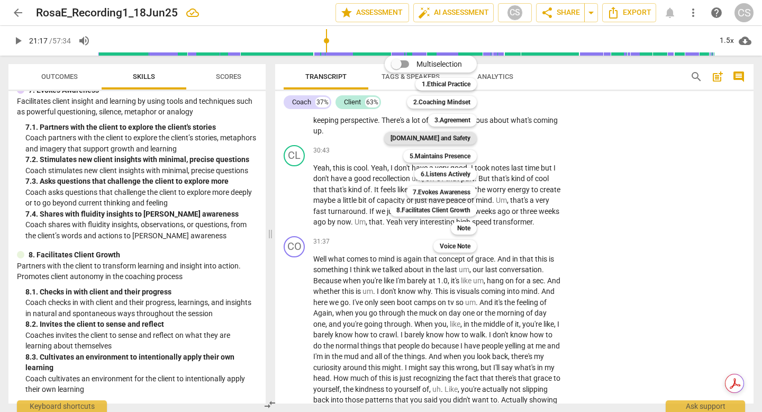
click at [446, 142] on b "[DOMAIN_NAME] and Safety" at bounding box center [430, 138] width 80 height 13
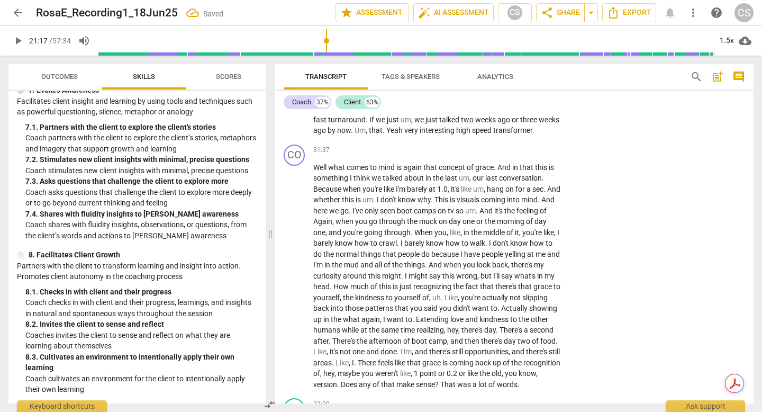
scroll to position [4358, 0]
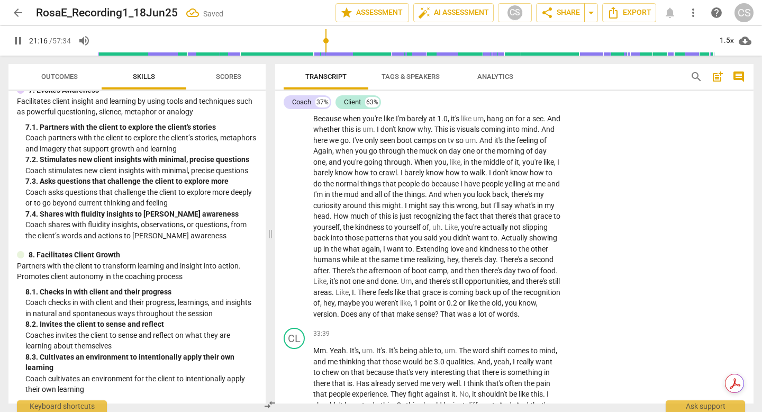
scroll to position [4437, 0]
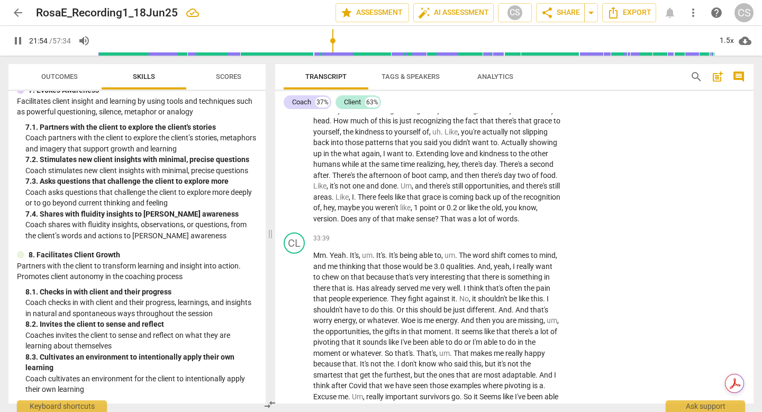
scroll to position [4510, 0]
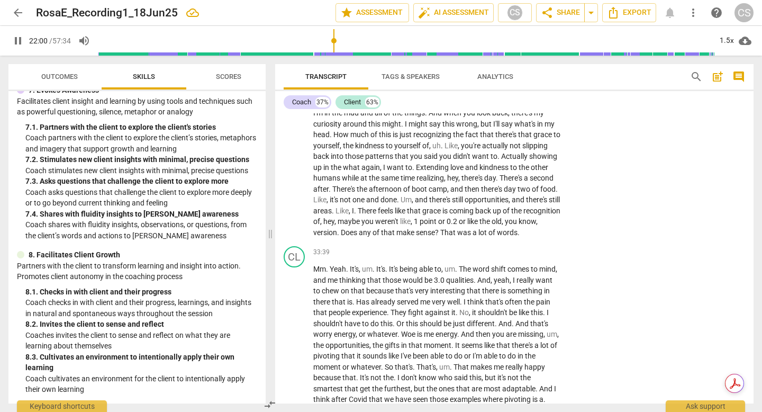
drag, startPoint x: 504, startPoint y: 179, endPoint x: 310, endPoint y: 124, distance: 201.3
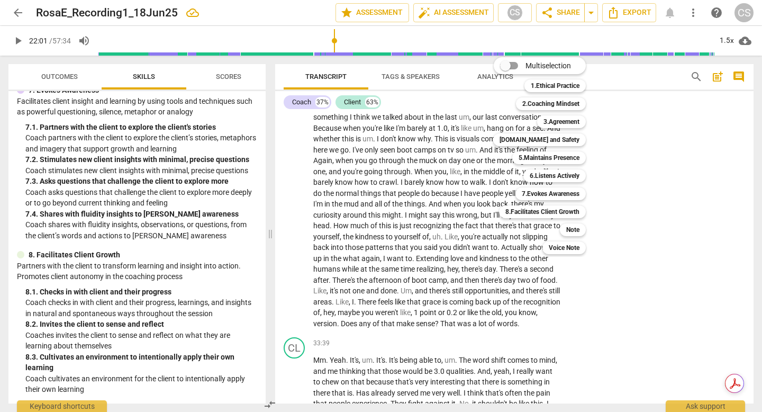
click at [440, 159] on div at bounding box center [381, 206] width 762 height 412
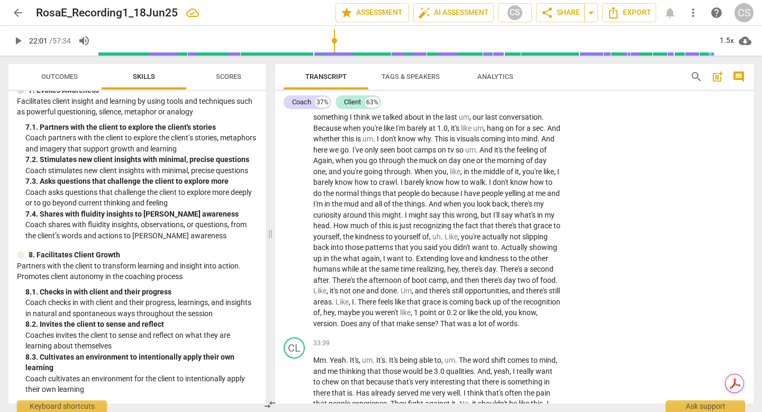
drag, startPoint x: 314, startPoint y: 169, endPoint x: 497, endPoint y: 241, distance: 196.5
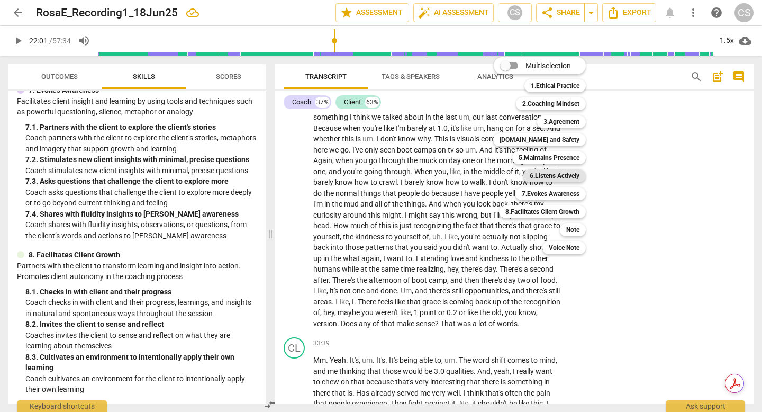
click at [574, 170] on b "6.Listens Actively" at bounding box center [555, 175] width 50 height 13
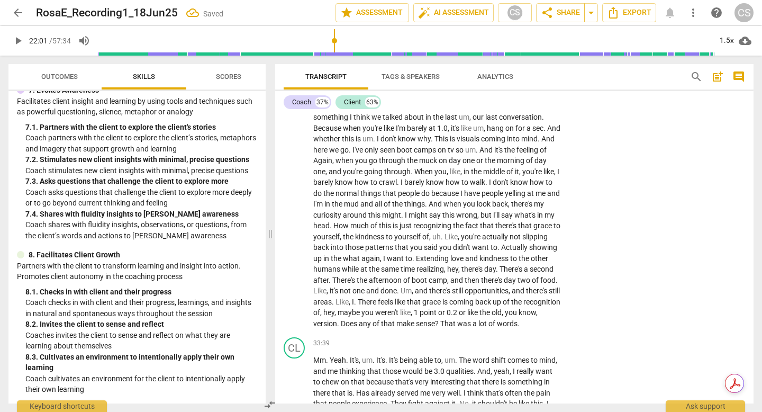
scroll to position [4550, 0]
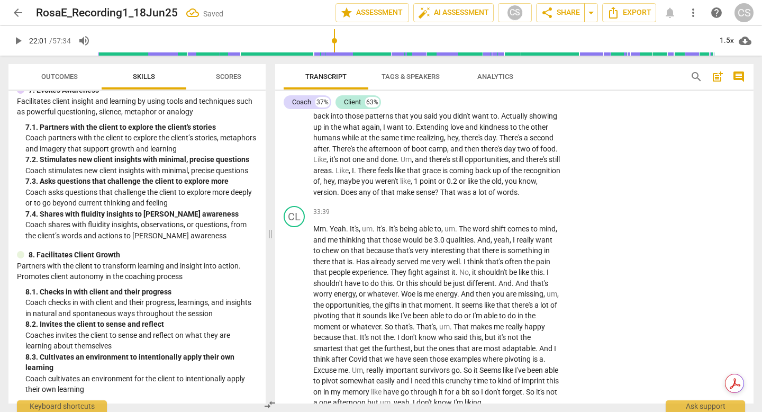
drag, startPoint x: 506, startPoint y: 133, endPoint x: 437, endPoint y: 194, distance: 92.3
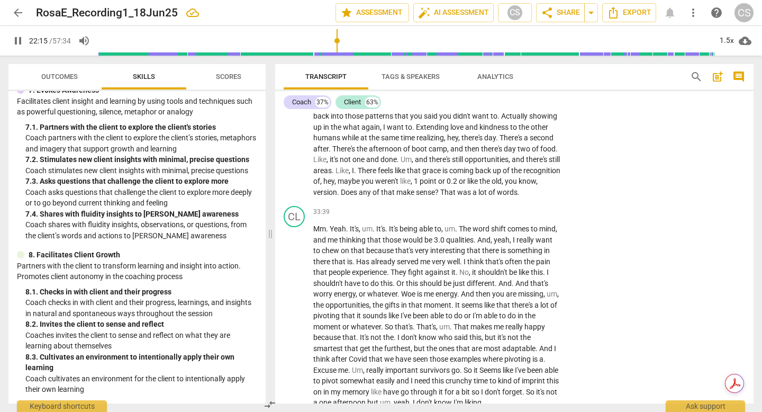
drag, startPoint x: 292, startPoint y: 266, endPoint x: 427, endPoint y: 186, distance: 156.5
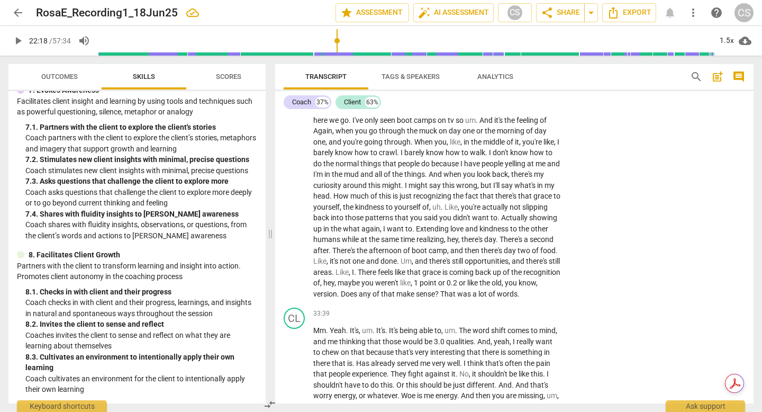
scroll to position [4446, 0]
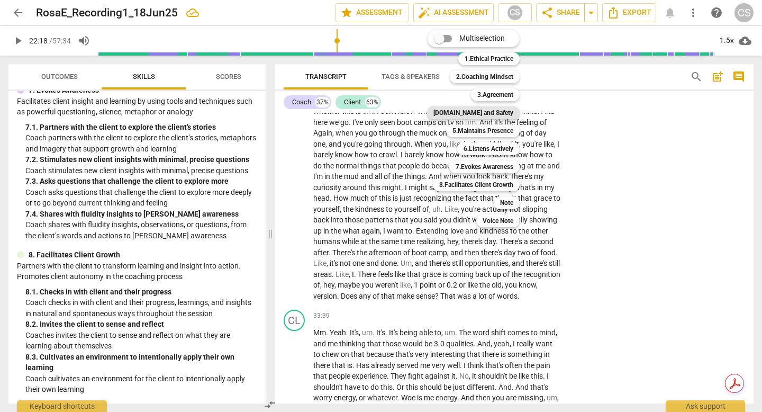
click at [513, 114] on b "[DOMAIN_NAME] and Safety" at bounding box center [473, 112] width 80 height 13
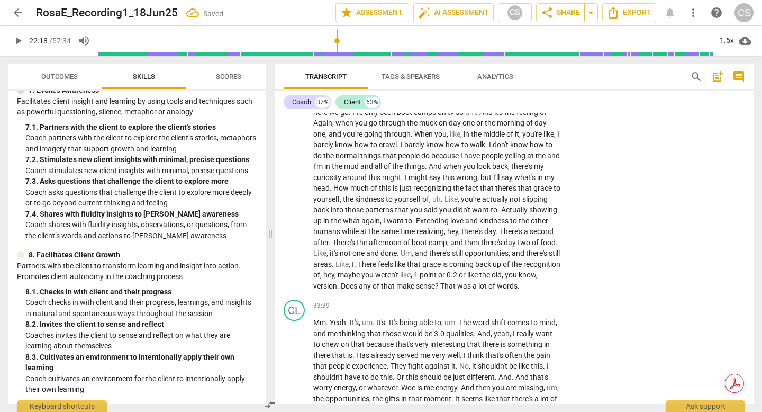
scroll to position [4550, 0]
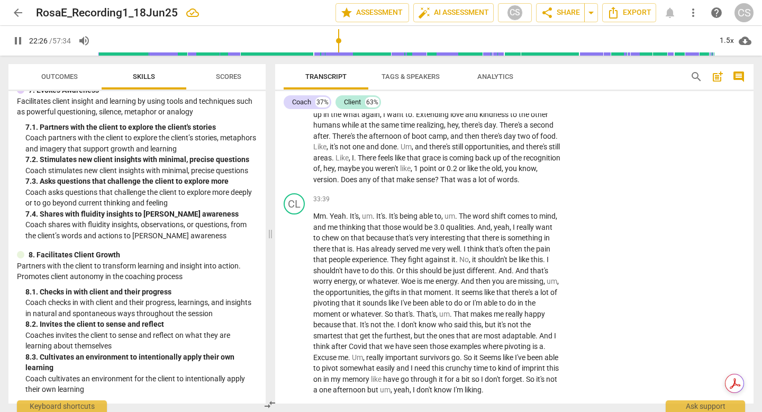
scroll to position [4573, 0]
drag, startPoint x: 439, startPoint y: 168, endPoint x: 477, endPoint y: 302, distance: 138.5
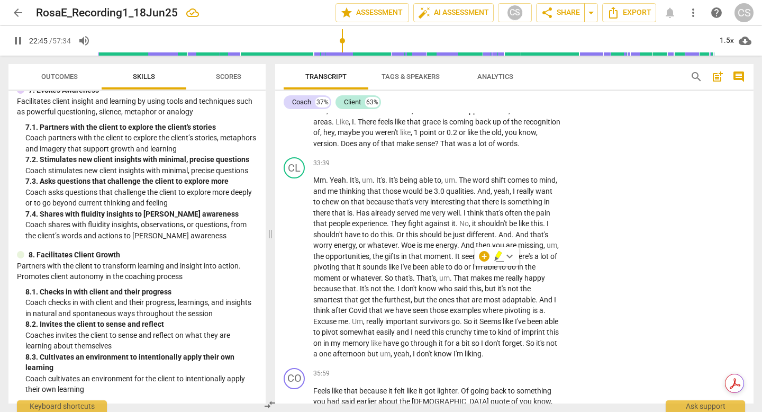
scroll to position [4609, 0]
drag, startPoint x: 441, startPoint y: 131, endPoint x: 441, endPoint y: 372, distance: 241.3
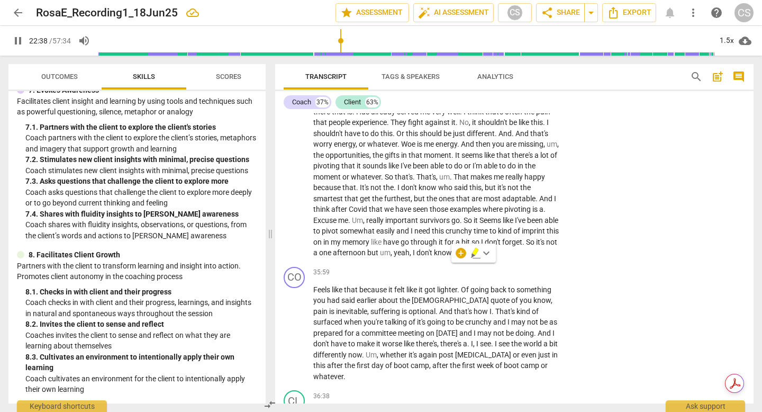
scroll to position [4721, 0]
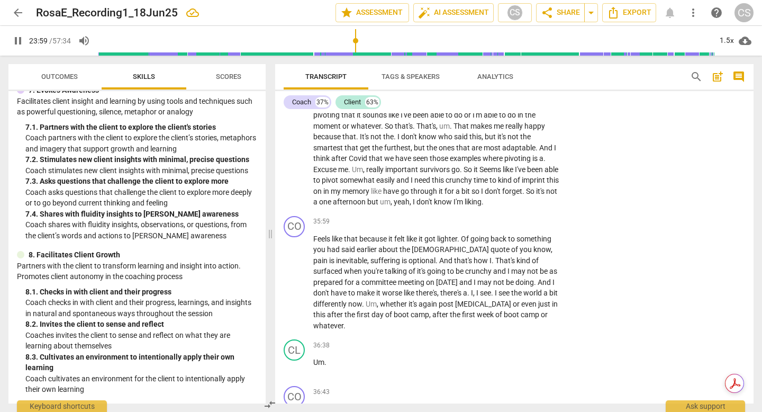
scroll to position [4771, 0]
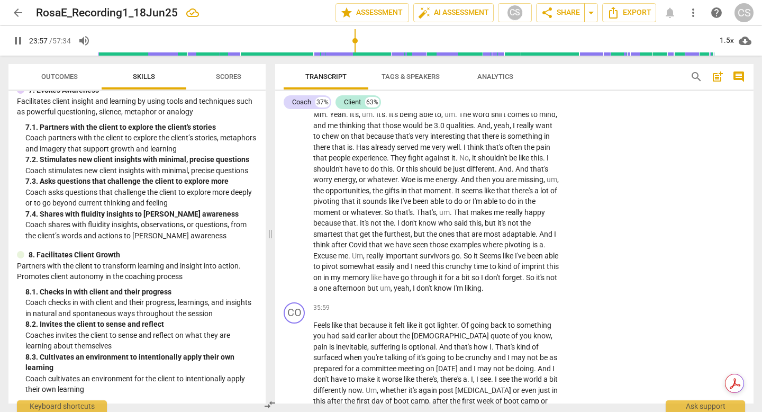
scroll to position [4673, 0]
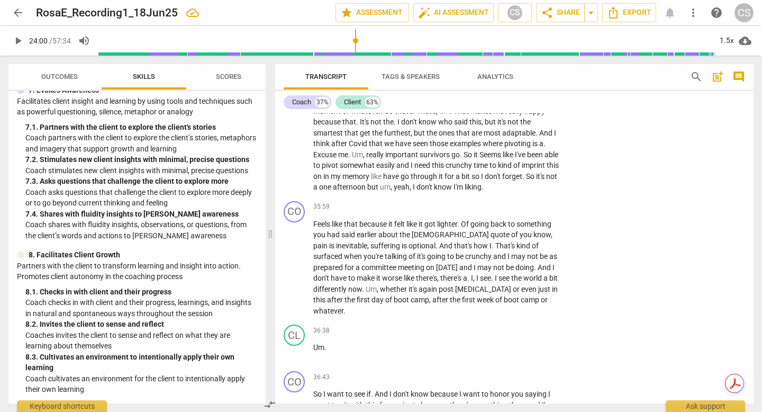
scroll to position [4777, 0]
drag, startPoint x: 407, startPoint y: 303, endPoint x: 313, endPoint y: 298, distance: 93.8
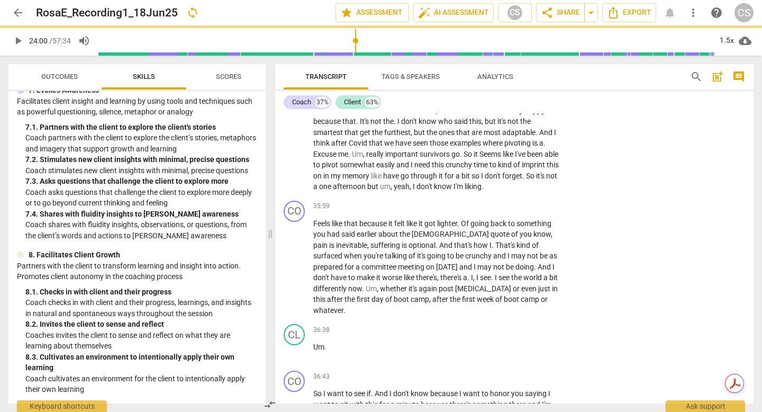
drag, startPoint x: 537, startPoint y: 264, endPoint x: 552, endPoint y: 261, distance: 15.0
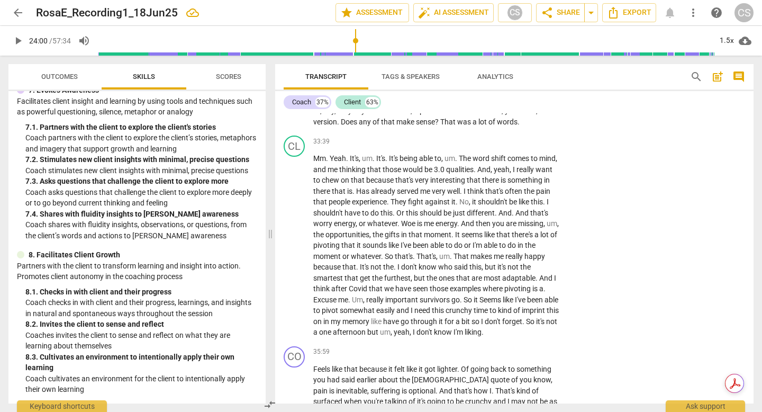
scroll to position [4629, 0]
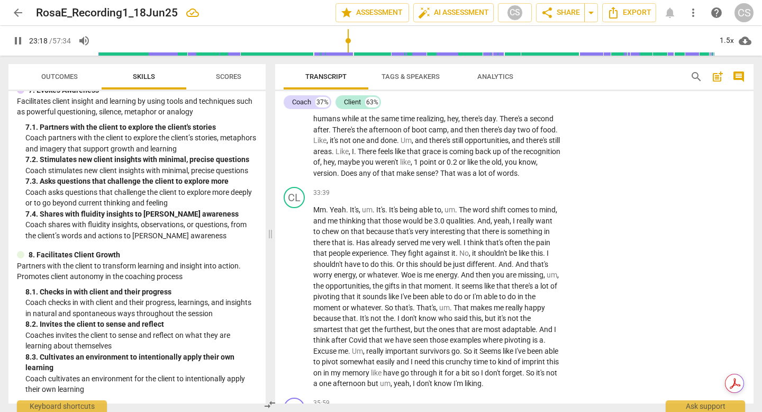
scroll to position [4581, 0]
drag, startPoint x: 392, startPoint y: 350, endPoint x: 439, endPoint y: 161, distance: 194.0
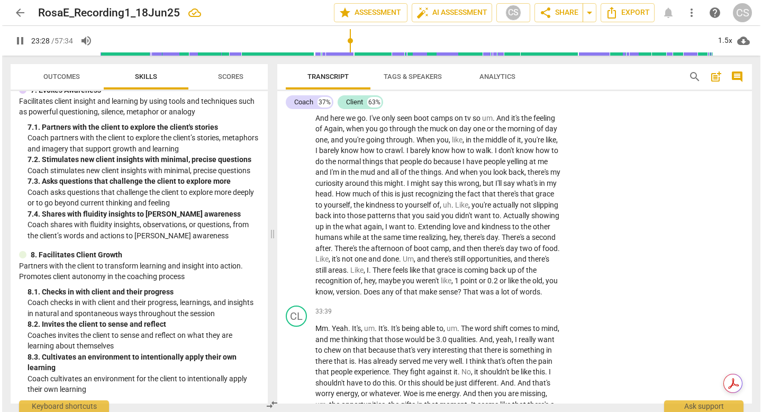
scroll to position [4440, 0]
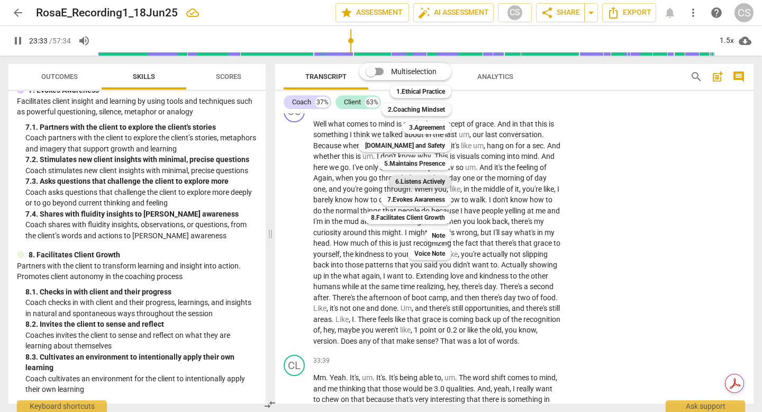
click at [438, 185] on b "6.Listens Actively" at bounding box center [420, 181] width 50 height 13
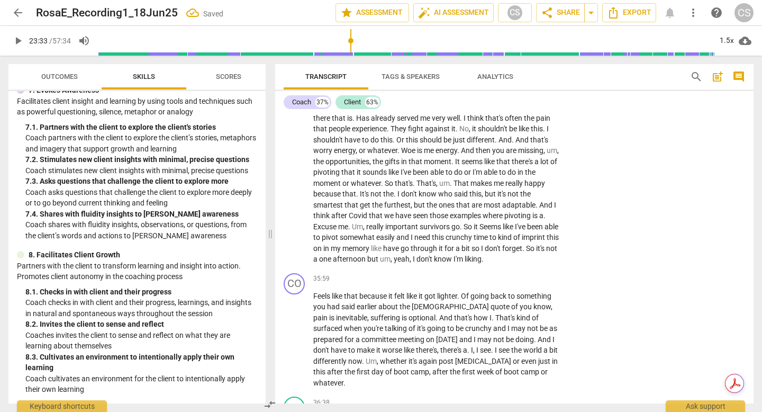
scroll to position [4694, 0]
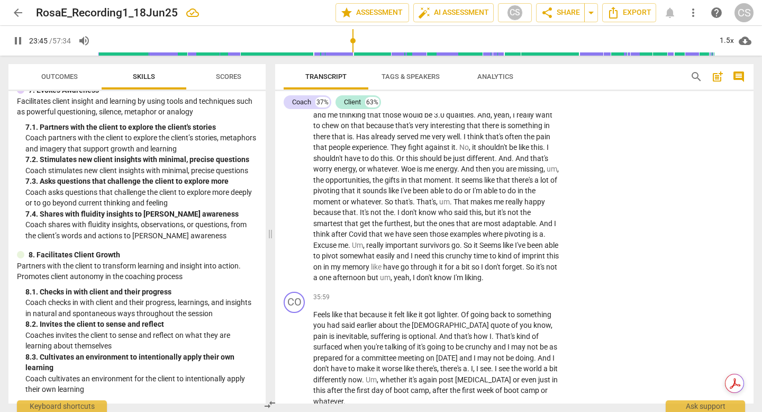
scroll to position [4673, 0]
drag, startPoint x: 415, startPoint y: 383, endPoint x: 284, endPoint y: 195, distance: 229.9
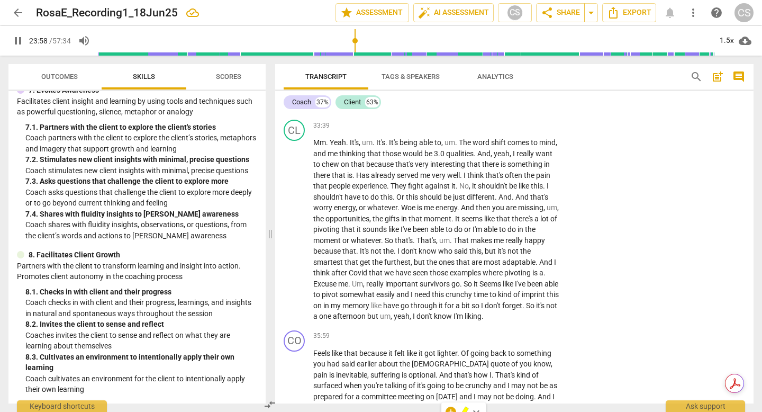
scroll to position [4646, 0]
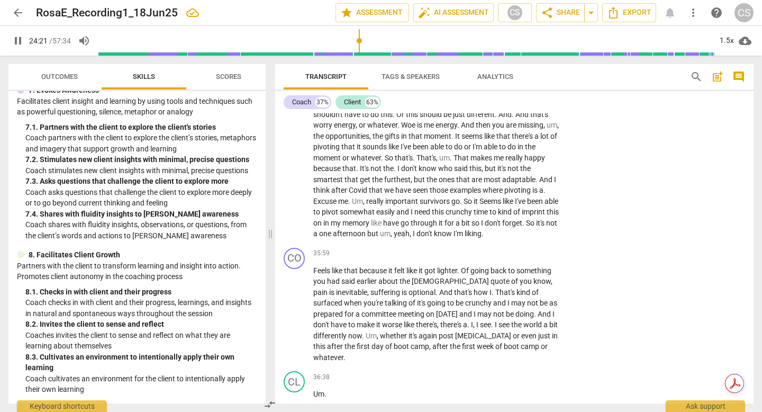
scroll to position [5029, 0]
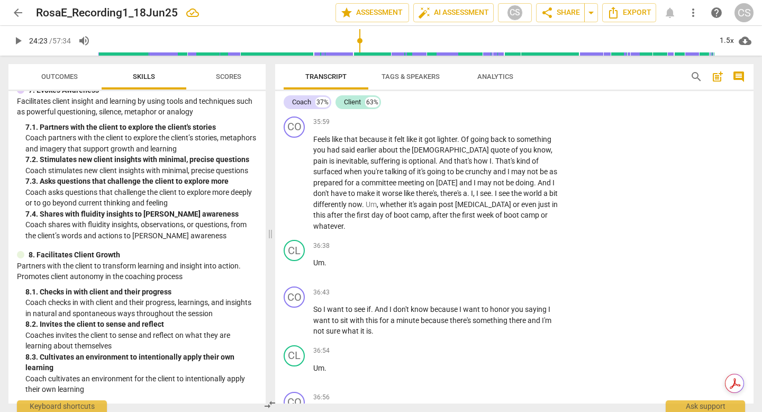
scroll to position [4857, 0]
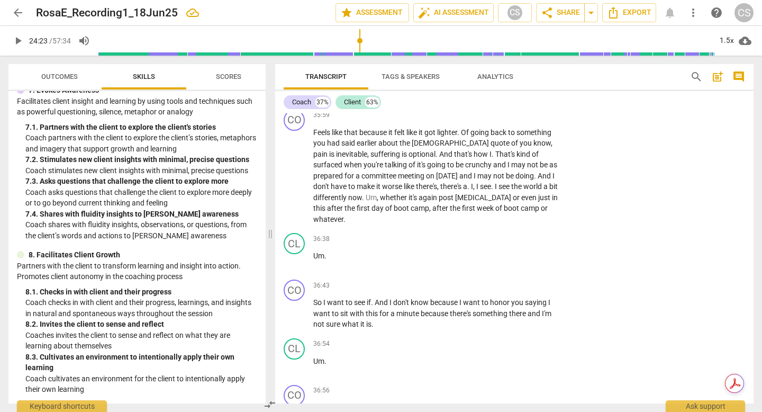
drag, startPoint x: 380, startPoint y: 157, endPoint x: 428, endPoint y: 210, distance: 71.9
click at [428, 210] on div "CO play_arrow pause 00:03 + Add competency keyboard_arrow_right How are you ? C…" at bounding box center [514, 258] width 478 height 290
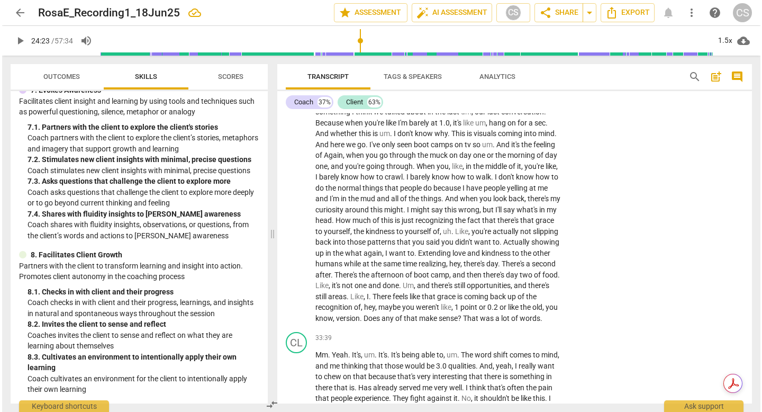
scroll to position [4456, 0]
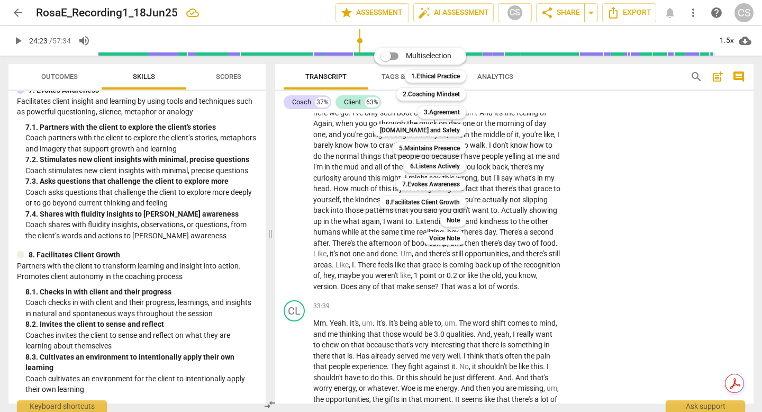
scroll to position [4429, 0]
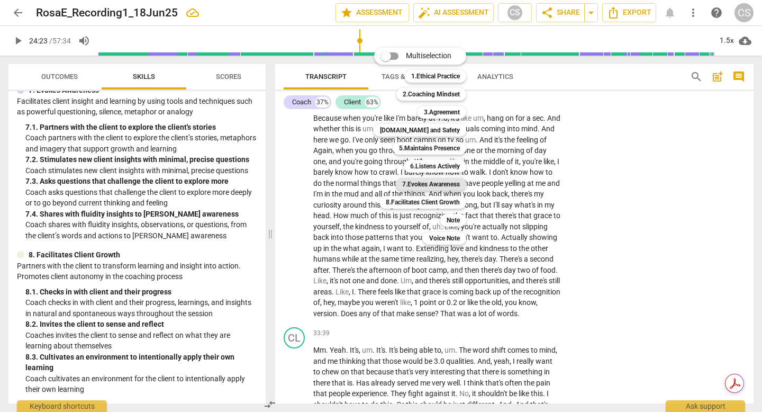
click at [446, 184] on b "7.Evokes Awareness" at bounding box center [431, 184] width 58 height 13
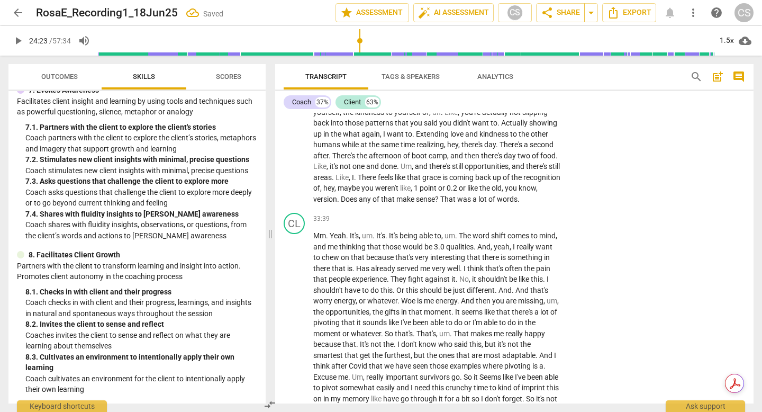
scroll to position [4562, 0]
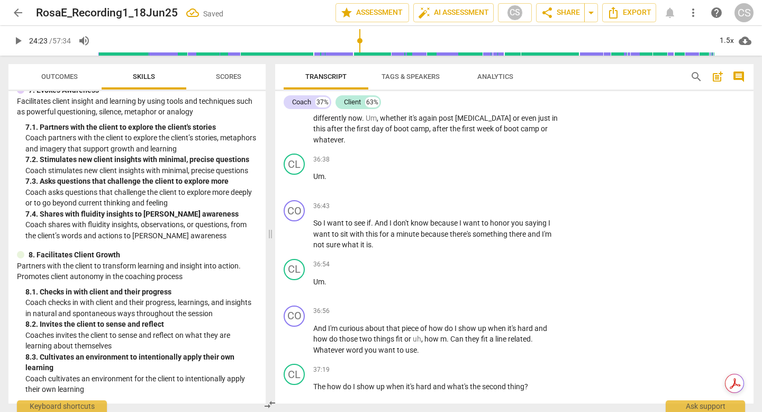
scroll to position [4949, 0]
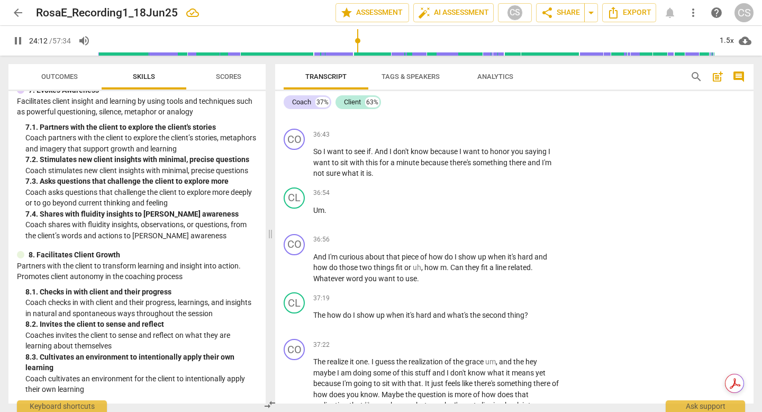
scroll to position [5024, 0]
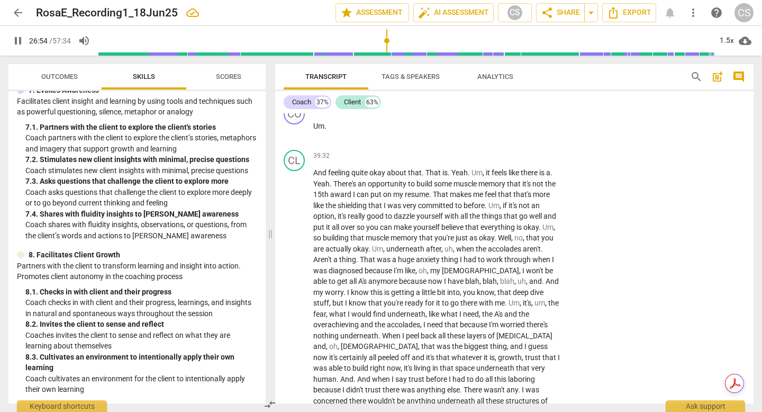
scroll to position [5481, 0]
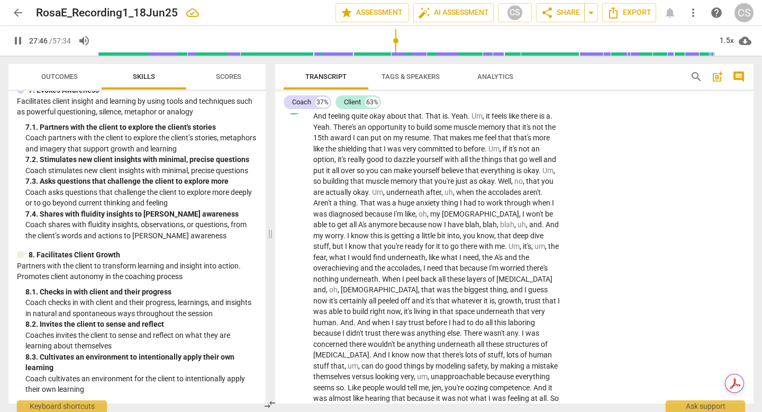
scroll to position [5529, 0]
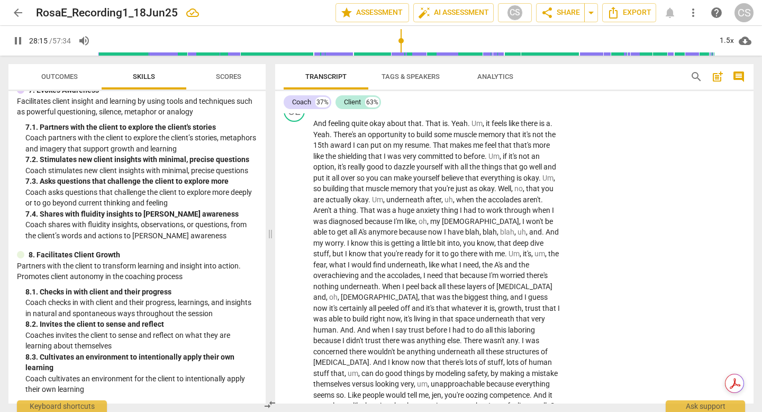
drag, startPoint x: 313, startPoint y: 128, endPoint x: 369, endPoint y: 241, distance: 126.1
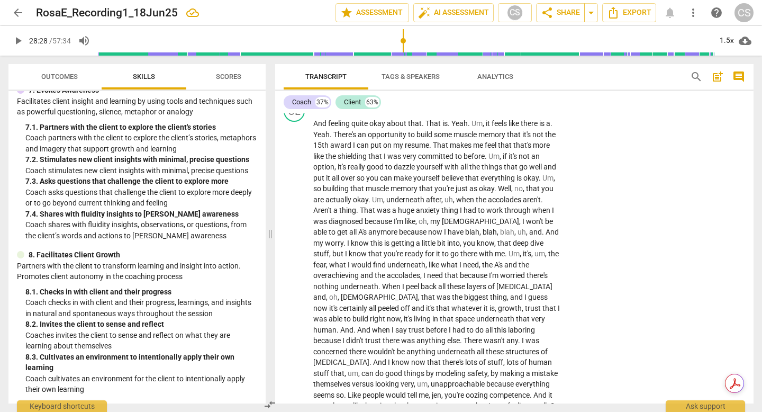
drag, startPoint x: 315, startPoint y: 128, endPoint x: 321, endPoint y: 175, distance: 47.0
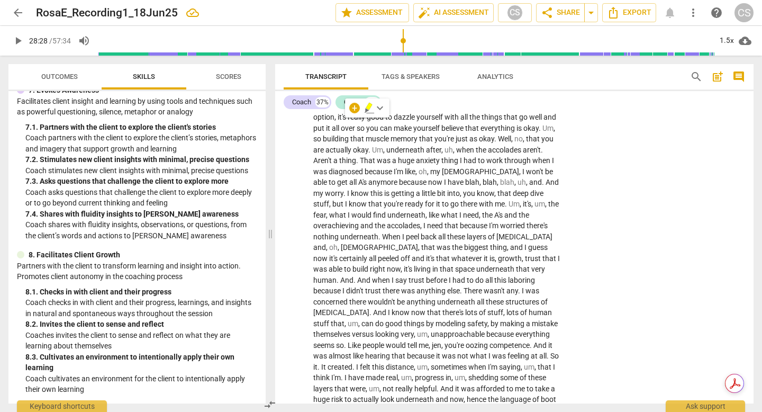
scroll to position [5580, 0]
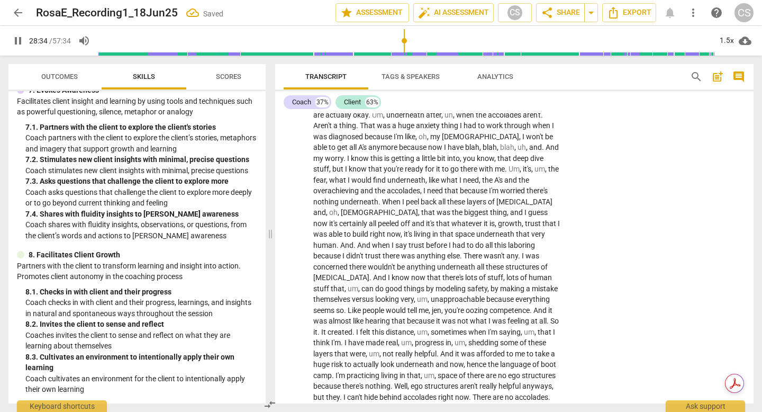
scroll to position [5613, 0]
drag, startPoint x: 472, startPoint y: 248, endPoint x: 474, endPoint y: 268, distance: 20.2
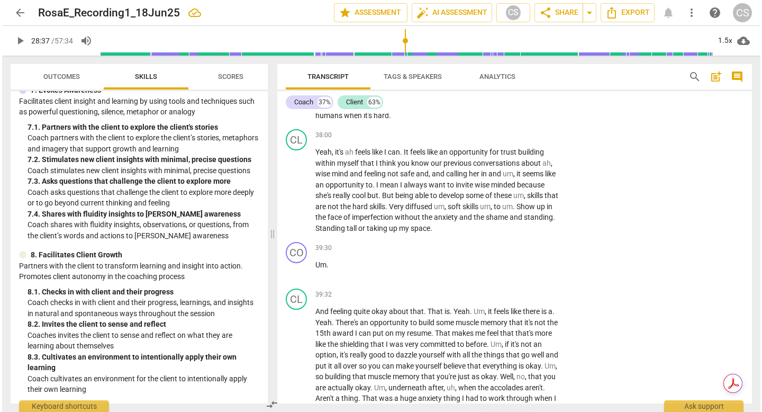
scroll to position [5460, 0]
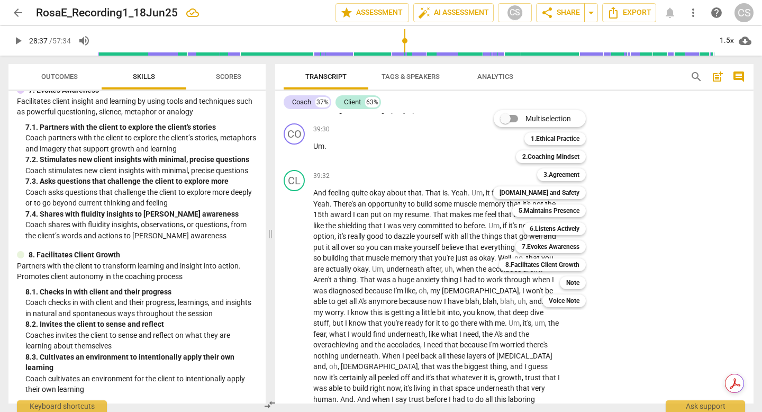
scroll to position [5433, 0]
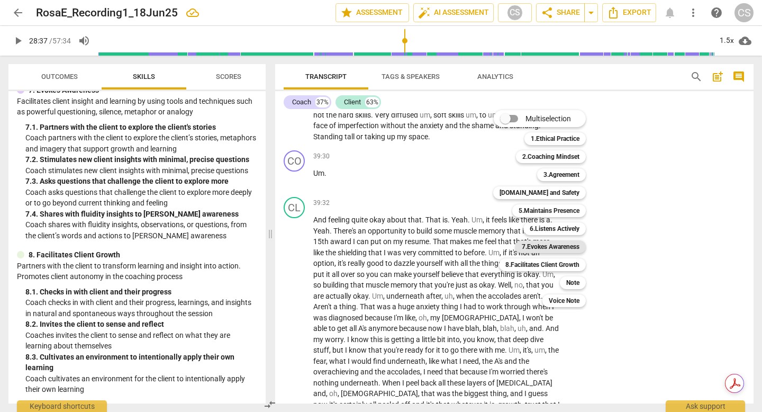
click at [579, 246] on b "7.Evokes Awareness" at bounding box center [551, 246] width 58 height 13
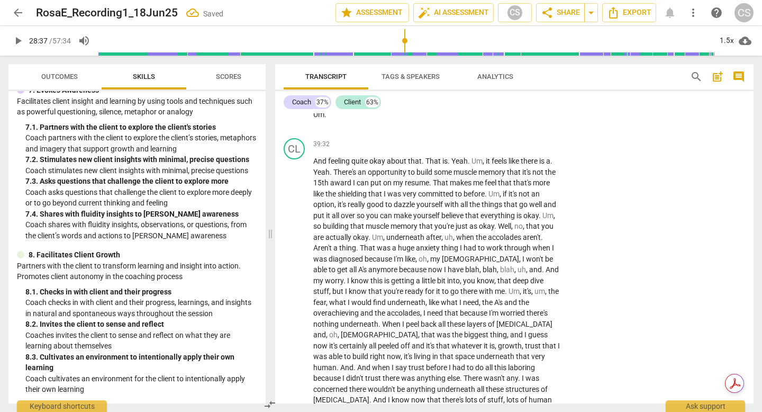
scroll to position [5501, 0]
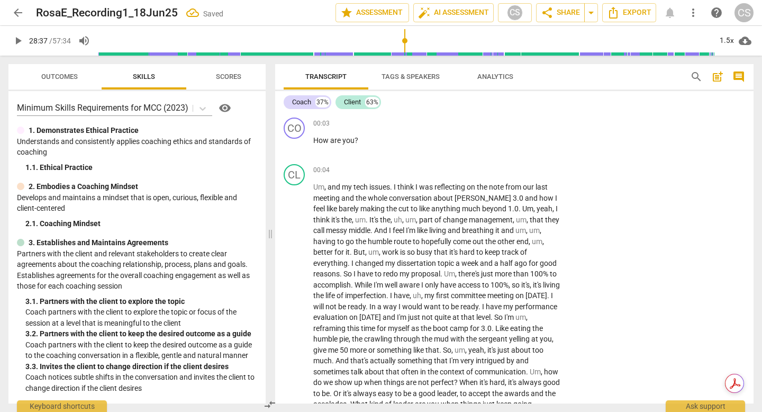
scroll to position [5501, 0]
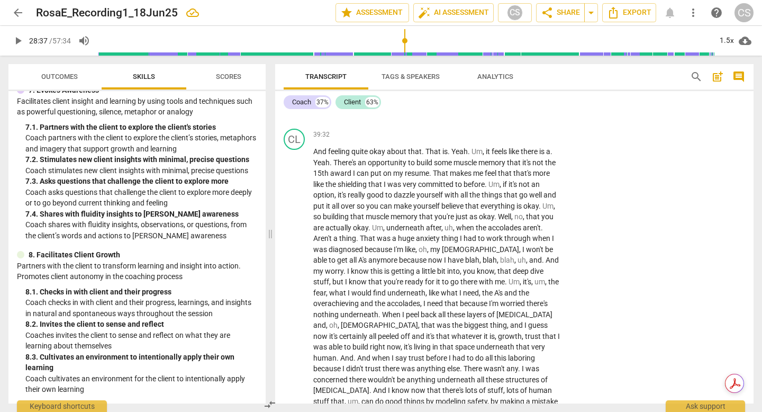
checkbox input "true"
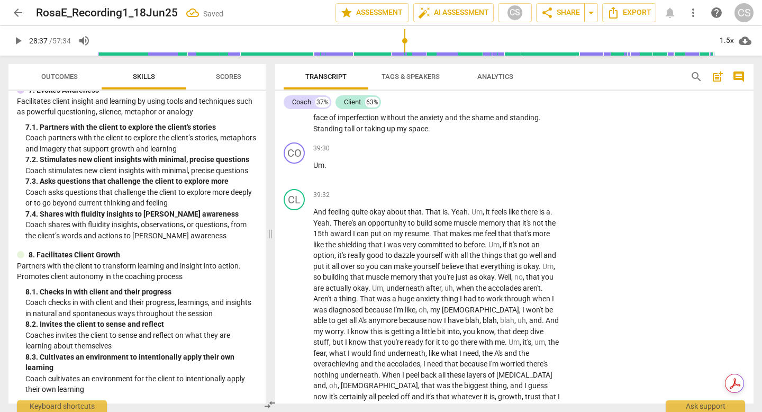
scroll to position [5476, 0]
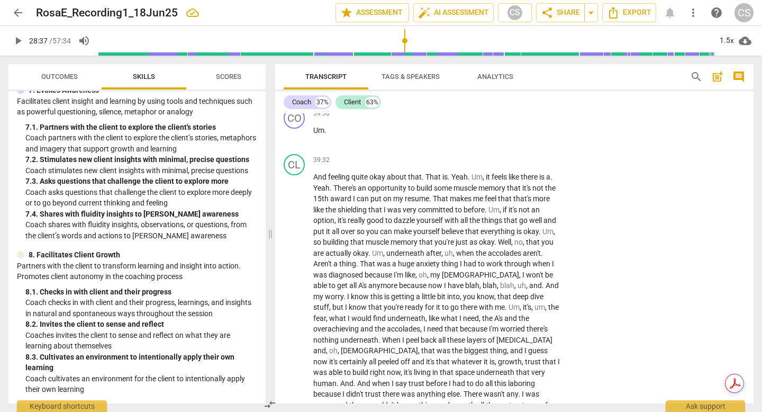
drag, startPoint x: 314, startPoint y: 182, endPoint x: 469, endPoint y: 386, distance: 256.0
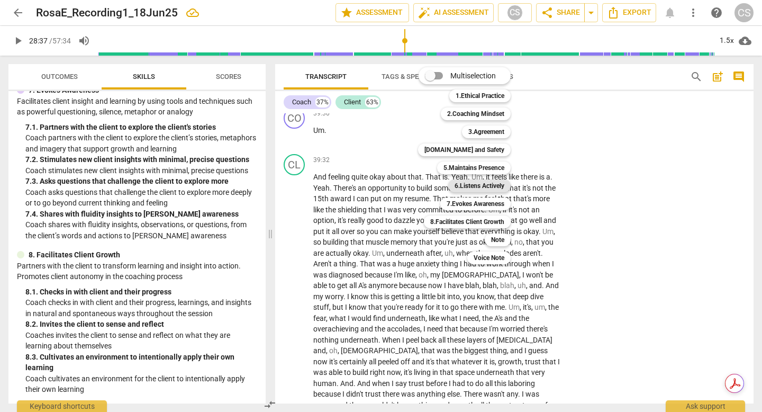
click at [504, 185] on b "6.Listens Actively" at bounding box center [479, 185] width 50 height 13
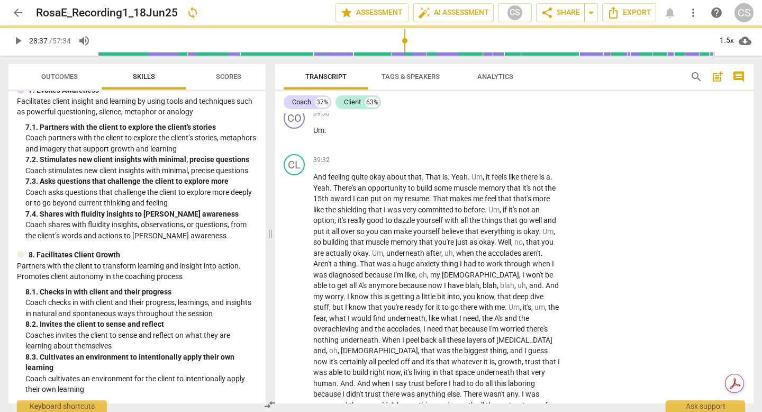
scroll to position [5501, 0]
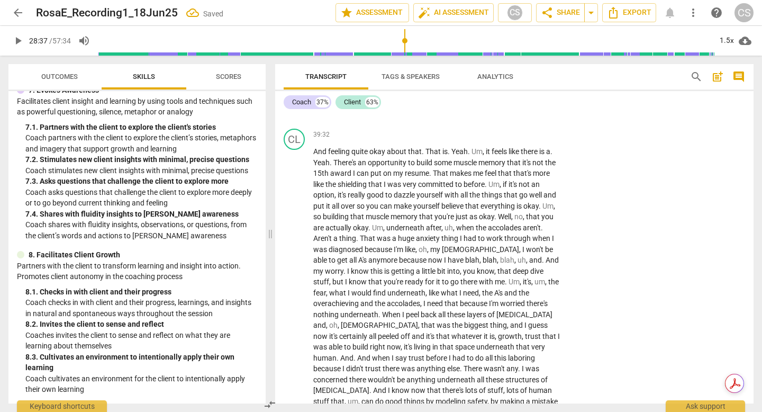
checkbox input "true"
type textarea "S"
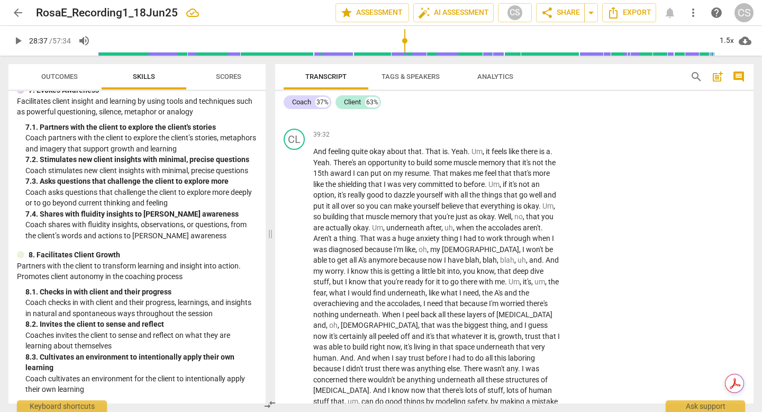
type textarea "Sh"
type textarea "Sha"
type textarea "Shar"
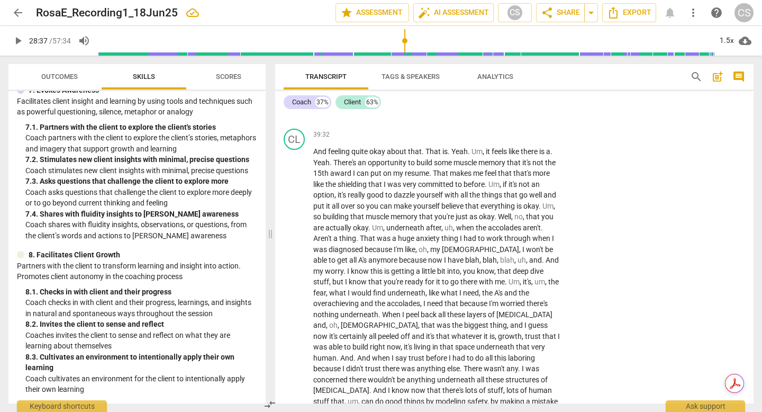
type textarea "Shar"
type textarea "Shari"
type textarea "Sharin"
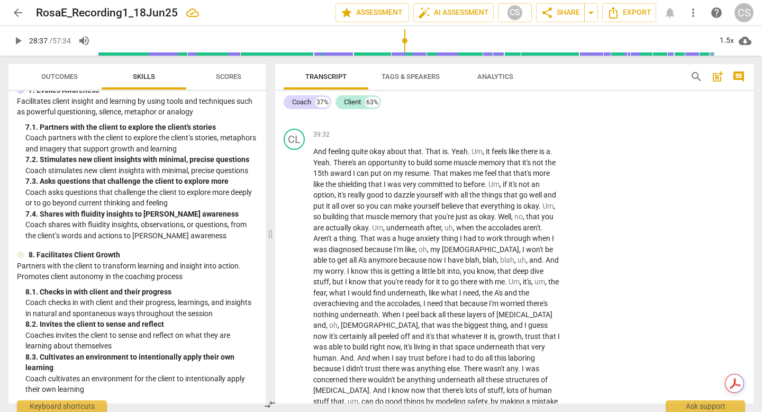
type textarea "Sharing"
type textarea "Sharing w"
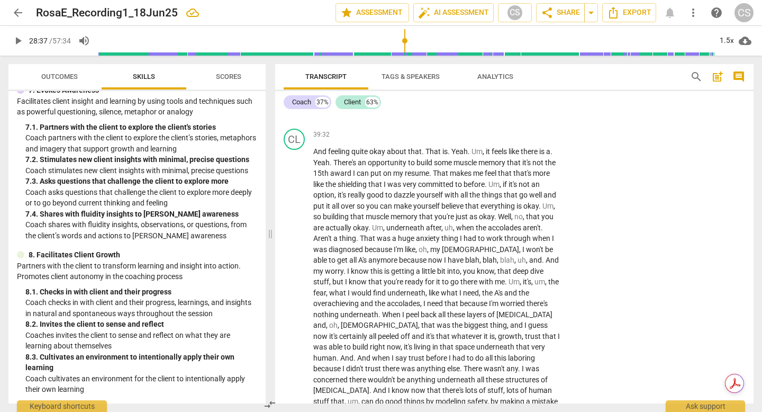
type textarea "Sharing w"
type textarea "Sharing wh"
type textarea "Sharing wha"
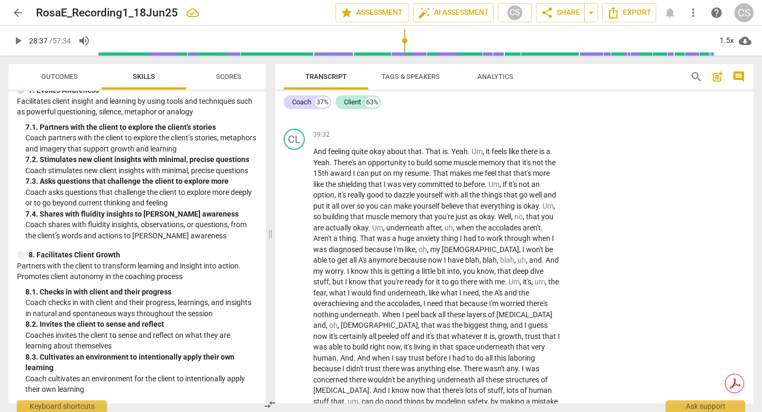
type textarea "Sharing what"
type textarea "Sharing what t"
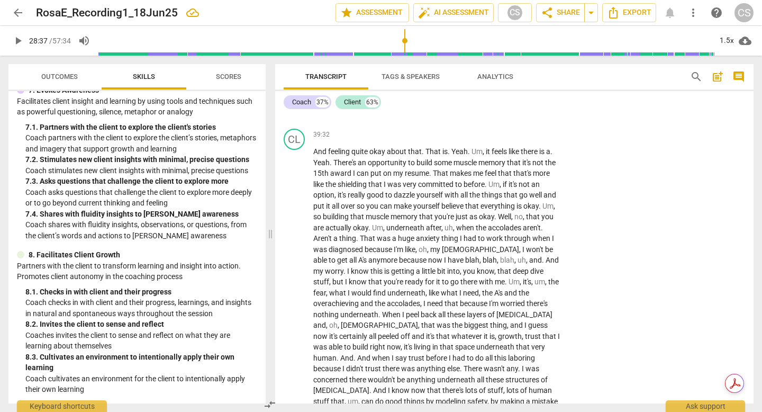
type textarea "Sharing what t"
type textarea "Sharing what th"
type textarea "Sharing what the"
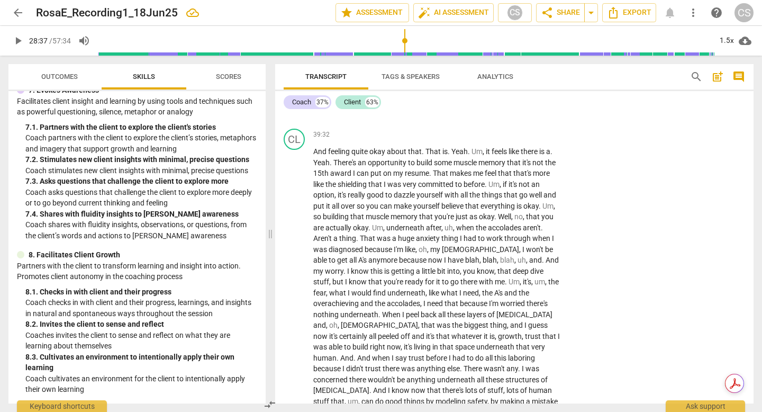
type textarea "Sharing what the"
type textarea "Sharing what the c"
type textarea "Sharing what the cl"
type textarea "Sharing what the cli"
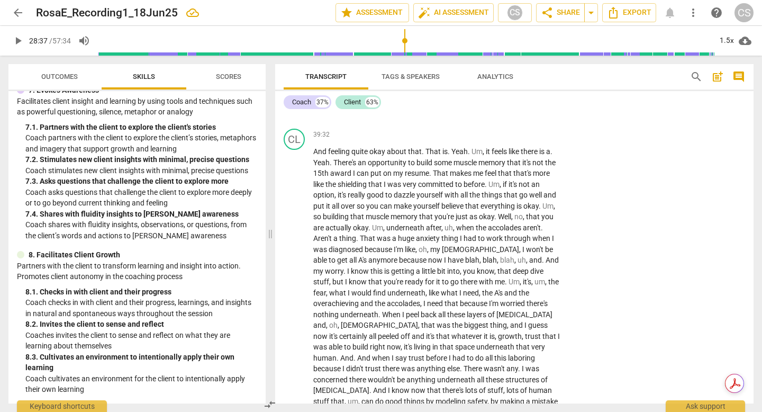
type textarea "Sharing what the cli"
type textarea "Sharing what the clie"
type textarea "Sharing what the clien"
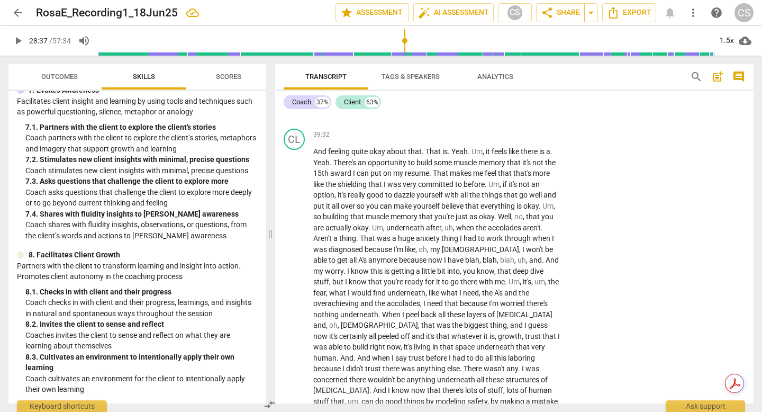
type textarea "Sharing what the client"
type textarea "Sharing what the client s"
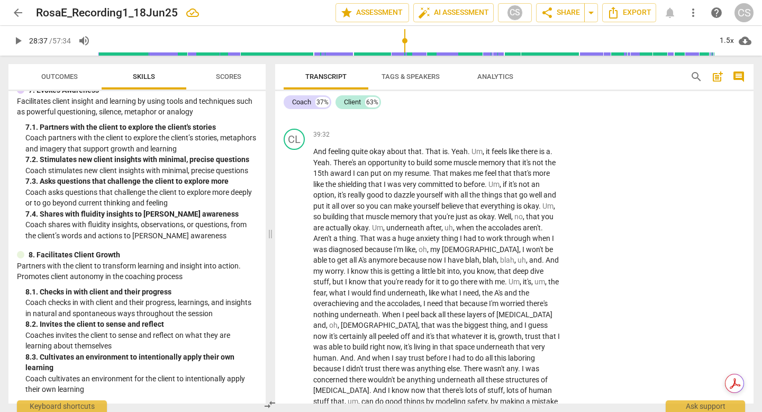
type textarea "Sharing what the client s"
type textarea "Sharing what the client sa"
type textarea "Sharing what the client sai"
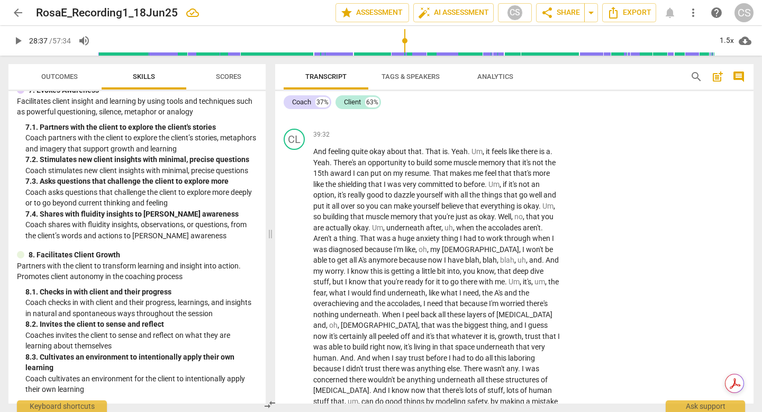
type textarea "Sharing what the client said"
type textarea "Sharing what the client said i"
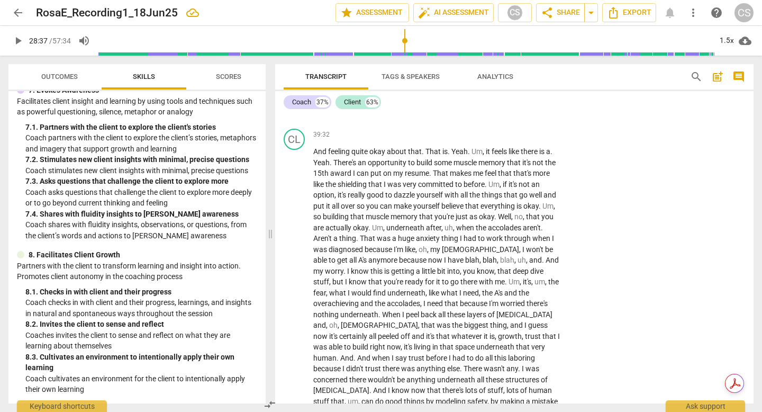
type textarea "Sharing what the client said i"
type textarea "Sharing what the client said in"
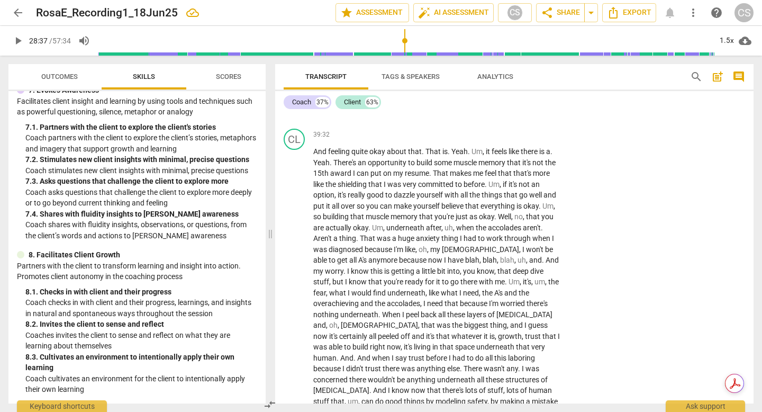
type textarea "Sharing what the client said in p"
type textarea "Sharing what the client said in pr"
type textarea "Sharing what the client said in pre"
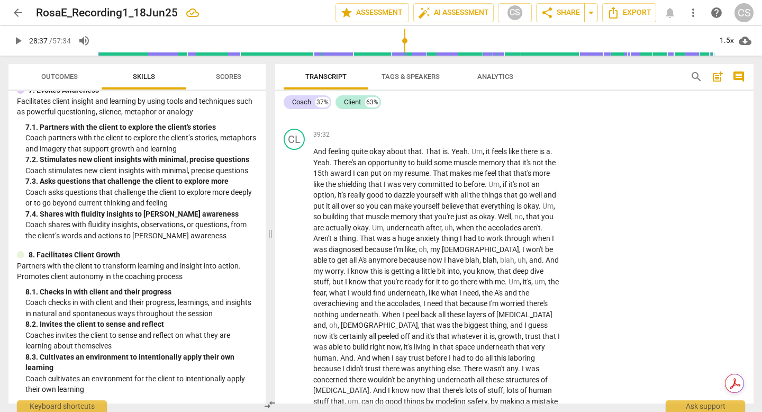
type textarea "Sharing what the client said in pre"
type textarea "Sharing what the client said in prev"
type textarea "Sharing what the client said in previ"
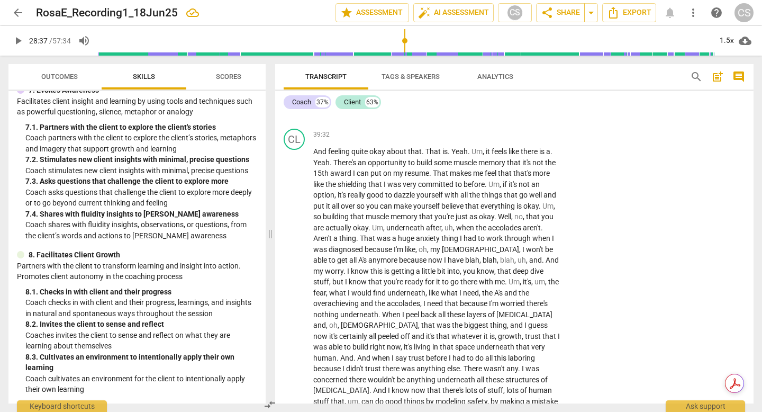
type textarea "Sharing what the client said in previe"
type textarea "Sharing what the client said in previ"
type textarea "Sharing what the client said in previo"
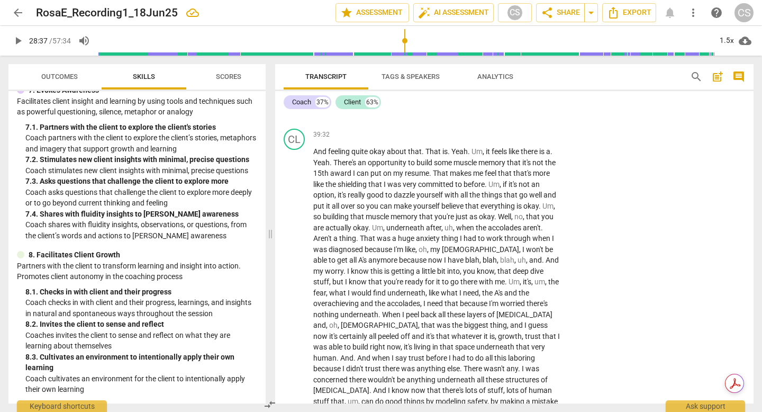
type textarea "Sharing what the client said in previo"
type textarea "Sharing what the client said in previou"
type textarea "Sharing what the client said in previous"
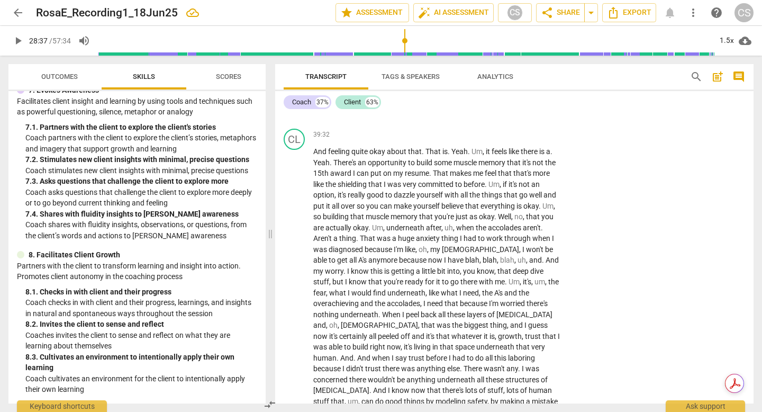
scroll to position [11, 0]
type textarea "Sharing what the client said in previous"
type textarea "Sharing what the client said in previous s"
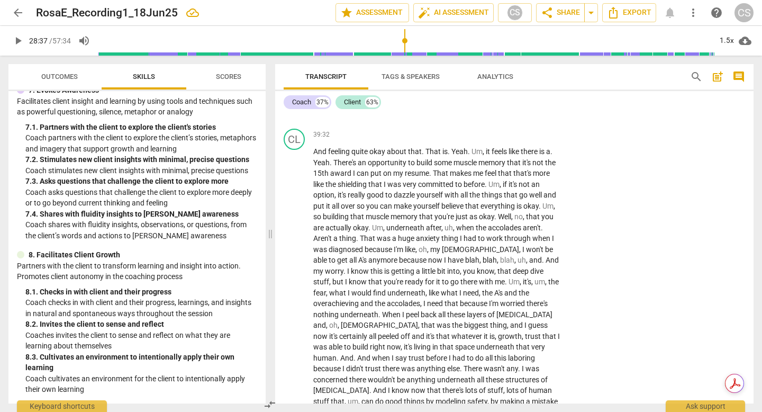
type textarea "Sharing what the client said in previous se"
type textarea "Sharing what the client said in previous ses"
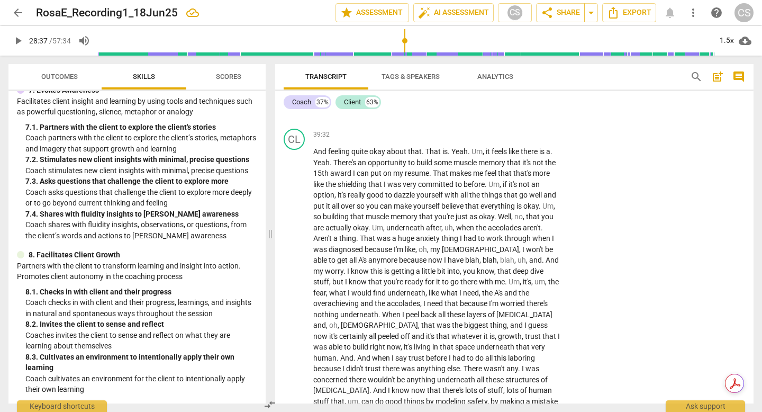
type textarea "Sharing what the client said in previous sess"
type textarea "Sharing what the client said in previous sessi"
type textarea "Sharing what the client said in previous sessio"
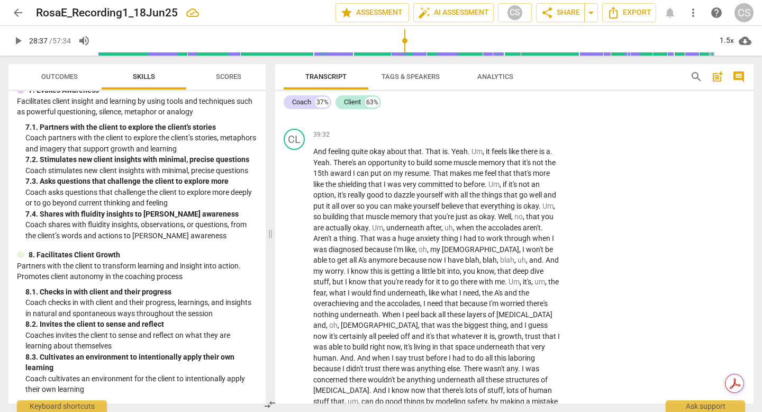
type textarea "Sharing what the client said in previous sessio"
type textarea "Sharing what the client said in previous session"
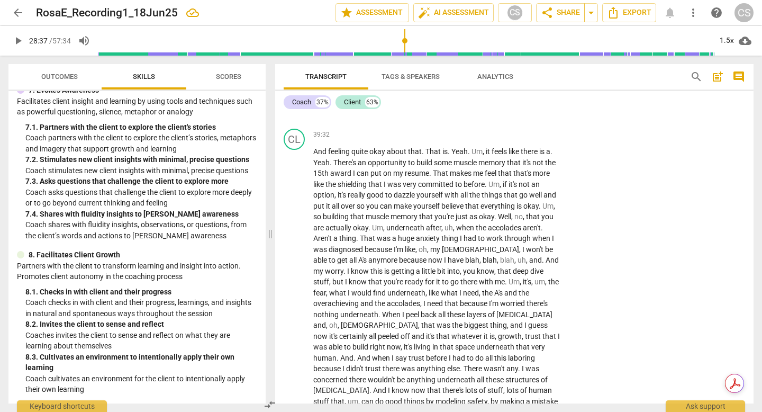
type textarea "Sharing what the client said in previous session ("
type textarea "Sharing what the client said in previous session (s"
type textarea "Sharing what the client said in previous session (s)"
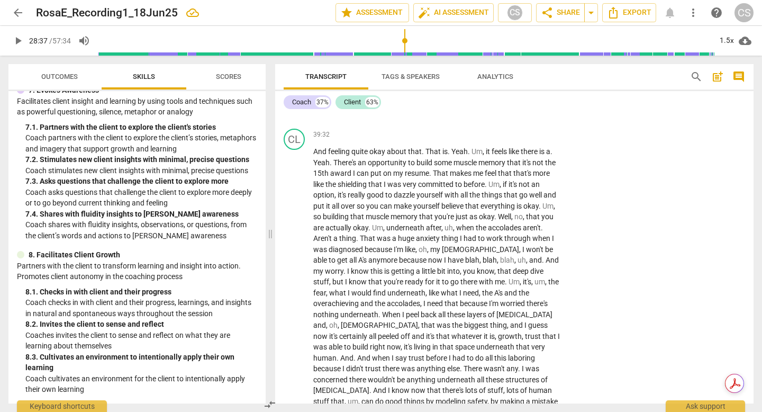
type textarea "Sharing what the client said in previous session (s)"
type textarea "Sharing what the client said in previous session (s)."
type textarea "Sharing what the client said in previous session(s)."
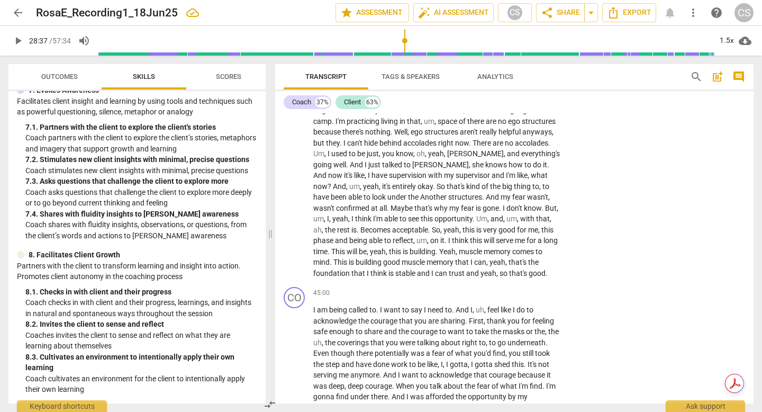
scroll to position [5868, 0]
type textarea "Sharing what the client said in previous session(s)."
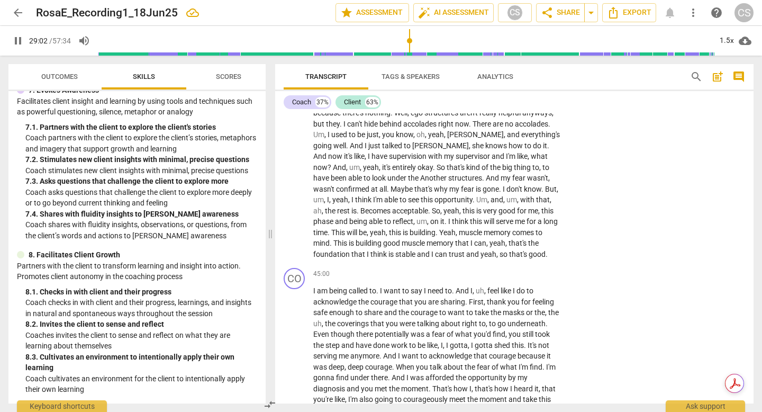
type input "1742"
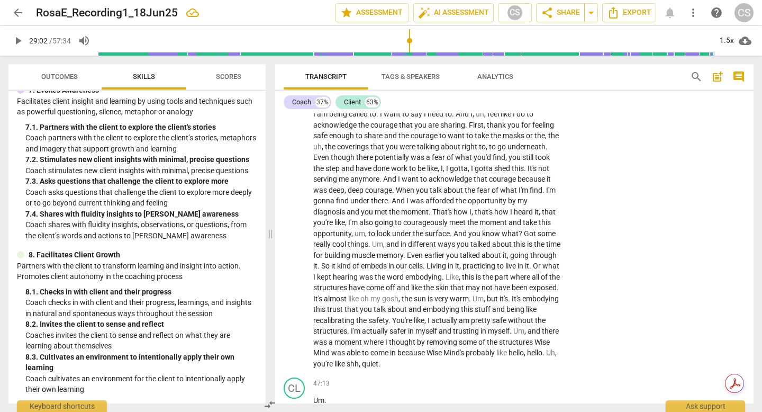
scroll to position [6066, 0]
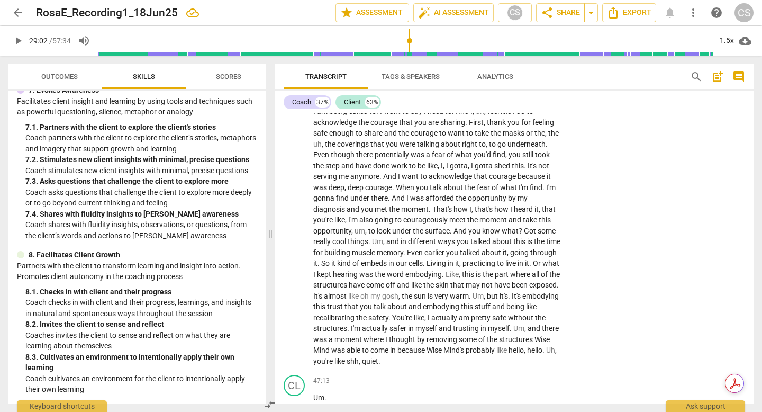
type input "1843"
drag, startPoint x: 399, startPoint y: 211, endPoint x: 419, endPoint y: 232, distance: 28.8
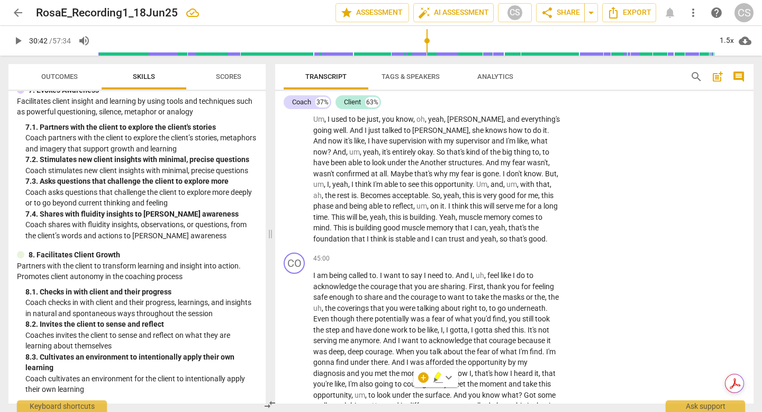
scroll to position [5901, 0]
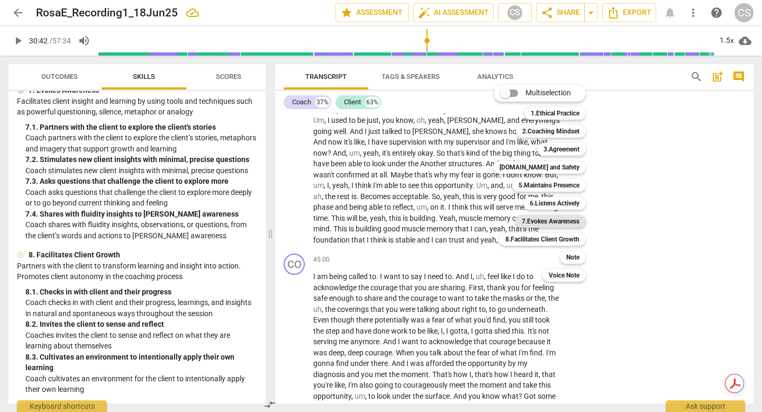
click at [575, 221] on b "7.Evokes Awareness" at bounding box center [551, 221] width 58 height 13
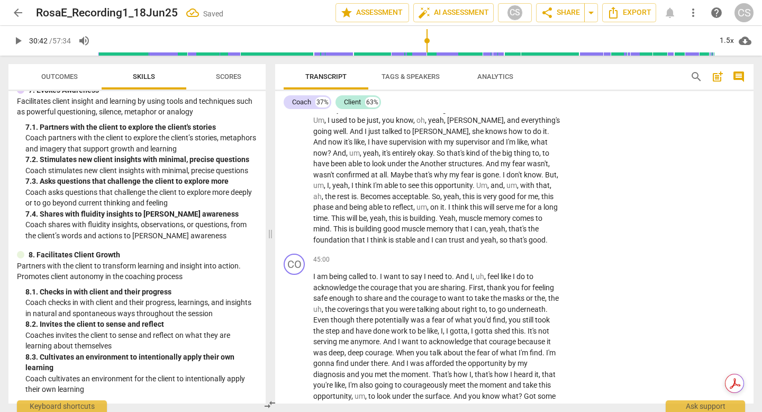
checkbox input "true"
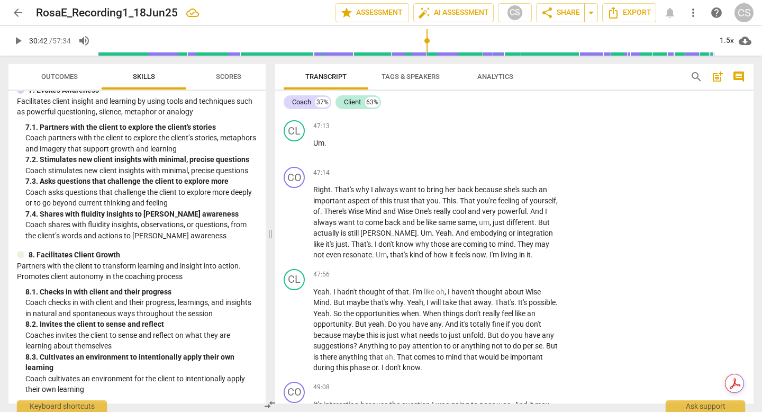
scroll to position [6319, 0]
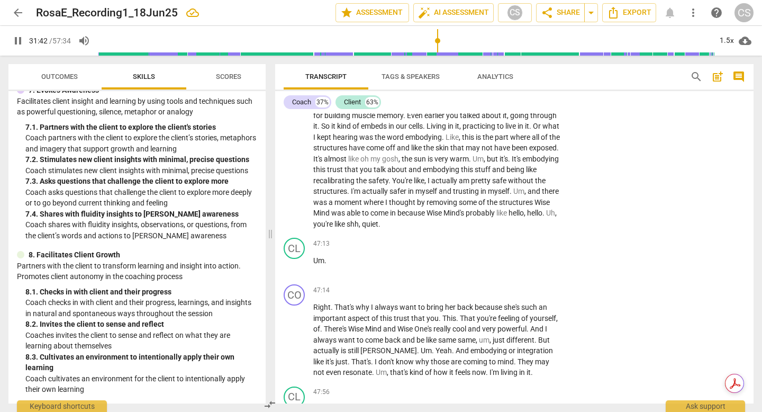
scroll to position [6197, 0]
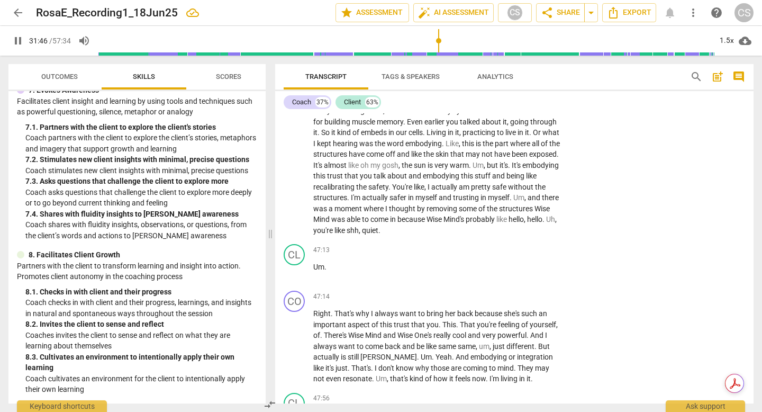
type input "1891"
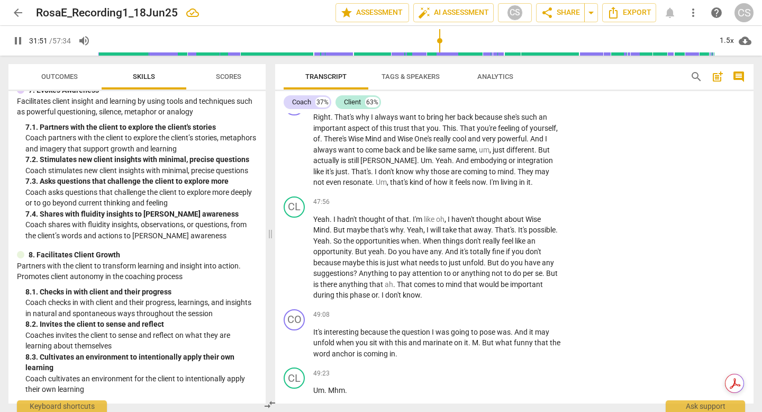
scroll to position [6410, 0]
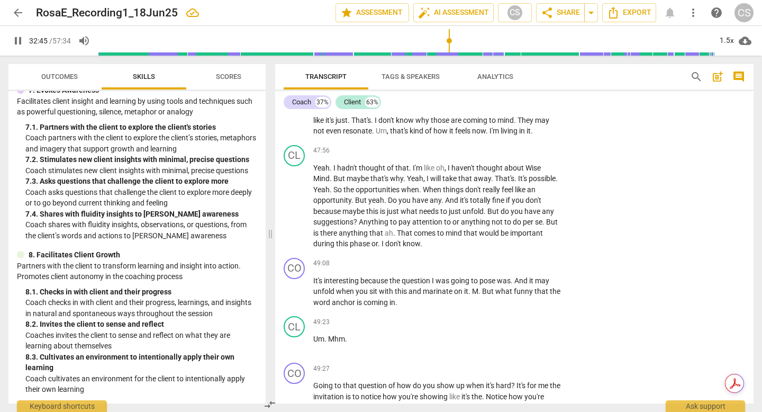
scroll to position [6484, 0]
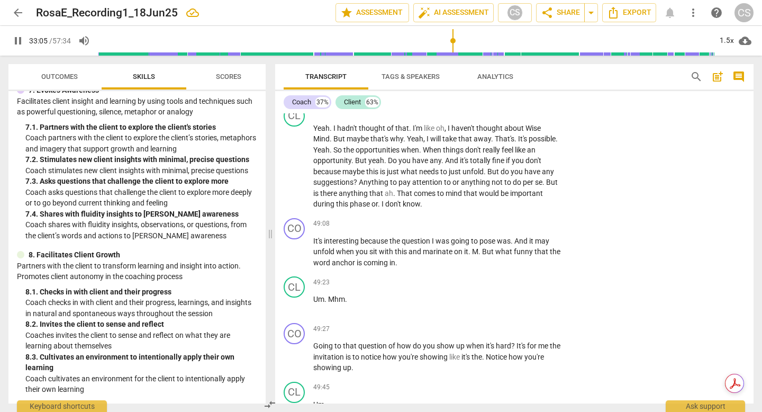
type input "1986"
drag, startPoint x: 409, startPoint y: 171, endPoint x: 478, endPoint y: 184, distance: 69.9
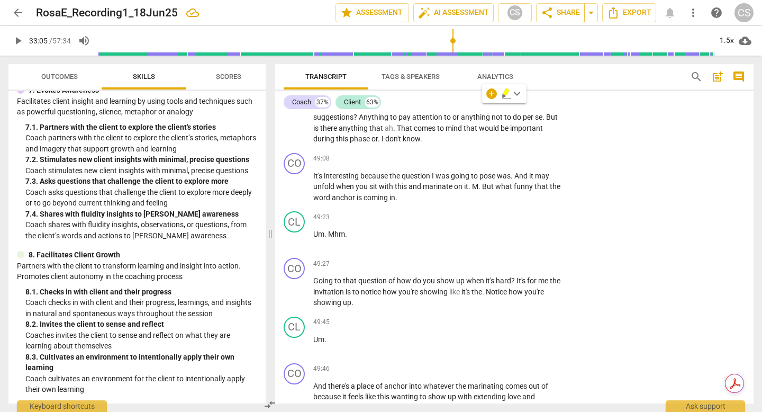
scroll to position [6624, 0]
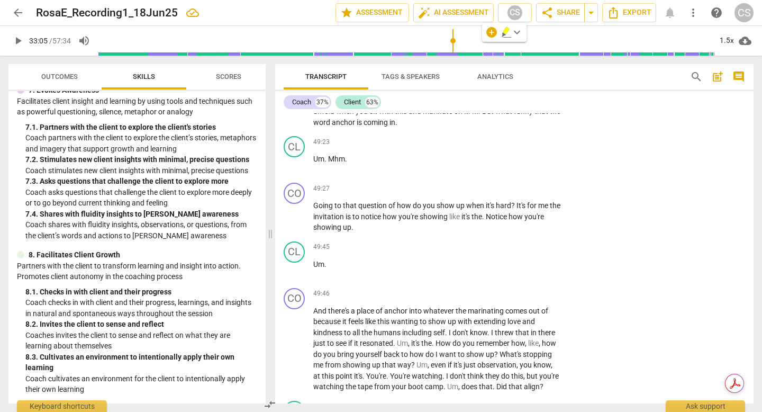
drag, startPoint x: 314, startPoint y: 145, endPoint x: 370, endPoint y: 193, distance: 74.0
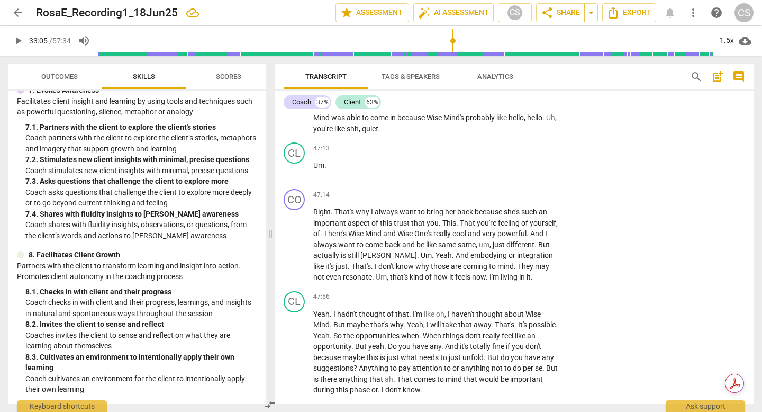
scroll to position [6293, 0]
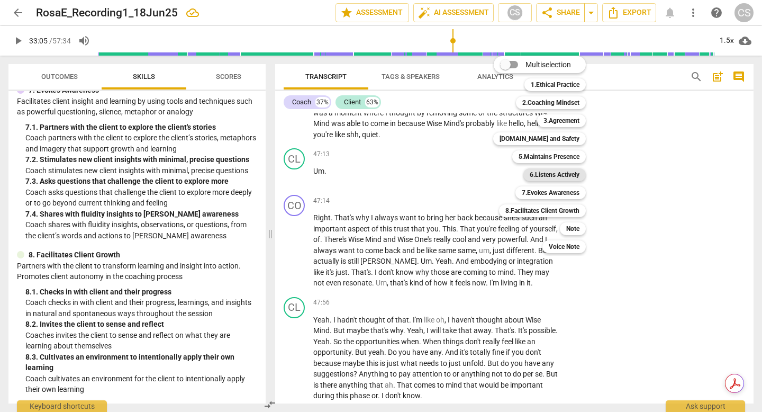
click at [551, 176] on b "6.Listens Actively" at bounding box center [555, 174] width 50 height 13
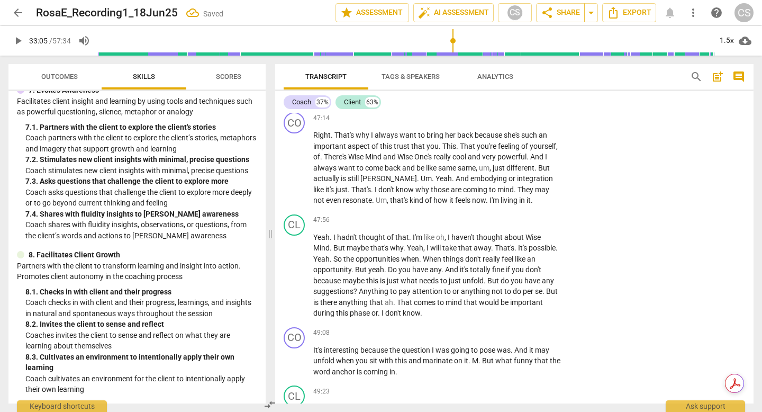
scroll to position [6382, 0]
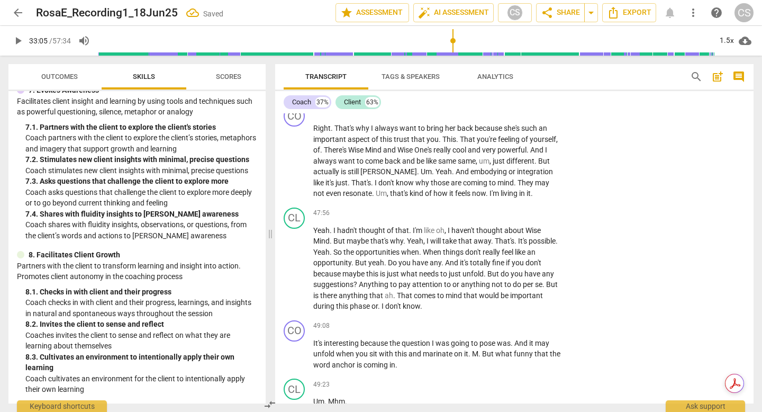
checkbox input "true"
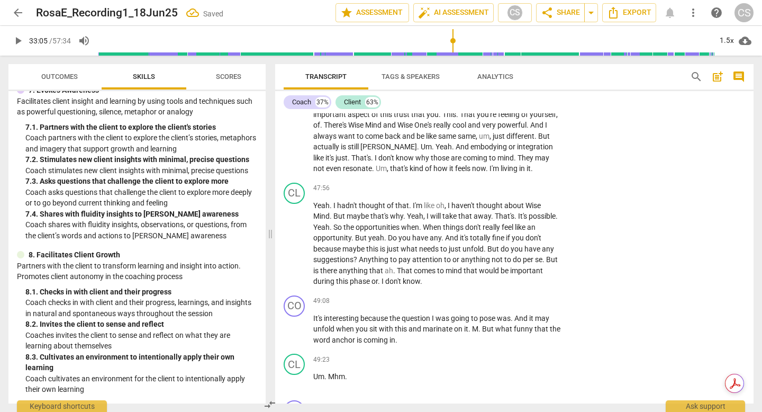
scroll to position [6427, 0]
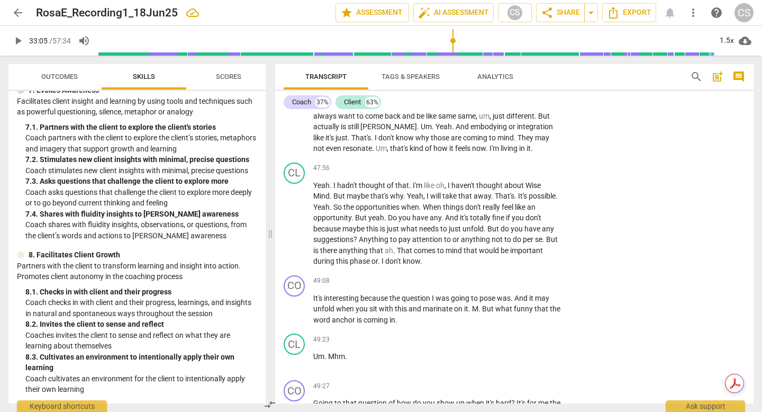
drag, startPoint x: 407, startPoint y: 227, endPoint x: 500, endPoint y: 269, distance: 102.1
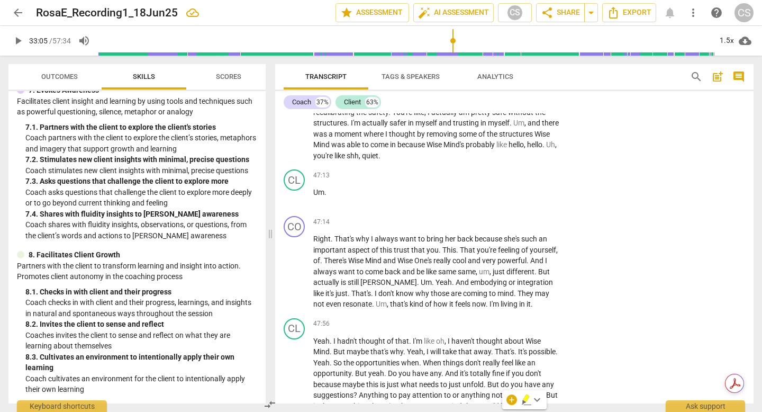
scroll to position [6271, 0]
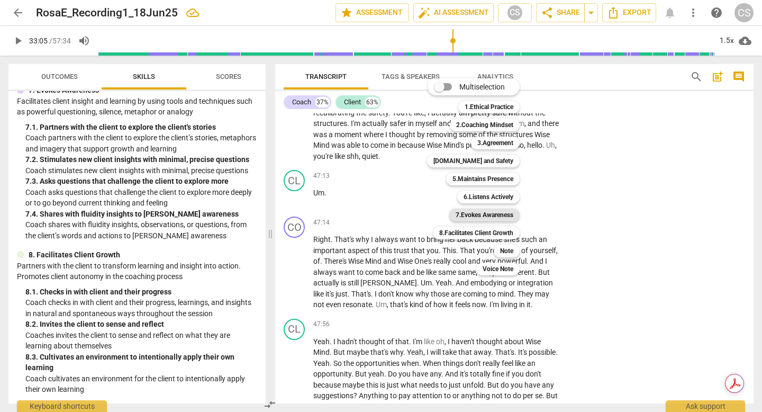
click at [496, 215] on b "7.Evokes Awareness" at bounding box center [485, 214] width 58 height 13
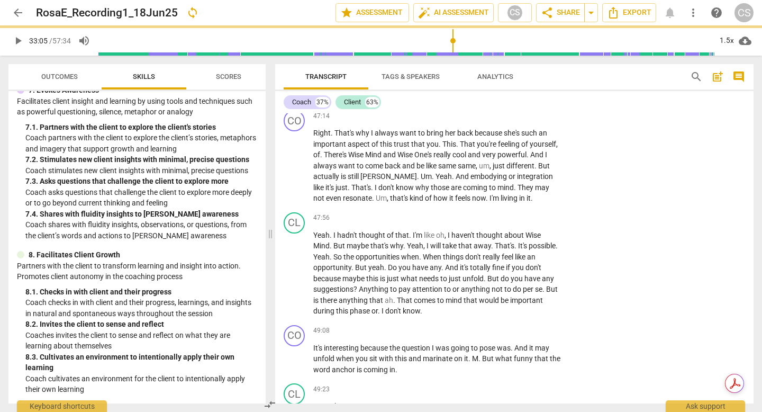
scroll to position [6382, 0]
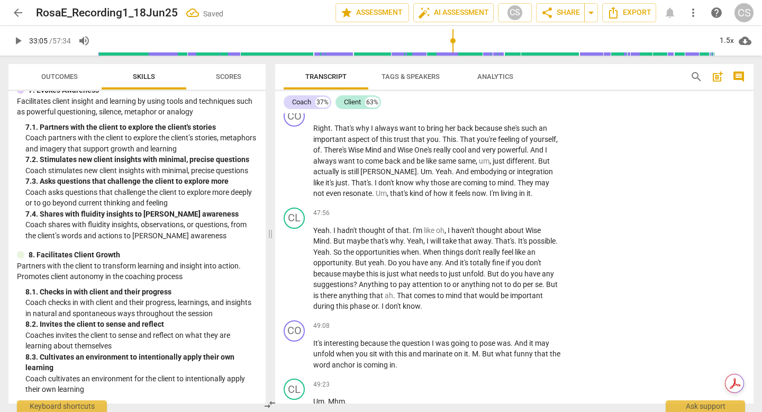
checkbox input "true"
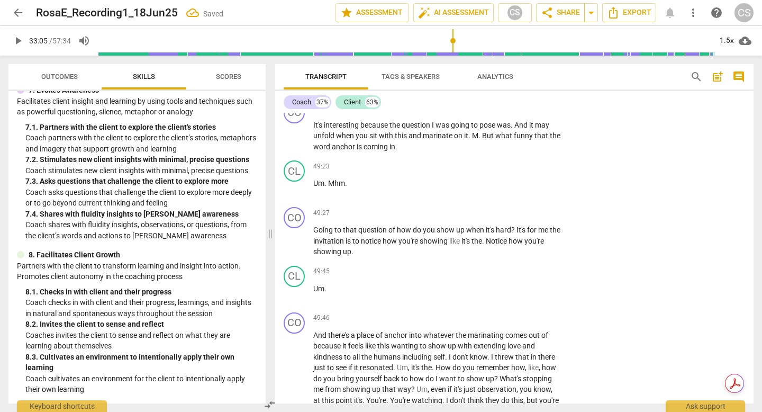
scroll to position [6617, 0]
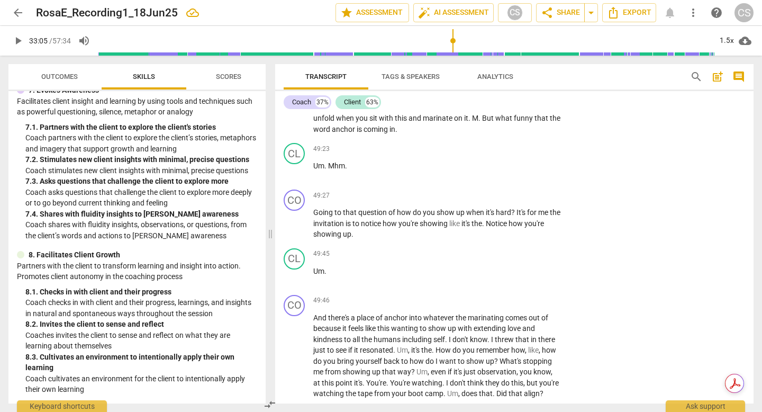
drag, startPoint x: 375, startPoint y: 199, endPoint x: 497, endPoint y: 203, distance: 122.3
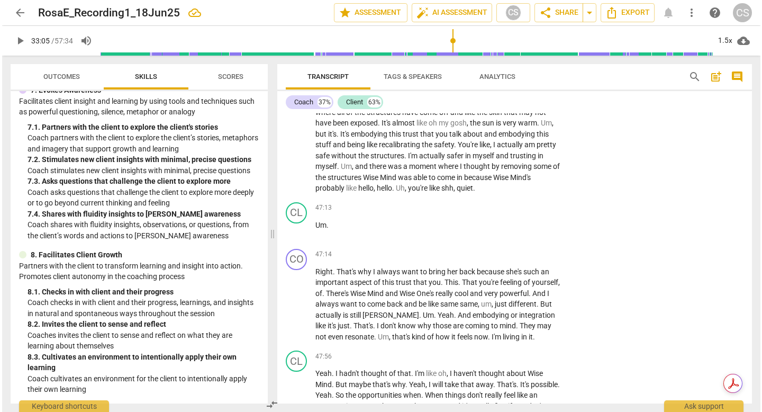
scroll to position [6357, 0]
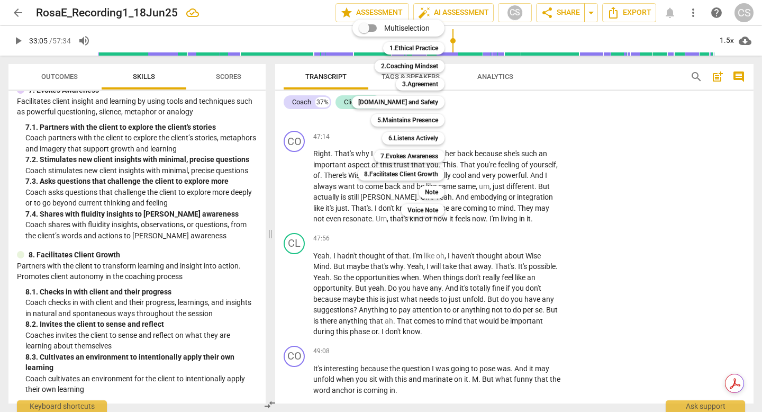
scroll to position [6330, 0]
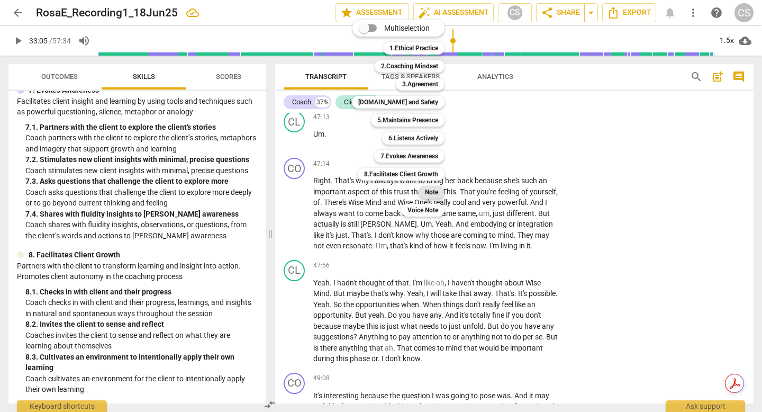
click at [438, 192] on b "Note" at bounding box center [431, 192] width 13 height 13
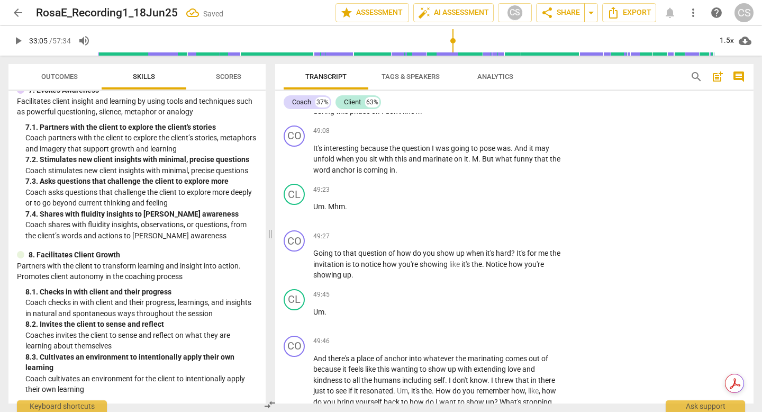
scroll to position [6597, 0]
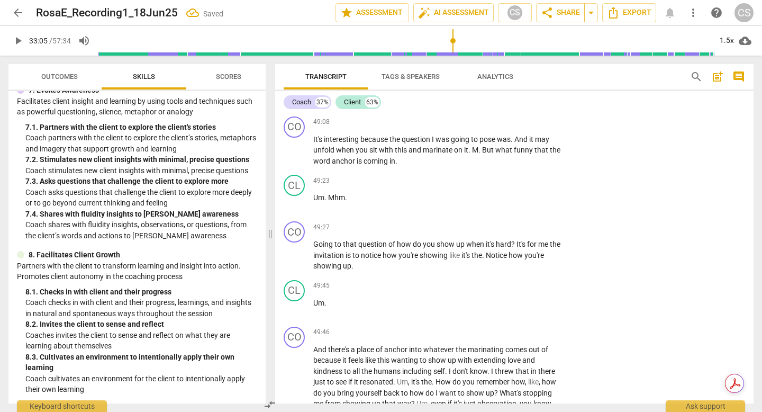
type textarea "W"
type textarea "Wh"
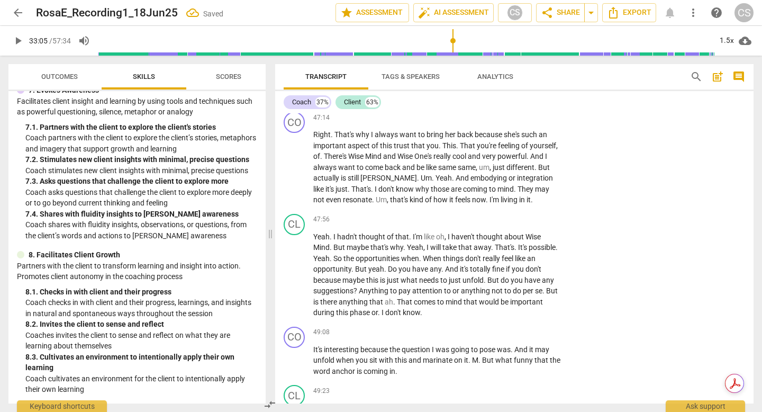
type textarea "Whe"
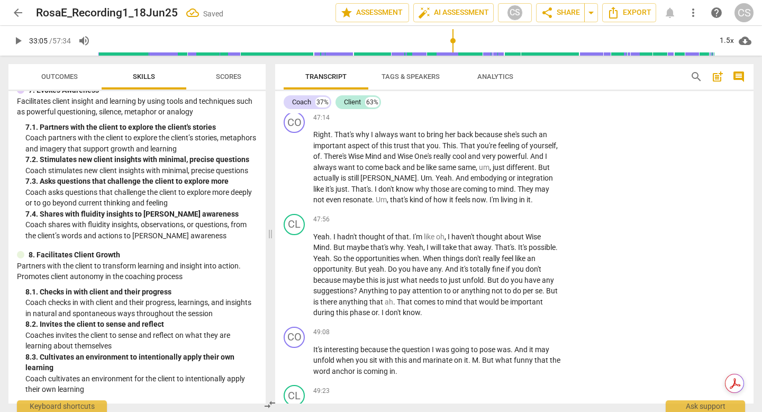
type textarea "Whe"
type textarea "When"
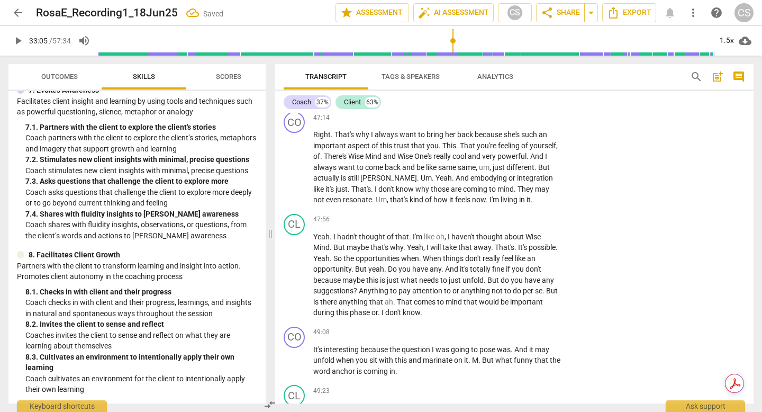
type textarea "When w"
type textarea "When we"
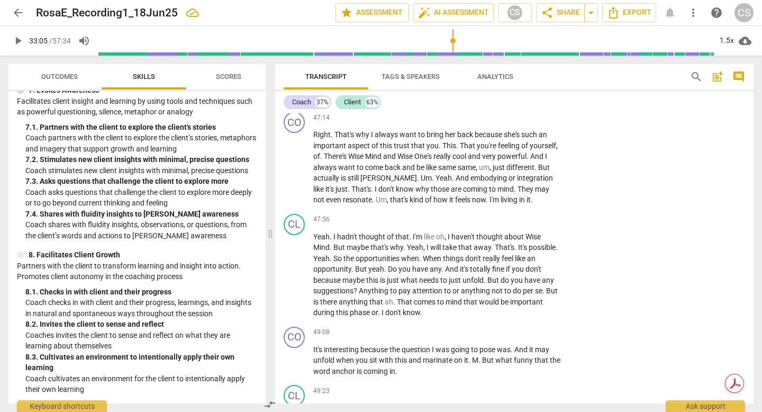
type textarea "When we"
type textarea "When we a"
type textarea "When we as"
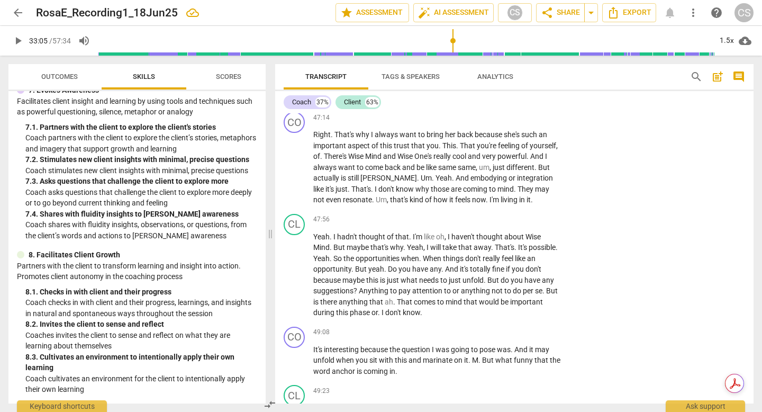
type textarea "When we ask"
type textarea "When we aske"
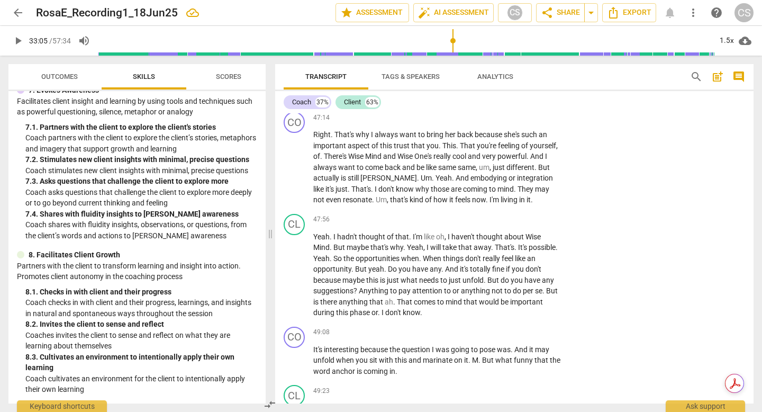
type textarea "When we aske"
type textarea "When we ask"
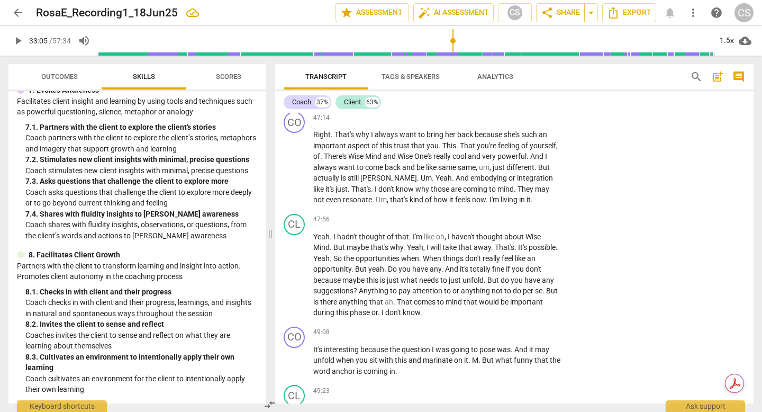
type textarea "When we ask"
type textarea "When we ask a"
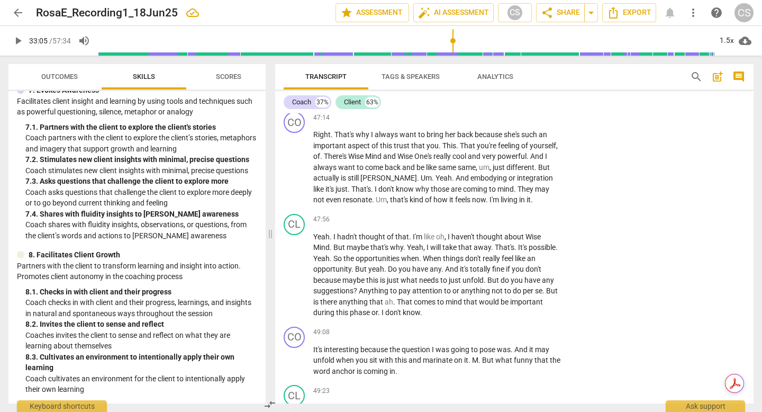
type textarea "When we ask a"
type textarea "When we ask a c"
type textarea "When we ask a cl"
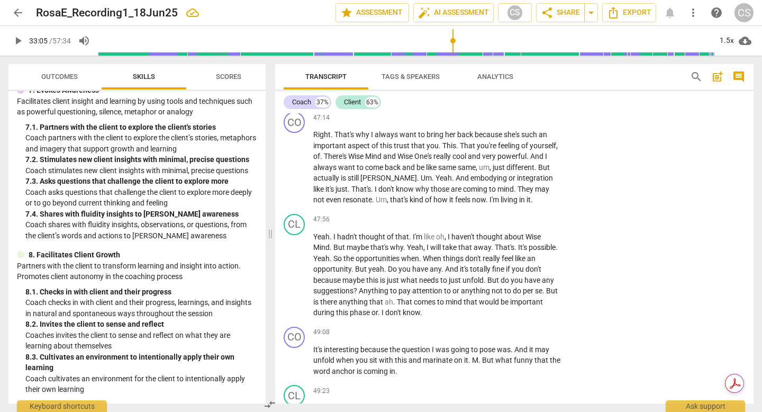
type textarea "When we ask a cli"
type textarea "When we ask a clie"
type textarea "When we ask a clien"
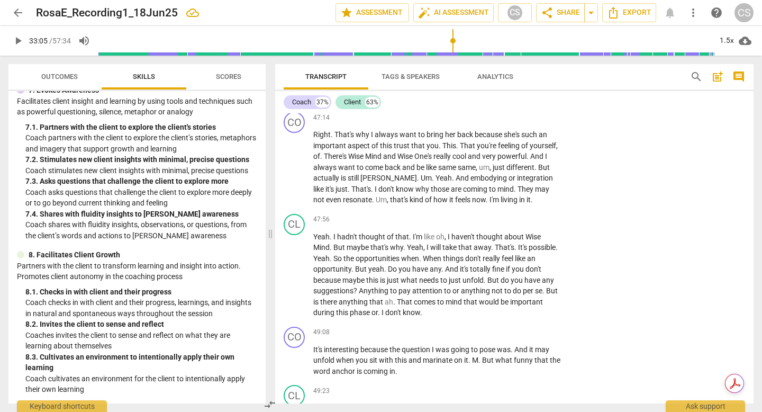
type textarea "When we ask a clien"
type textarea "When we ask a client"
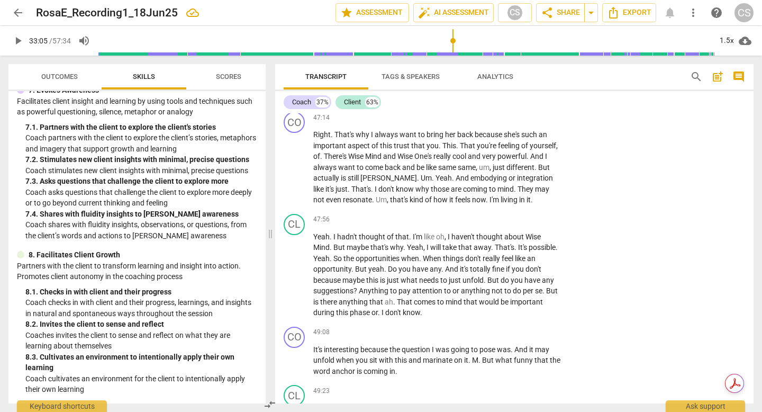
type textarea "When we ask a client i"
type textarea "When we ask a client if"
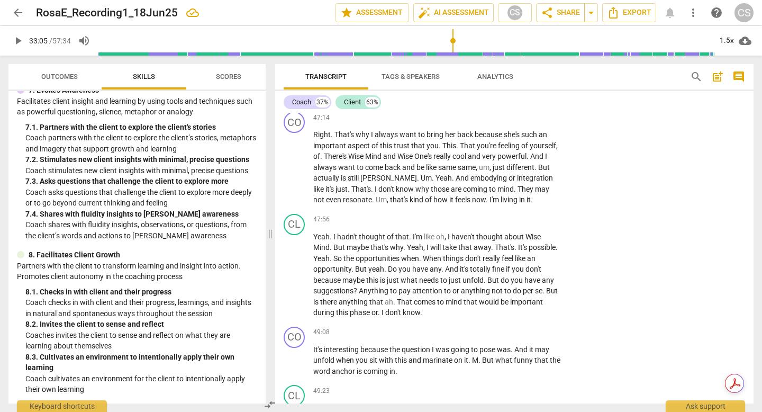
type textarea "When we ask a client if"
type textarea "When we ask a client if w"
type textarea "When we ask a client if wh"
type textarea "When we ask a client if wha"
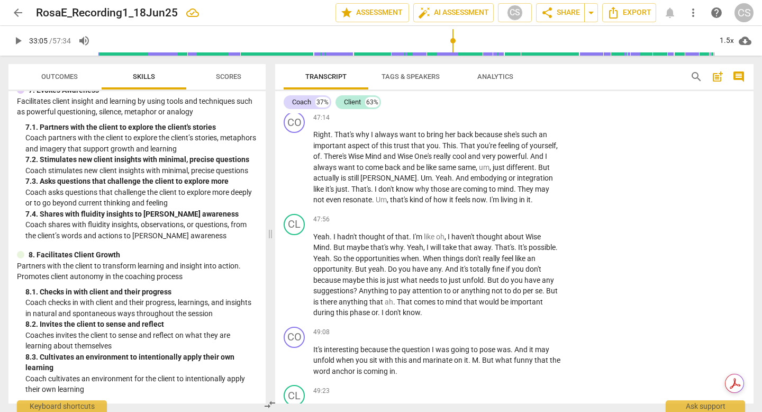
type textarea "When we ask a client if what"
type textarea "When we ask a client if what w"
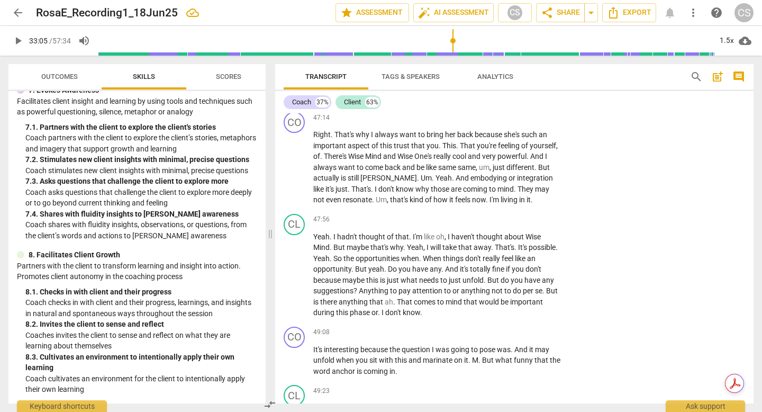
type textarea "When we ask a client if what w"
type textarea "When we ask a client if what we"
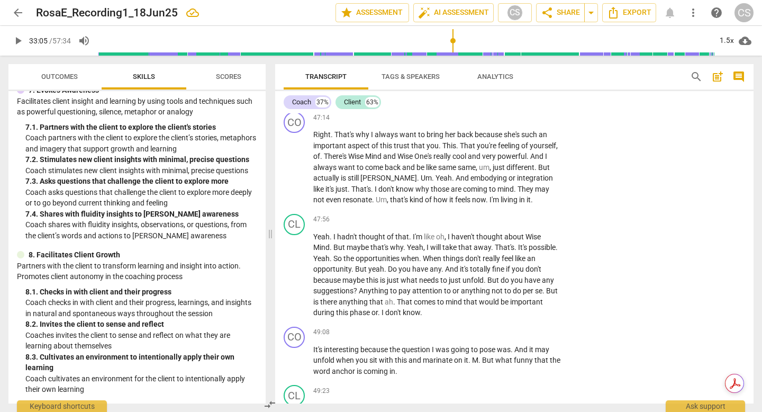
type textarea "When we ask a client if what we s"
type textarea "When we ask a client if what we sa"
type textarea "When we ask a client if what we sai"
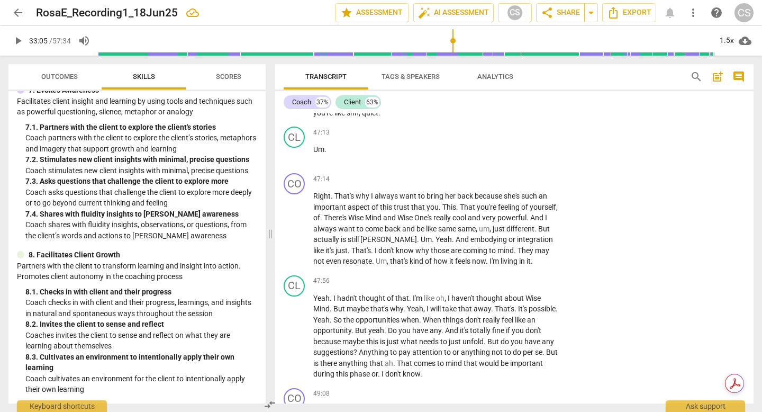
scroll to position [6324, 0]
drag, startPoint x: 570, startPoint y: 181, endPoint x: 640, endPoint y: 209, distance: 75.8
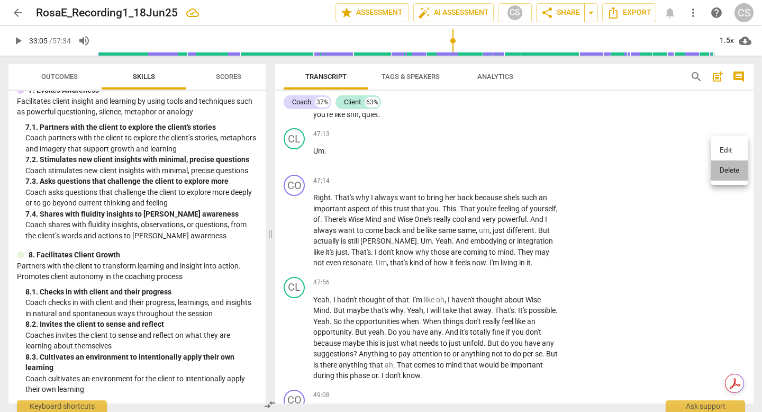
click at [725, 172] on li "Delete" at bounding box center [729, 170] width 37 height 20
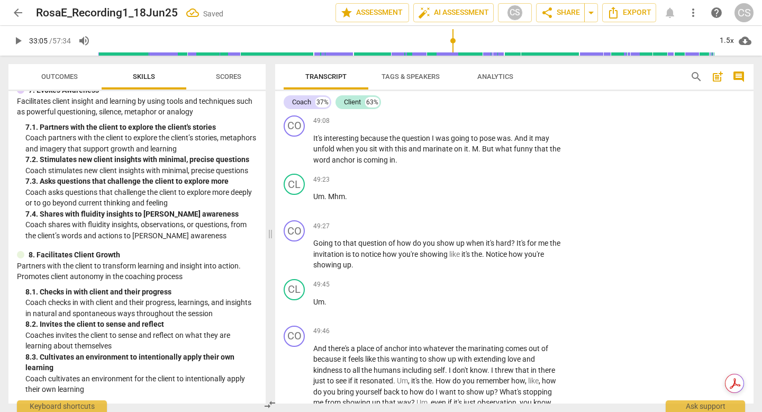
scroll to position [6651, 0]
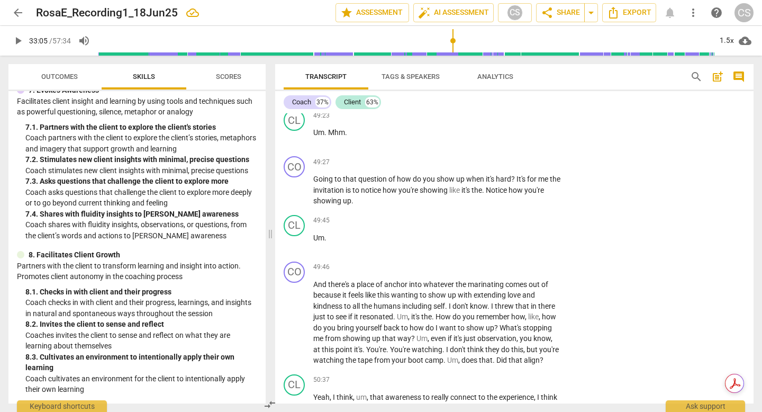
drag, startPoint x: 497, startPoint y: 167, endPoint x: 375, endPoint y: 166, distance: 122.2
click at [508, 153] on div "+" at bounding box center [508, 155] width 11 height 11
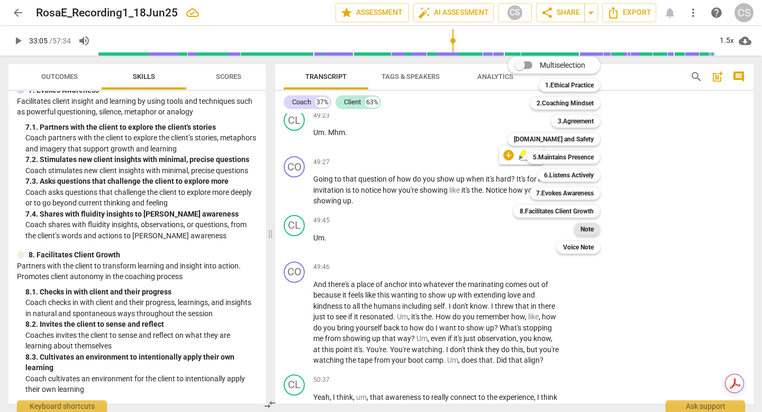
click at [594, 232] on b "Note" at bounding box center [586, 229] width 13 height 13
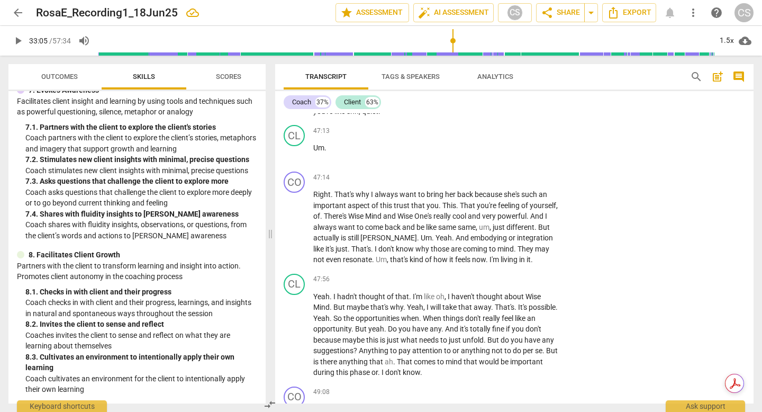
scroll to position [6323, 0]
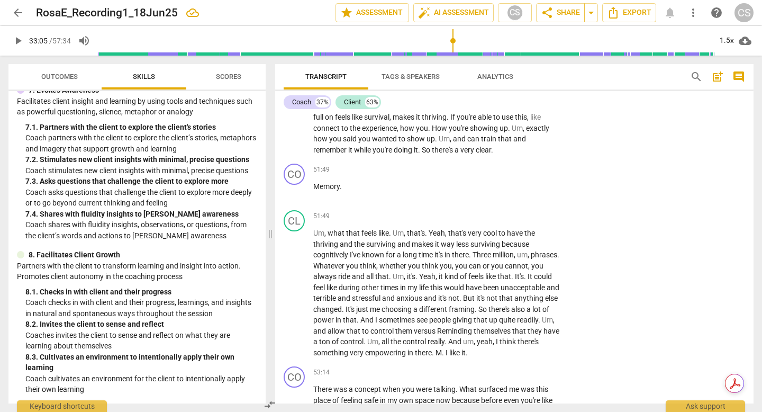
scroll to position [6978, 0]
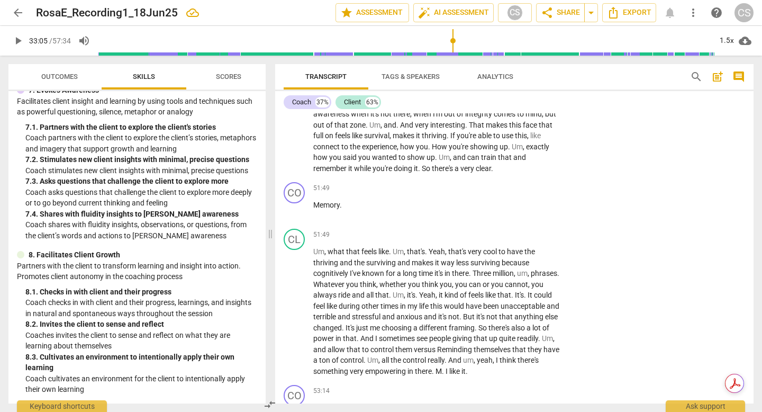
drag, startPoint x: 314, startPoint y: 229, endPoint x: 557, endPoint y: 346, distance: 269.8
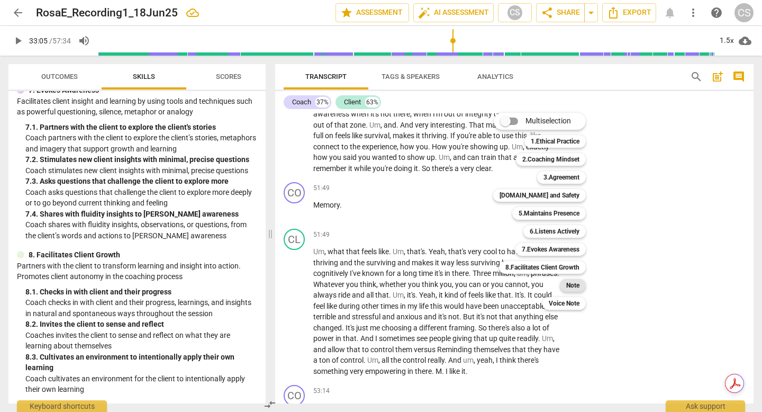
click at [579, 287] on b "Note" at bounding box center [572, 285] width 13 height 13
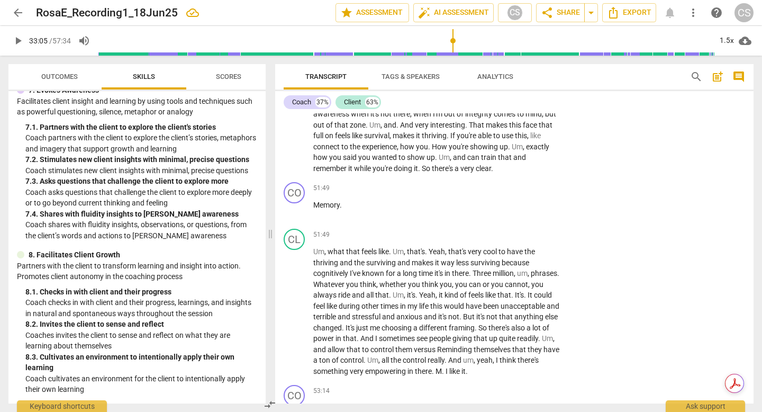
scroll to position [0, 0]
drag, startPoint x: 640, startPoint y: 283, endPoint x: 558, endPoint y: 266, distance: 83.6
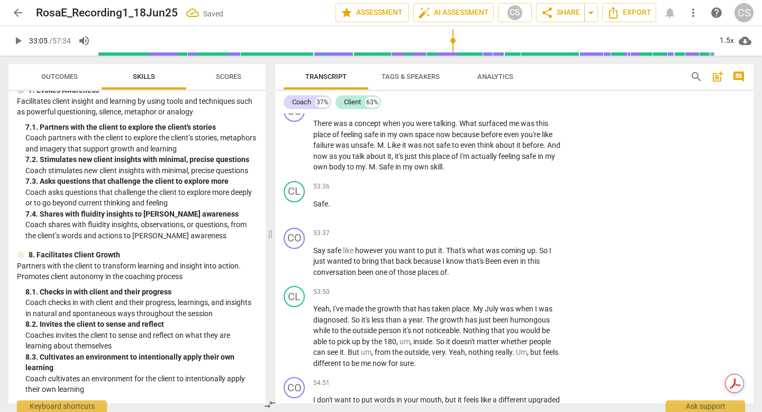
scroll to position [7150, 0]
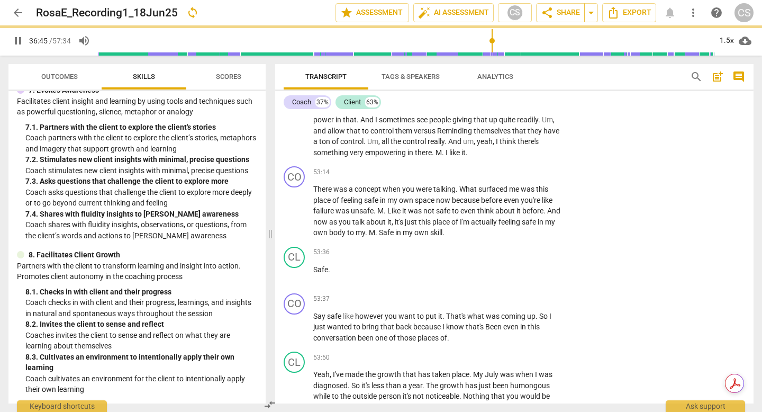
scroll to position [7117, 0]
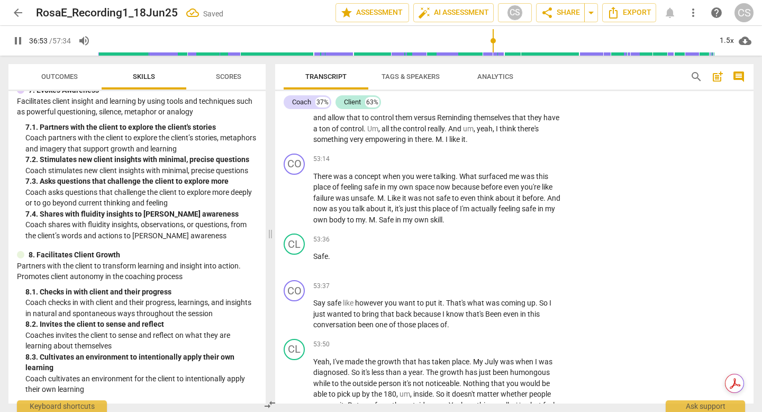
scroll to position [7126, 0]
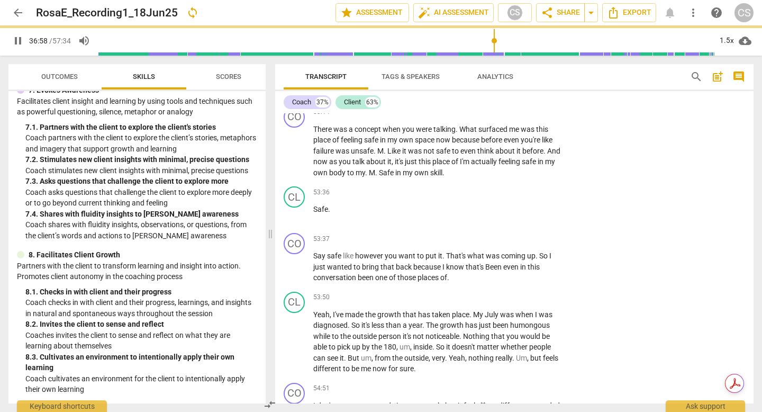
scroll to position [7094, 0]
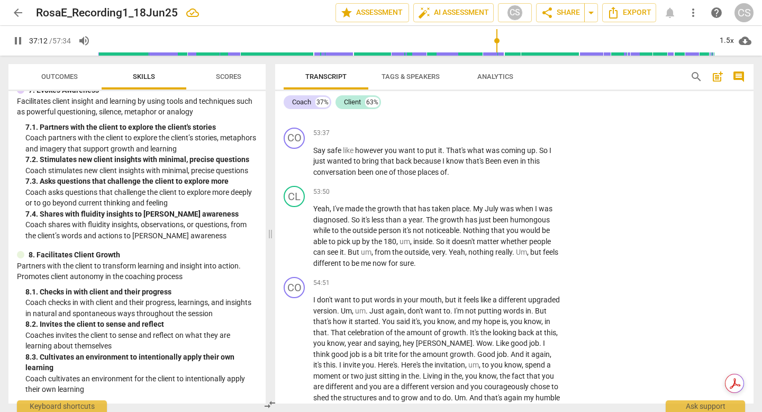
scroll to position [7197, 0]
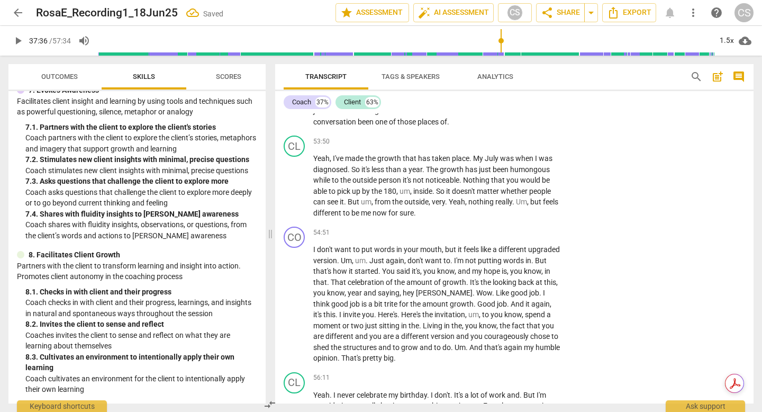
scroll to position [7246, 0]
drag, startPoint x: 348, startPoint y: 217, endPoint x: 312, endPoint y: 202, distance: 39.3
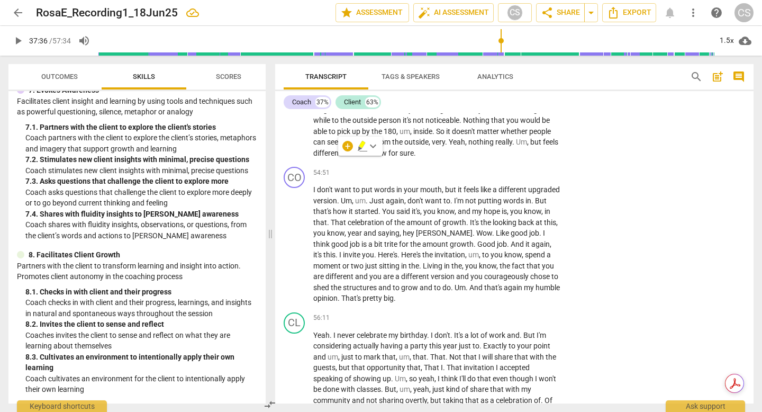
scroll to position [7306, 0]
drag, startPoint x: 361, startPoint y: 280, endPoint x: 372, endPoint y: 279, distance: 11.2
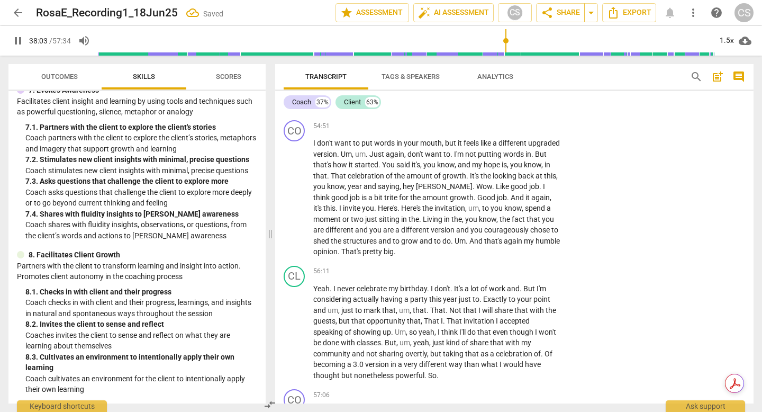
scroll to position [7351, 0]
drag, startPoint x: 340, startPoint y: 207, endPoint x: 414, endPoint y: 278, distance: 102.5
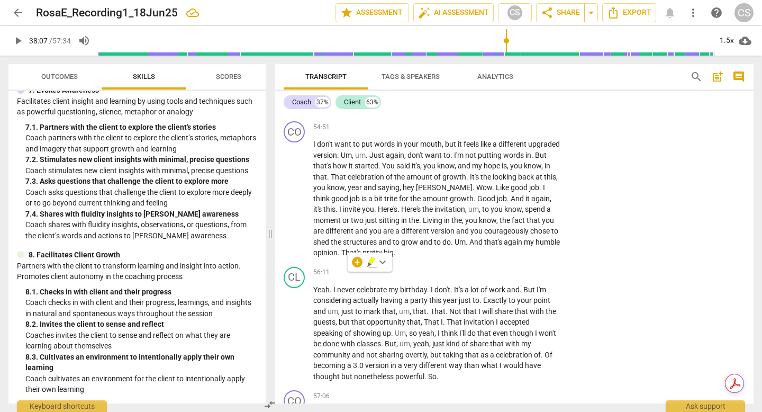
drag, startPoint x: 402, startPoint y: 234, endPoint x: 442, endPoint y: 187, distance: 62.3
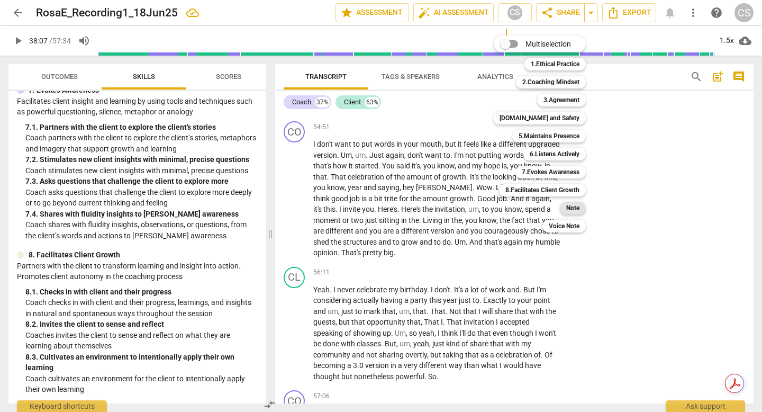
click at [579, 209] on b "Note" at bounding box center [572, 208] width 13 height 13
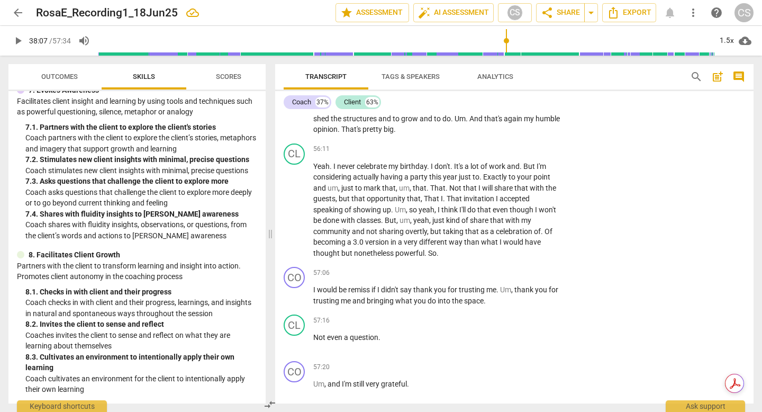
scroll to position [7476, 0]
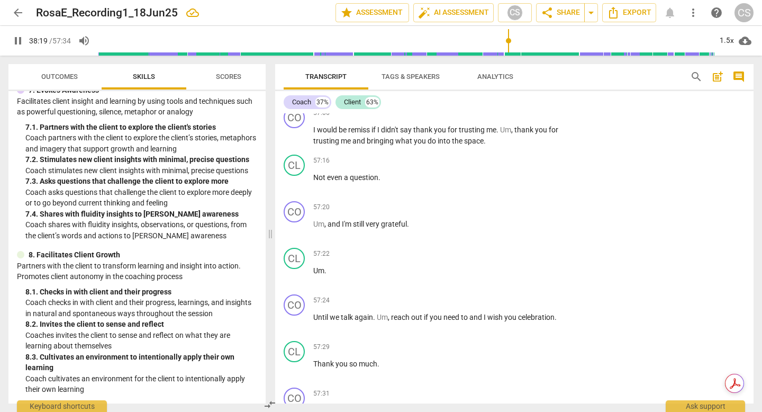
scroll to position [7561, 0]
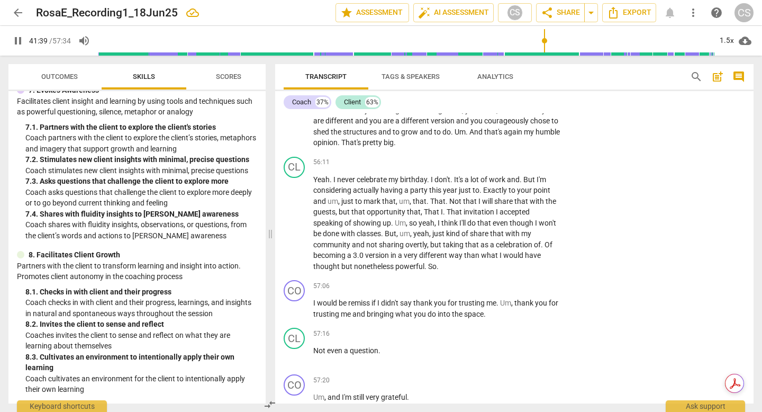
scroll to position [7381, 0]
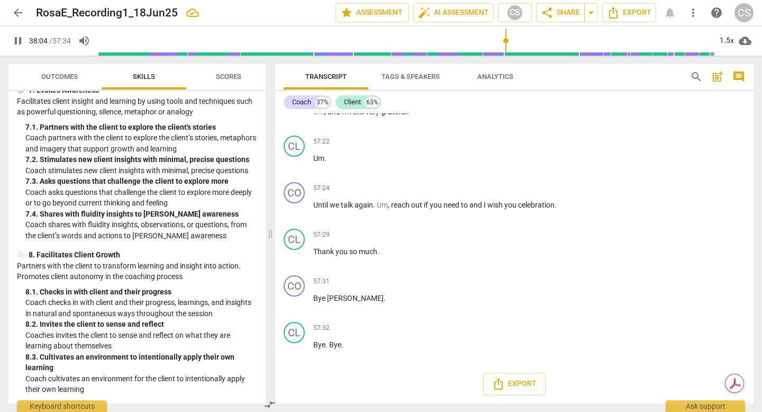
scroll to position [8241, 0]
drag, startPoint x: 314, startPoint y: 204, endPoint x: 424, endPoint y: 322, distance: 161.3
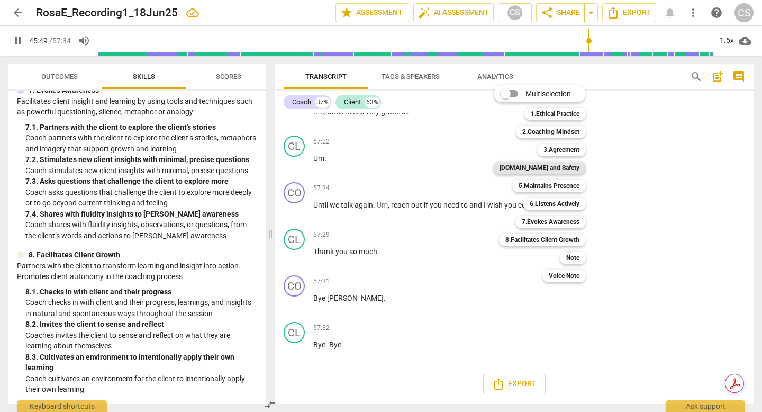
click at [567, 171] on b "[DOMAIN_NAME] and Safety" at bounding box center [539, 167] width 80 height 13
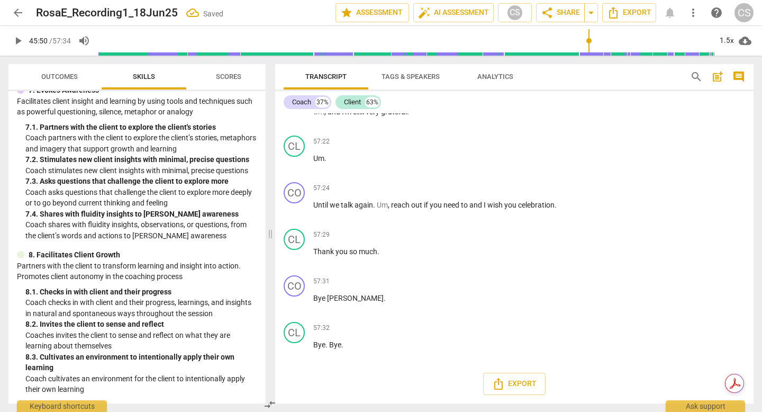
scroll to position [8549, 0]
drag, startPoint x: 426, startPoint y: 174, endPoint x: 522, endPoint y: 187, distance: 97.2
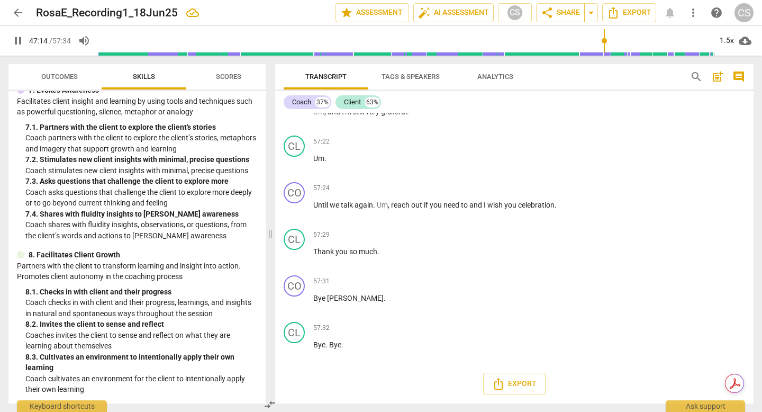
scroll to position [8838, 0]
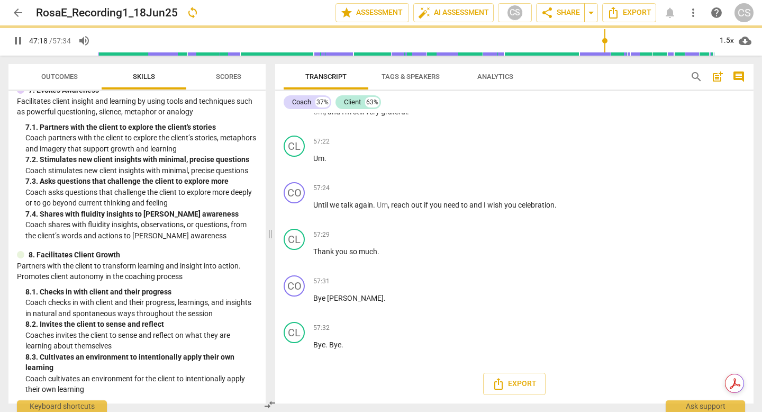
scroll to position [8791, 0]
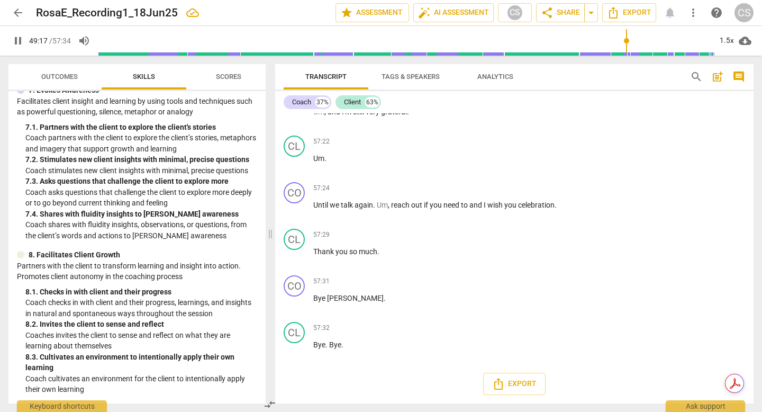
drag, startPoint x: 556, startPoint y: 233, endPoint x: 306, endPoint y: 205, distance: 251.2
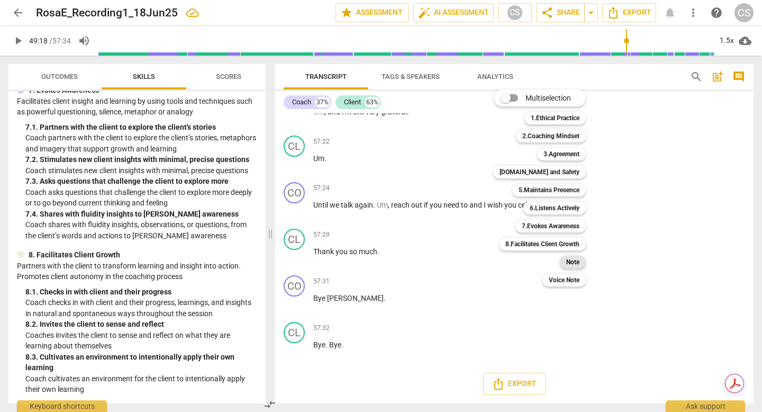
click at [579, 261] on b "Note" at bounding box center [572, 262] width 13 height 13
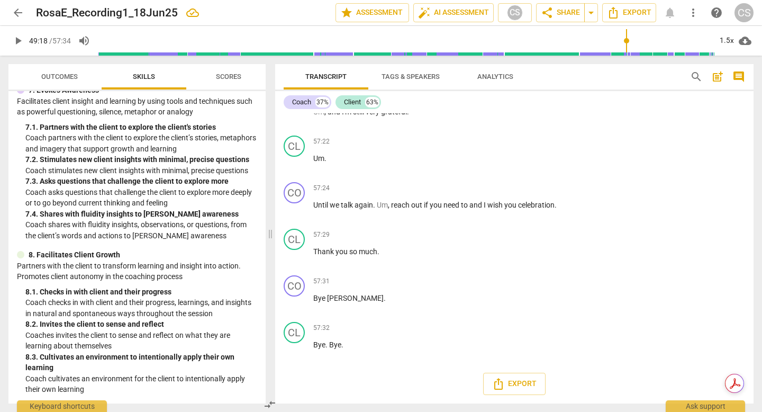
scroll to position [11, 0]
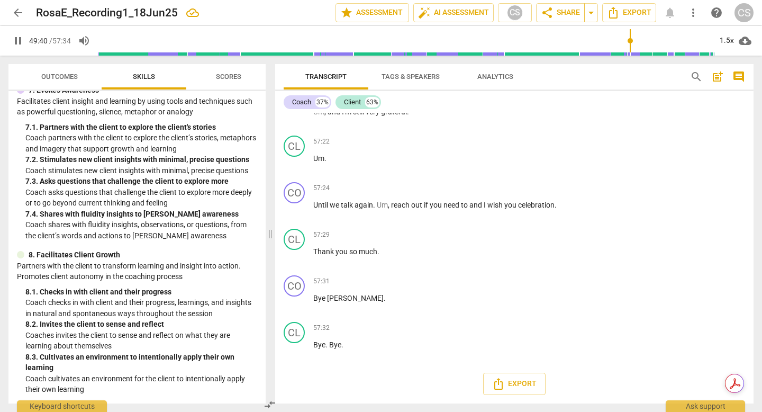
scroll to position [9171, 0]
drag, startPoint x: 296, startPoint y: 287, endPoint x: 432, endPoint y: 189, distance: 167.7
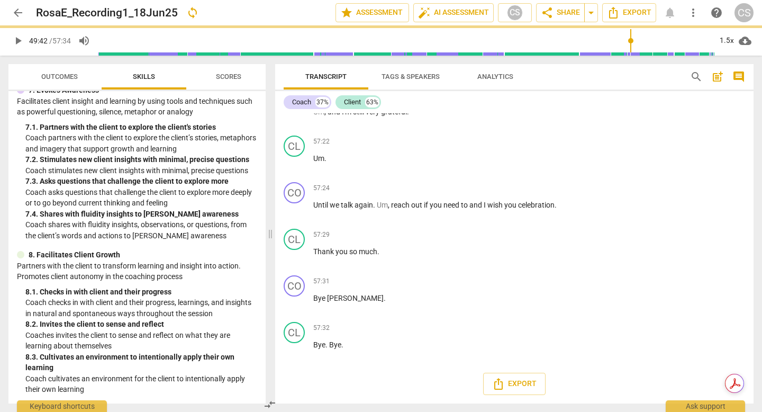
scroll to position [9235, 0]
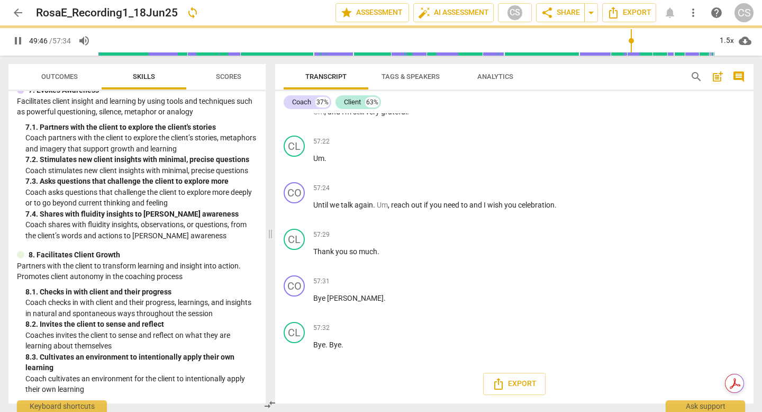
scroll to position [9255, 0]
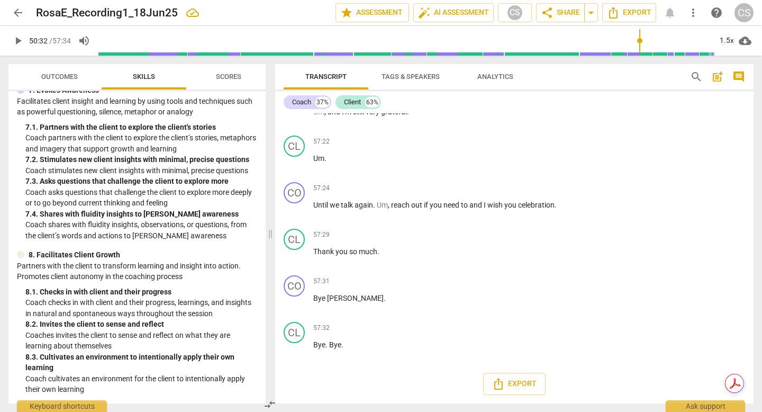
scroll to position [9274, 0]
drag, startPoint x: 312, startPoint y: 168, endPoint x: 458, endPoint y: 280, distance: 184.6
drag, startPoint x: 315, startPoint y: 167, endPoint x: 496, endPoint y: 329, distance: 242.1
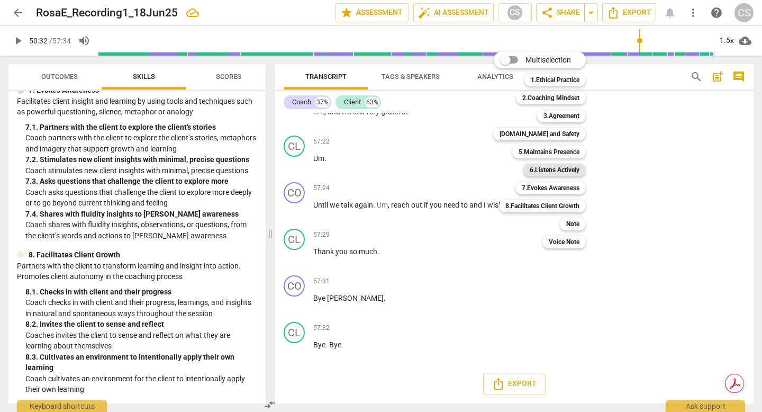
click at [566, 166] on b "6.Listens Actively" at bounding box center [555, 169] width 50 height 13
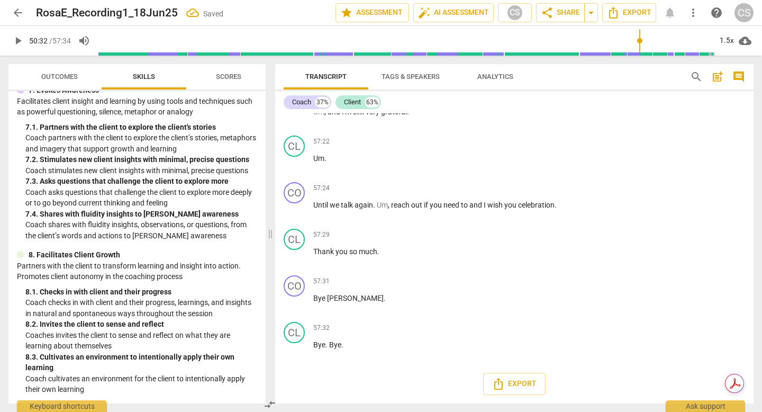
drag, startPoint x: 541, startPoint y: 333, endPoint x: 549, endPoint y: 338, distance: 9.3
click at [547, 358] on div "CO play_arrow pause 00:03 + Add competency keyboard_arrow_right How are you ? C…" at bounding box center [514, 258] width 478 height 290
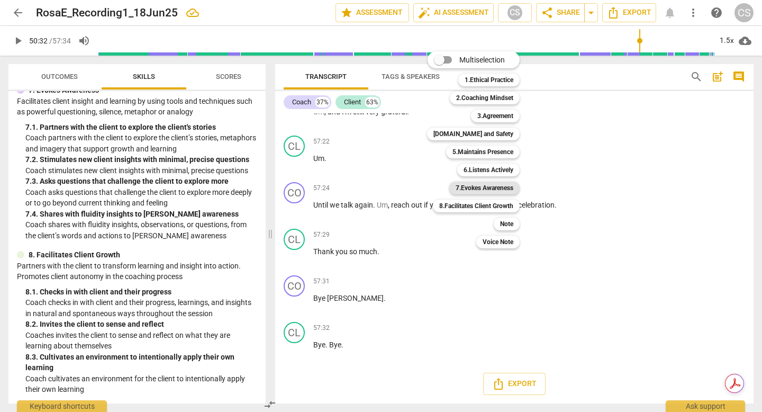
click at [513, 187] on b "7.Evokes Awareness" at bounding box center [485, 187] width 58 height 13
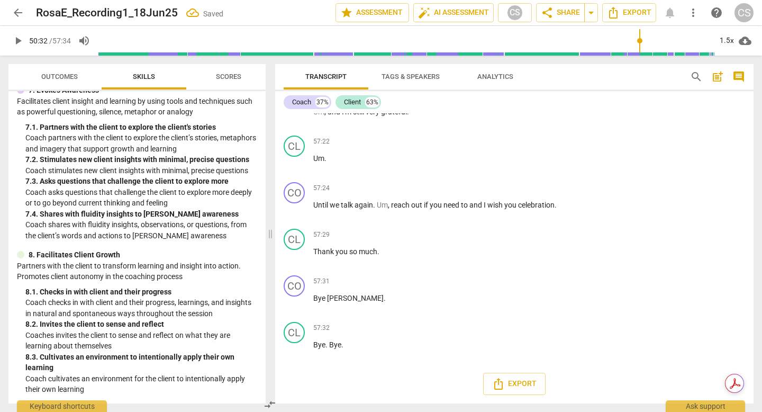
scroll to position [9375, 0]
drag, startPoint x: 595, startPoint y: 204, endPoint x: 566, endPoint y: 204, distance: 29.1
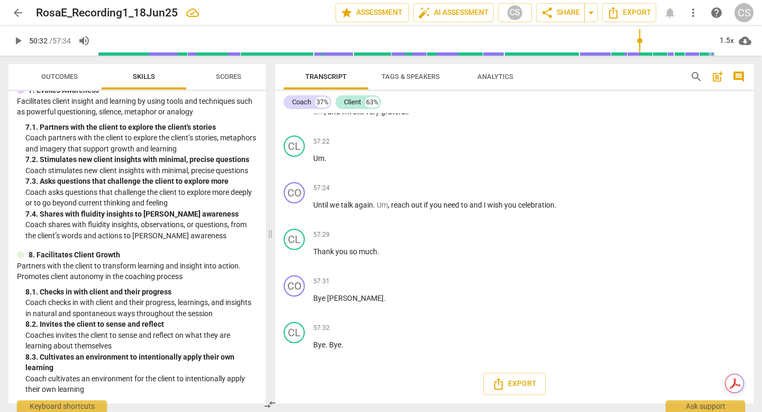
scroll to position [9564, 0]
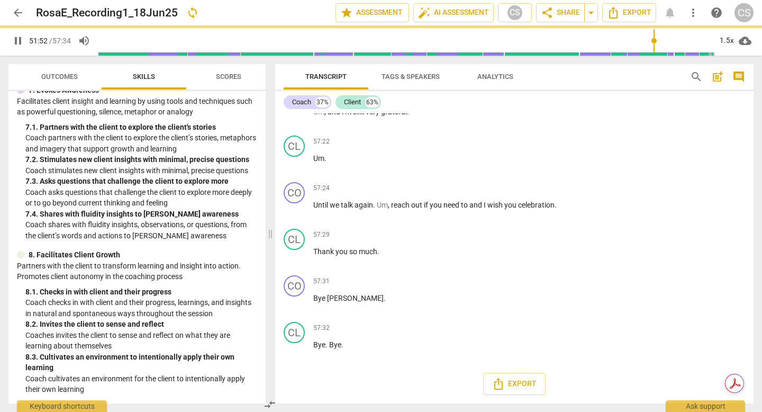
scroll to position [9566, 0]
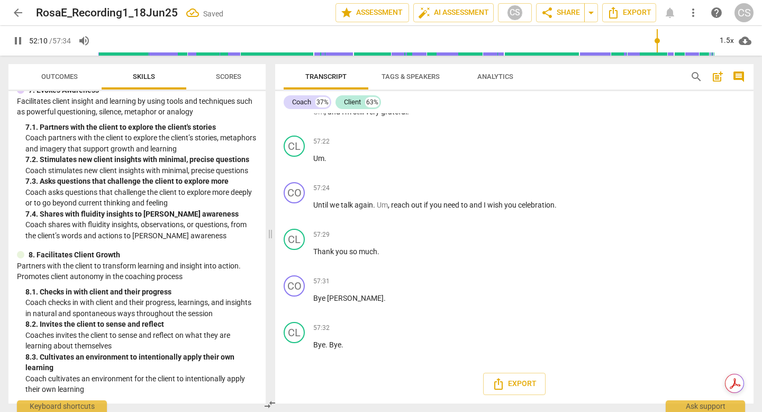
scroll to position [9666, 0]
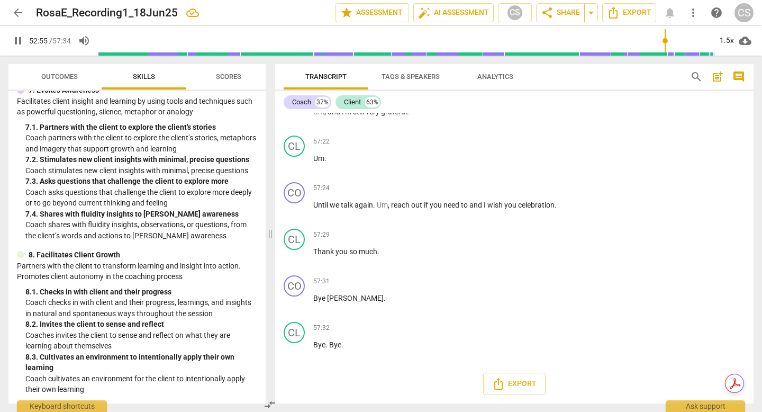
scroll to position [9730, 0]
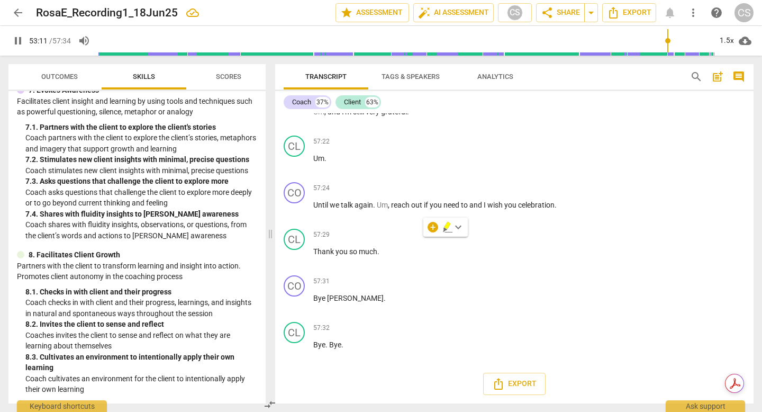
drag, startPoint x: 527, startPoint y: 309, endPoint x: 307, endPoint y: 234, distance: 231.9
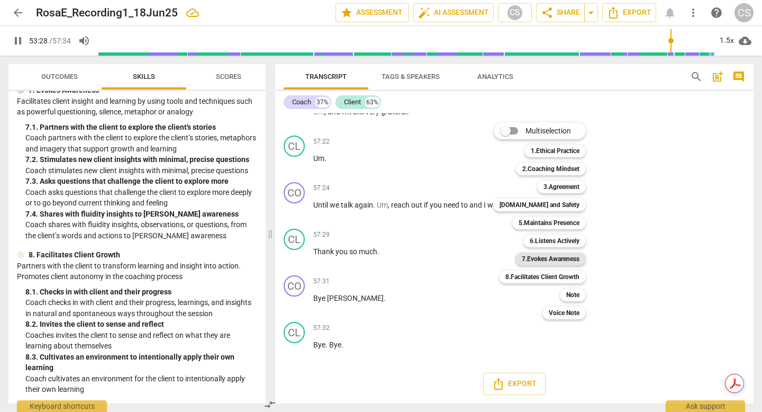
click at [555, 258] on b "7.Evokes Awareness" at bounding box center [551, 258] width 58 height 13
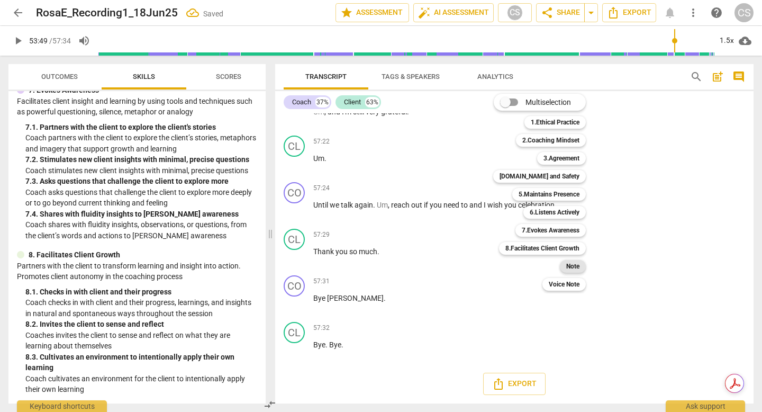
click at [579, 266] on b "Note" at bounding box center [572, 266] width 13 height 13
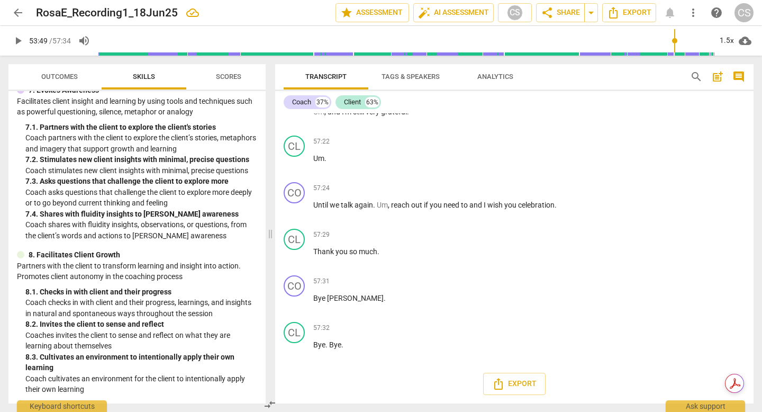
scroll to position [10098, 0]
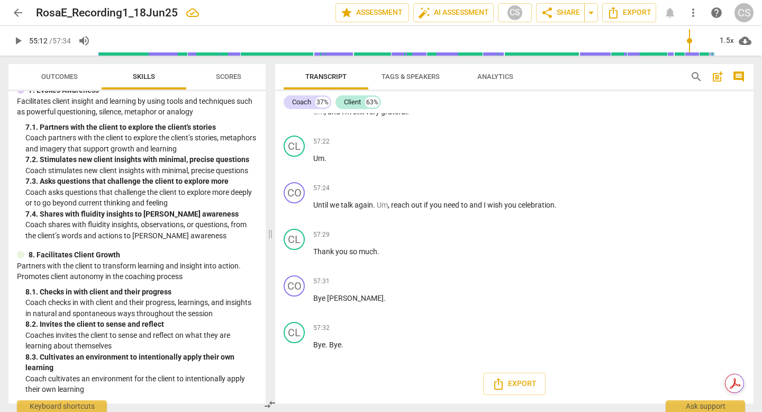
scroll to position [10249, 0]
click at [729, 45] on div "1.5x" at bounding box center [726, 40] width 20 height 17
click at [723, 132] on li "2x" at bounding box center [731, 122] width 35 height 20
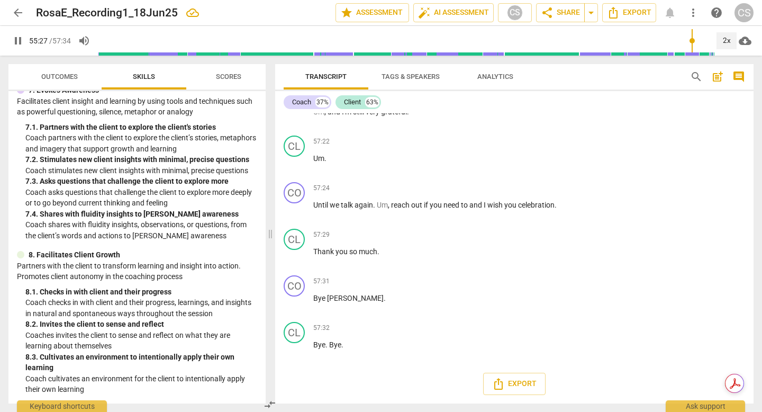
scroll to position [10324, 0]
drag, startPoint x: 490, startPoint y: 143, endPoint x: 324, endPoint y: 157, distance: 166.2
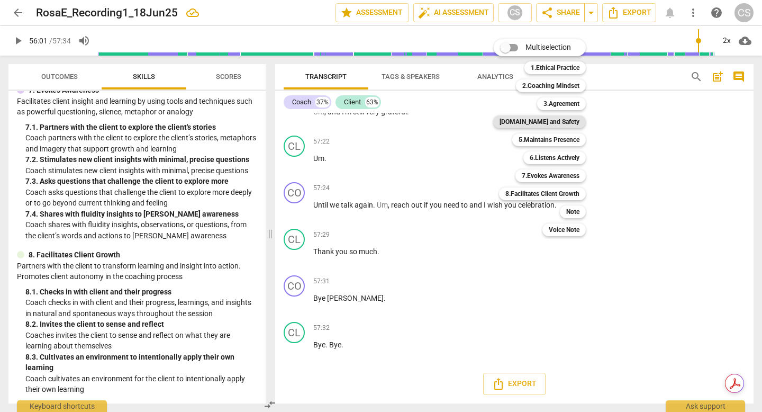
click at [557, 118] on b "[DOMAIN_NAME] and Safety" at bounding box center [539, 121] width 80 height 13
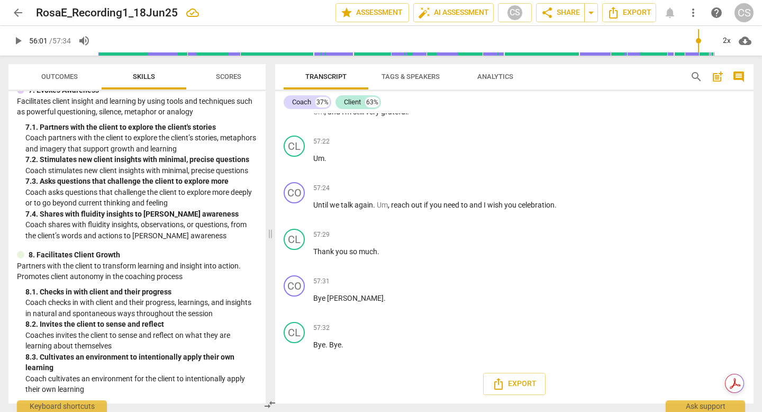
drag, startPoint x: 360, startPoint y: 229, endPoint x: 304, endPoint y: 202, distance: 61.5
click at [304, 38] on div "CO play_arrow pause 57:06 + Add competency keyboard_arrow_right I would be remi…" at bounding box center [514, 14] width 478 height 48
click at [508, 6] on p "Add competency" at bounding box center [528, 1] width 50 height 10
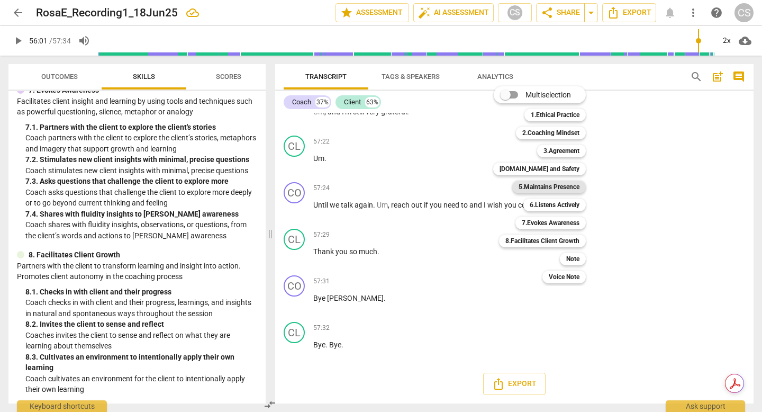
click at [570, 186] on b "5.Maintains Presence" at bounding box center [549, 186] width 61 height 13
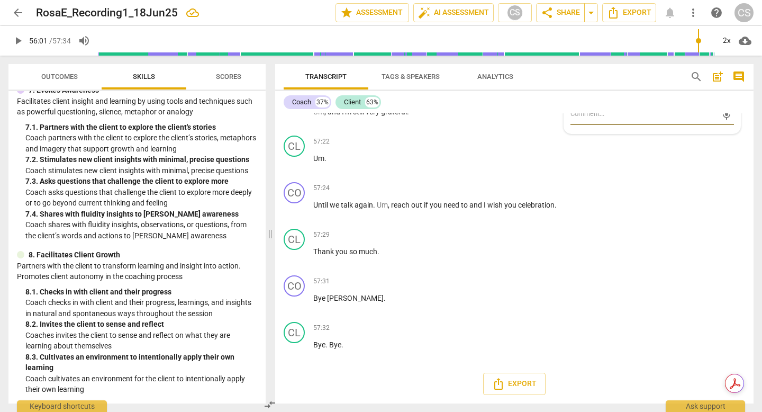
click at [724, 33] on span "more_vert" at bounding box center [727, 27] width 13 height 13
click at [728, 235] on li "Delete" at bounding box center [729, 232] width 37 height 20
drag, startPoint x: 362, startPoint y: 233, endPoint x: 306, endPoint y: 193, distance: 69.0
click at [306, 38] on div "CO play_arrow pause 57:06 + Add competency keyboard_arrow_right I would be remi…" at bounding box center [514, 14] width 478 height 48
click at [496, 6] on div "+" at bounding box center [495, 0] width 11 height 11
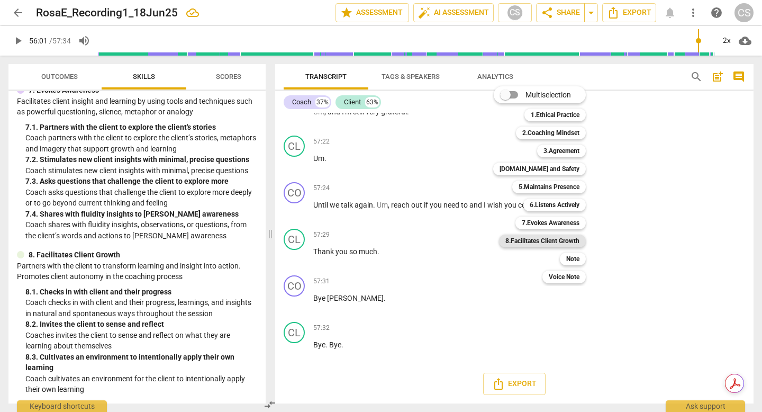
click at [539, 242] on b "8.Facilitates Client Growth" at bounding box center [542, 240] width 74 height 13
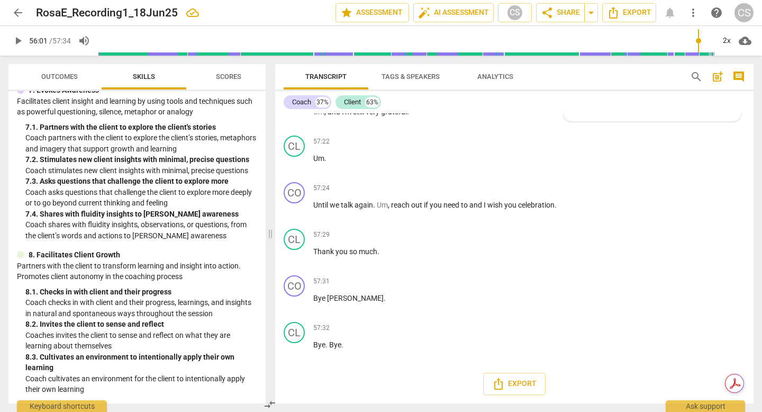
click at [726, 33] on span "more_vert" at bounding box center [727, 27] width 13 height 13
click at [730, 240] on li "Delete" at bounding box center [729, 232] width 37 height 20
click at [235, 74] on span "Scores" at bounding box center [228, 76] width 25 height 8
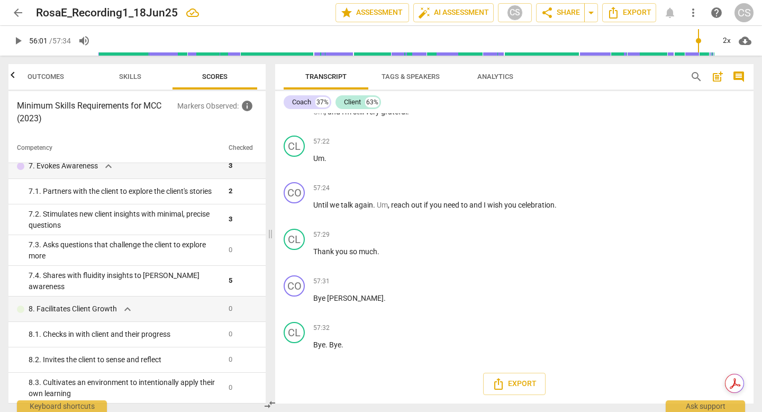
scroll to position [0, 0]
